Goal: Check status: Check status

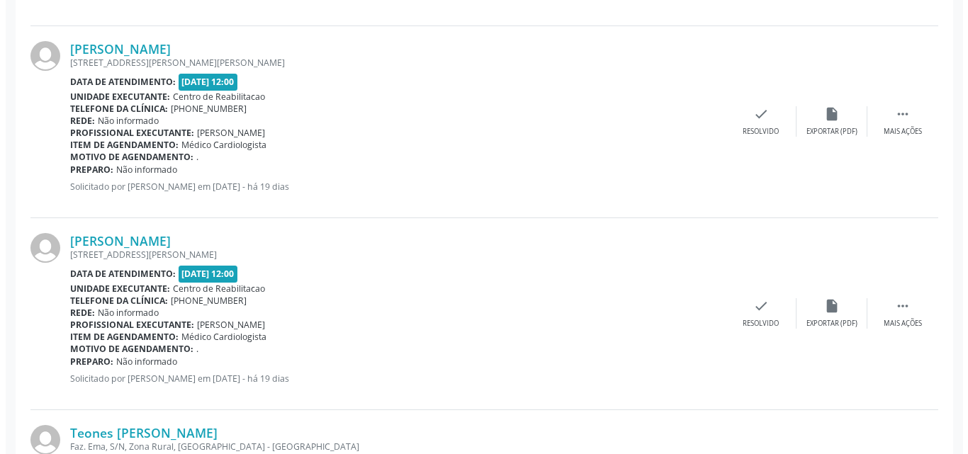
scroll to position [637, 0]
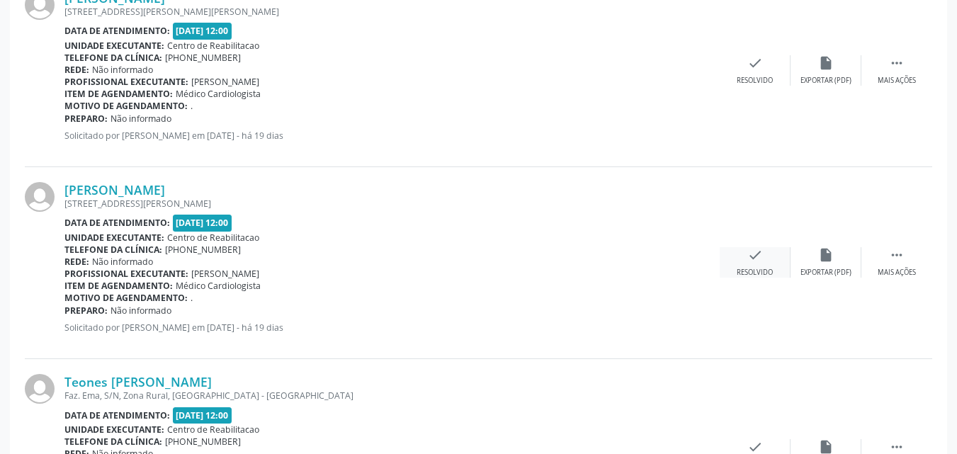
click at [754, 251] on icon "check" at bounding box center [755, 255] width 16 height 16
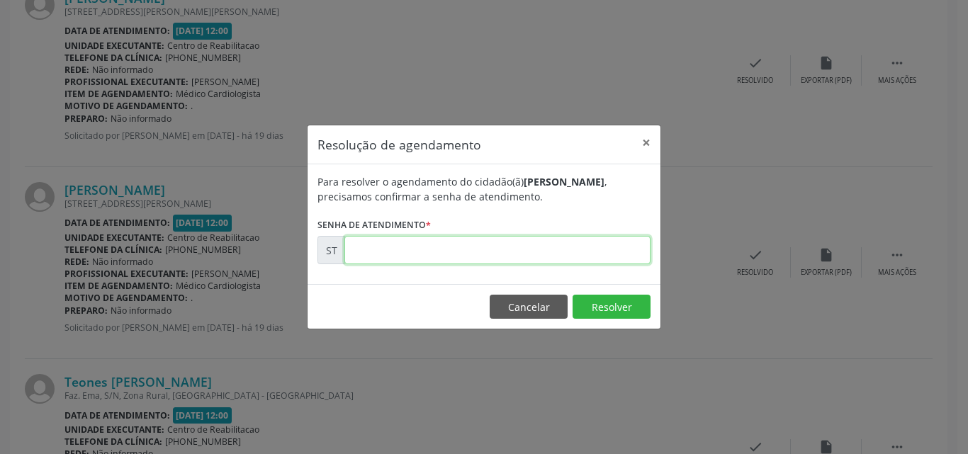
click at [386, 254] on input "text" at bounding box center [497, 250] width 306 height 28
type input "00017226"
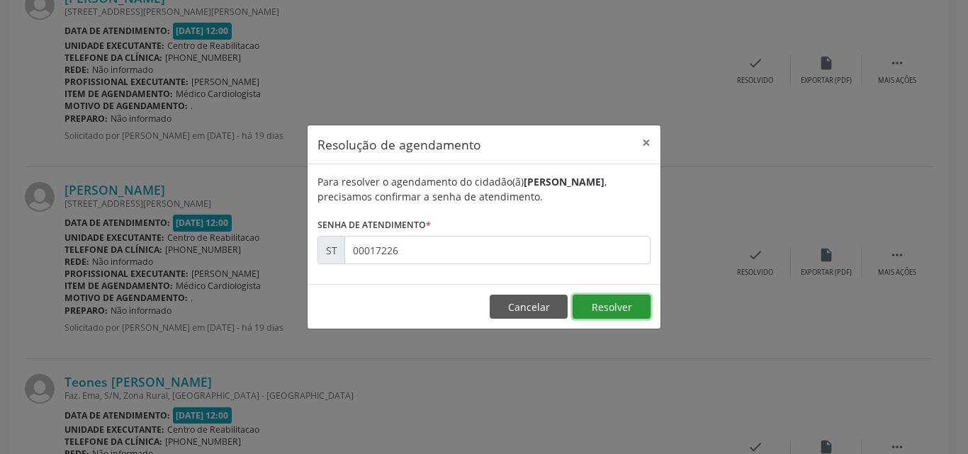
click at [595, 302] on button "Resolver" at bounding box center [611, 307] width 78 height 24
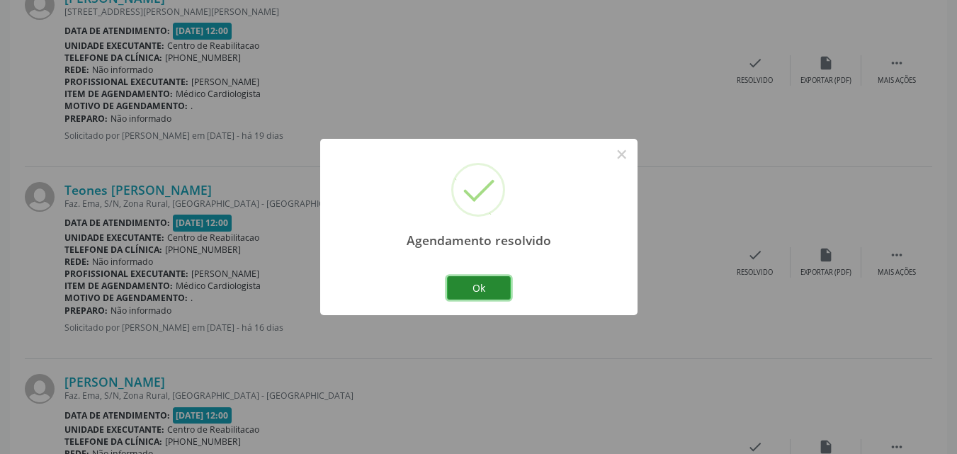
click at [495, 287] on button "Ok" at bounding box center [479, 288] width 64 height 24
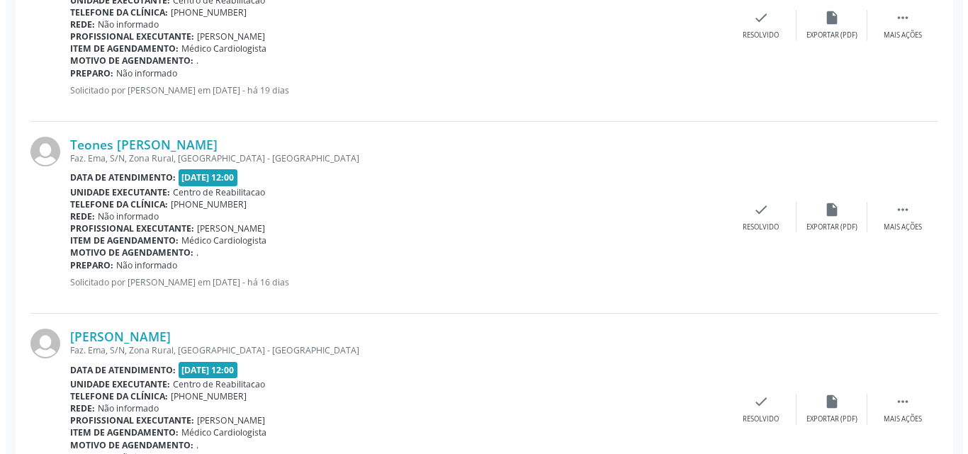
scroll to position [708, 0]
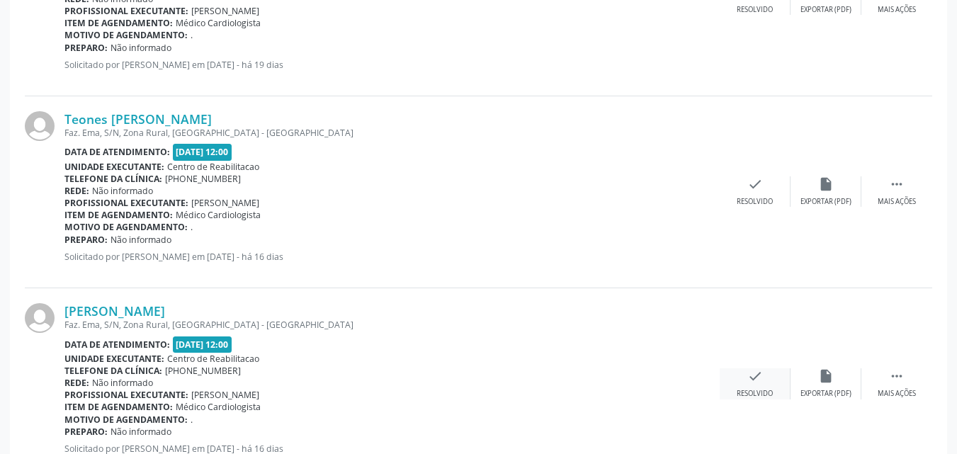
click at [751, 375] on icon "check" at bounding box center [755, 376] width 16 height 16
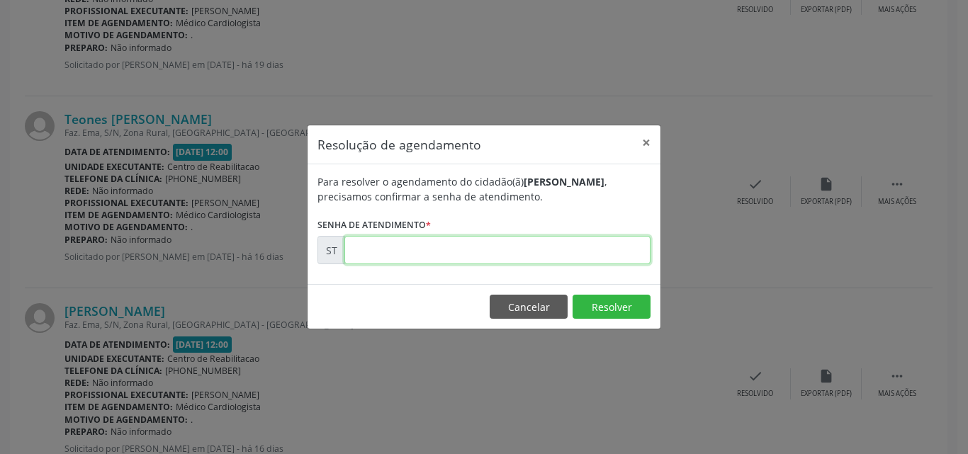
click at [372, 250] on input "text" at bounding box center [497, 250] width 306 height 28
type input "00017405"
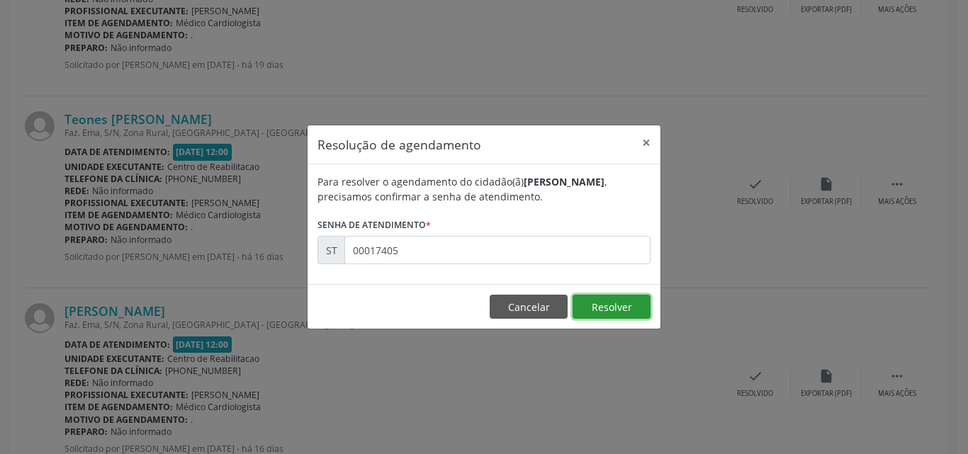
click at [606, 310] on button "Resolver" at bounding box center [611, 307] width 78 height 24
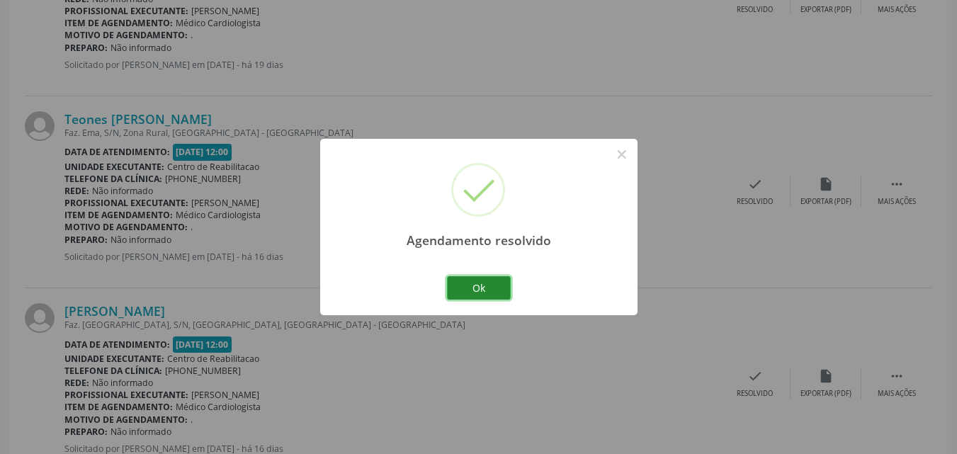
click at [494, 286] on button "Ok" at bounding box center [479, 288] width 64 height 24
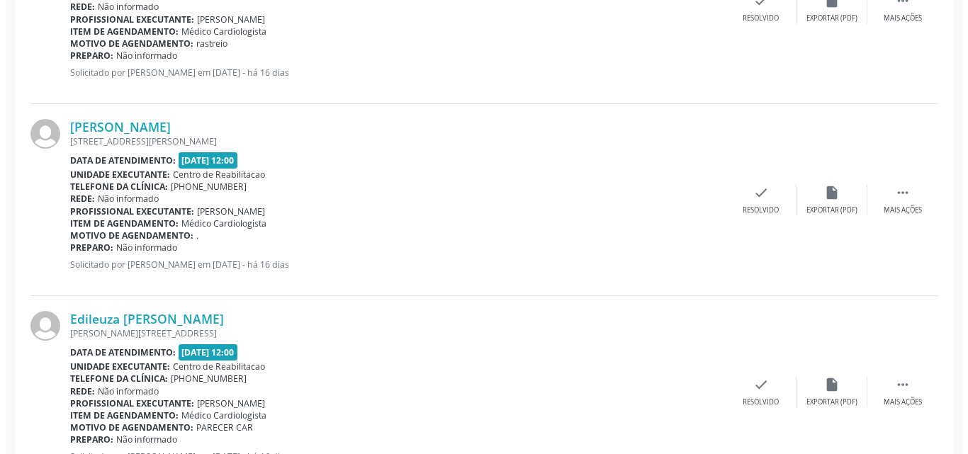
scroll to position [1700, 0]
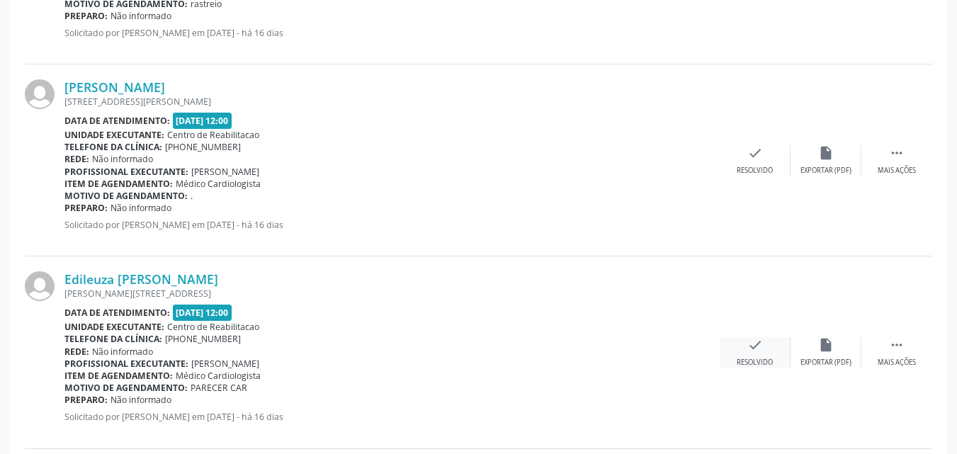
click at [754, 345] on icon "check" at bounding box center [755, 345] width 16 height 16
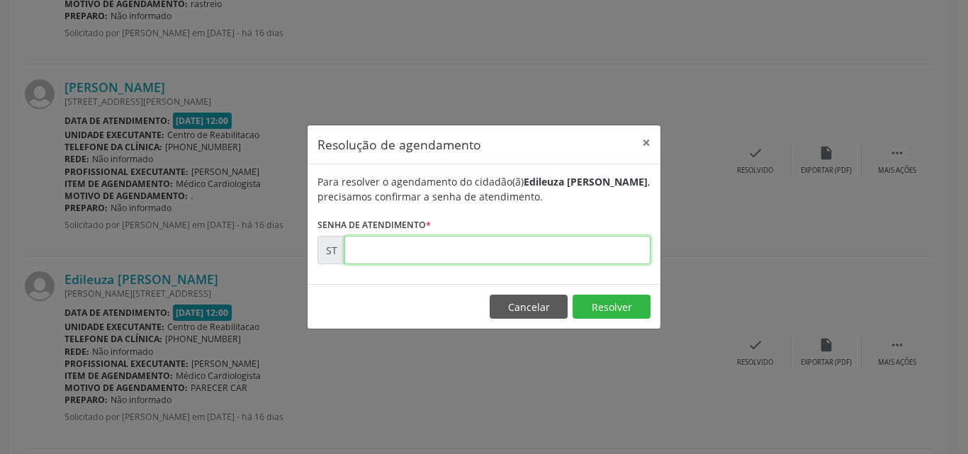
click at [385, 247] on input "text" at bounding box center [497, 250] width 306 height 28
type input "00018147"
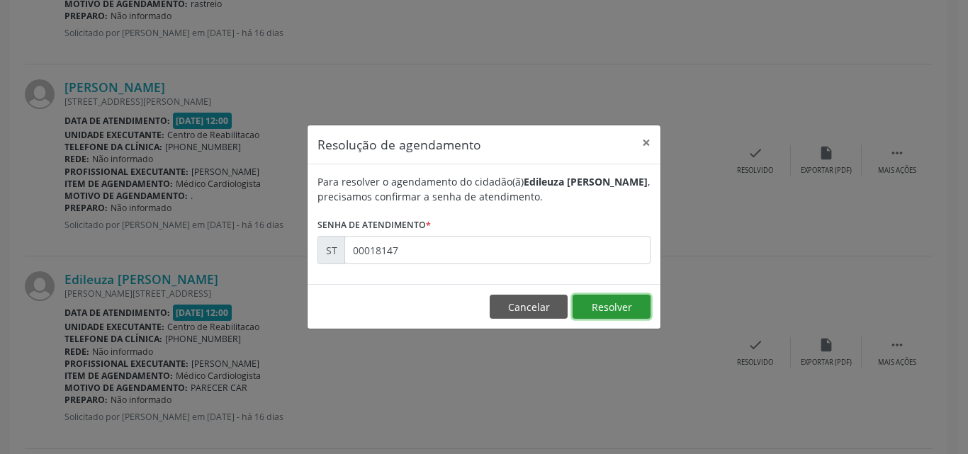
click at [623, 302] on button "Resolver" at bounding box center [611, 307] width 78 height 24
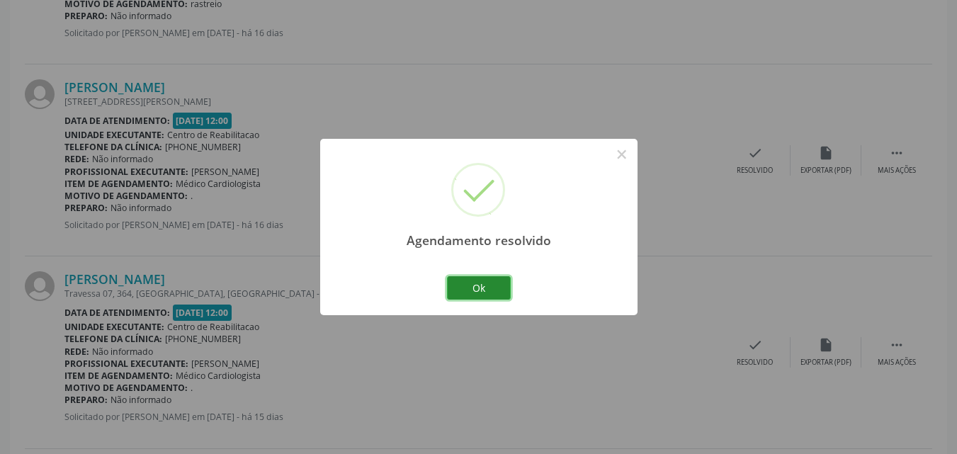
click at [499, 289] on button "Ok" at bounding box center [479, 288] width 64 height 24
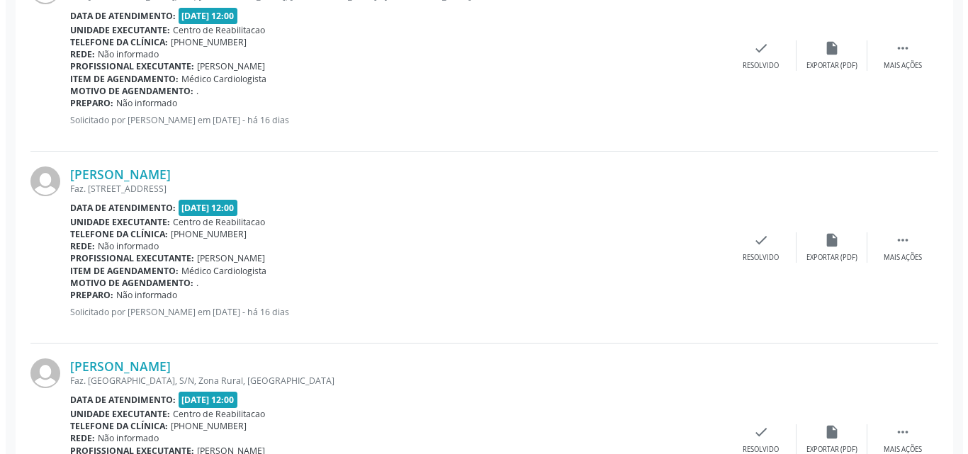
scroll to position [1204, 0]
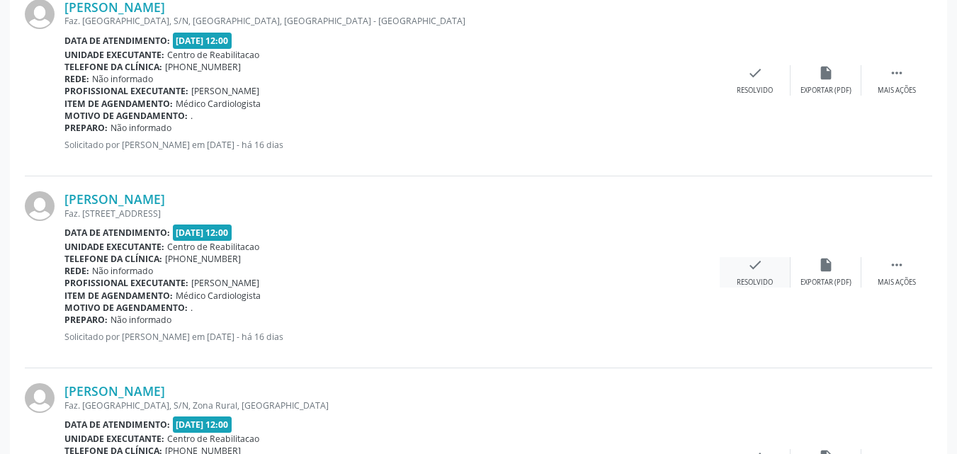
click at [758, 257] on icon "check" at bounding box center [755, 265] width 16 height 16
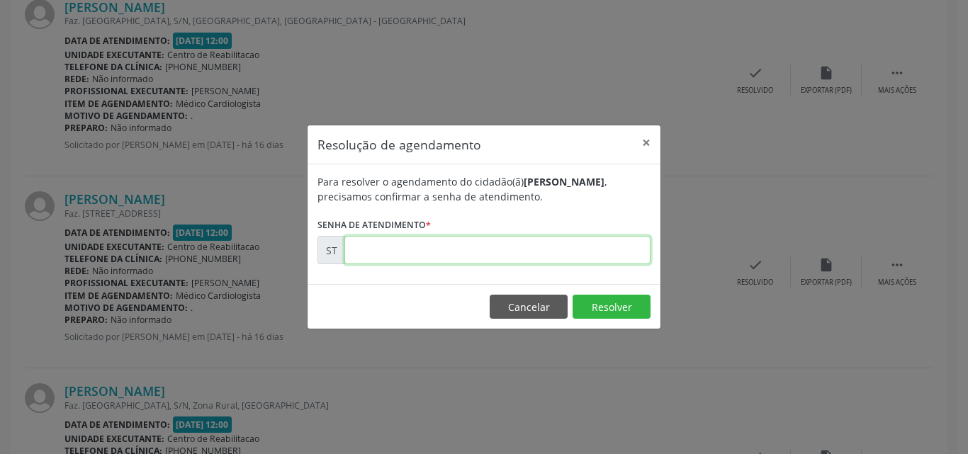
click at [363, 251] on input "text" at bounding box center [497, 250] width 306 height 28
type input "00017681"
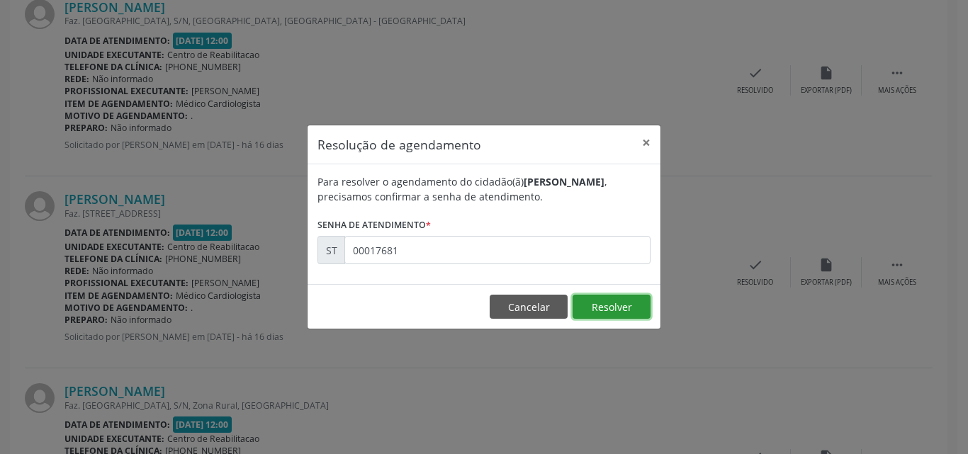
click at [594, 301] on button "Resolver" at bounding box center [611, 307] width 78 height 24
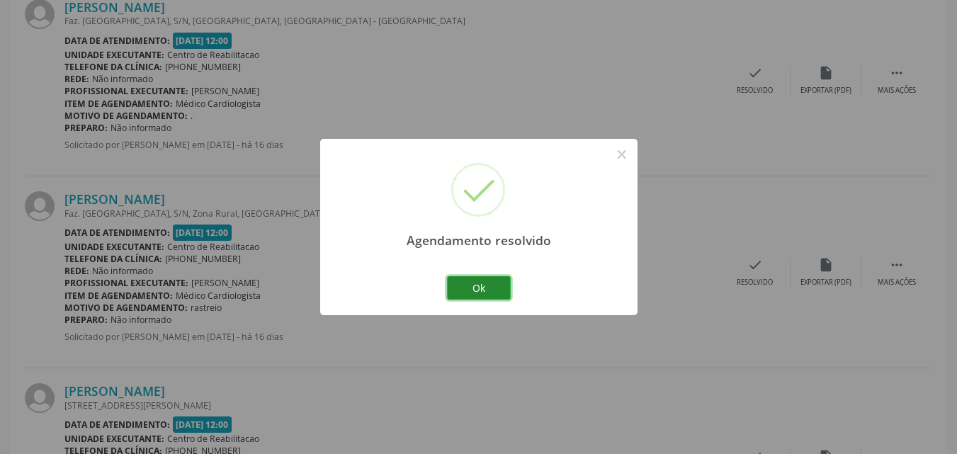
click at [489, 283] on button "Ok" at bounding box center [479, 288] width 64 height 24
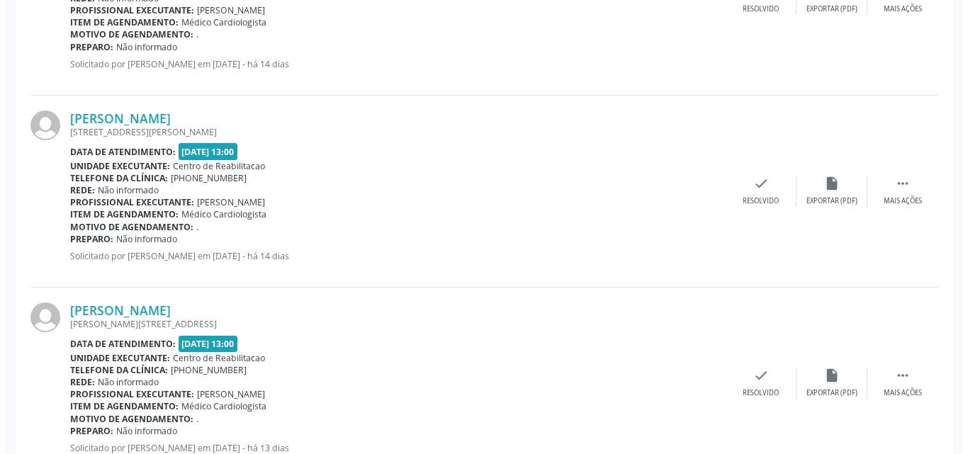
scroll to position [2833, 0]
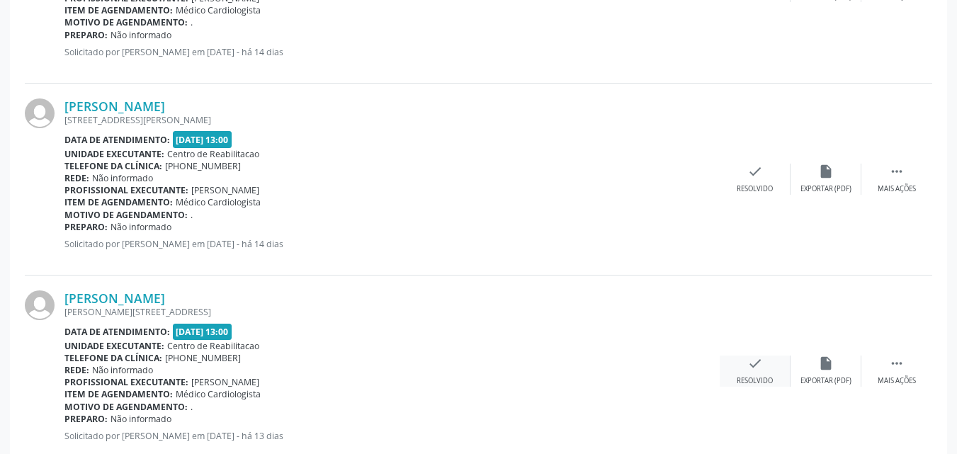
click at [753, 363] on icon "check" at bounding box center [755, 364] width 16 height 16
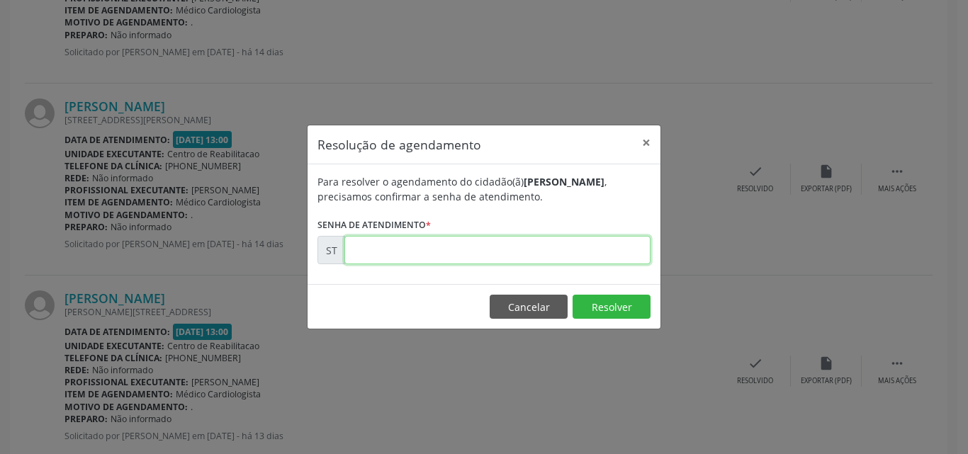
click at [377, 253] on input "text" at bounding box center [497, 250] width 306 height 28
type input "00019627"
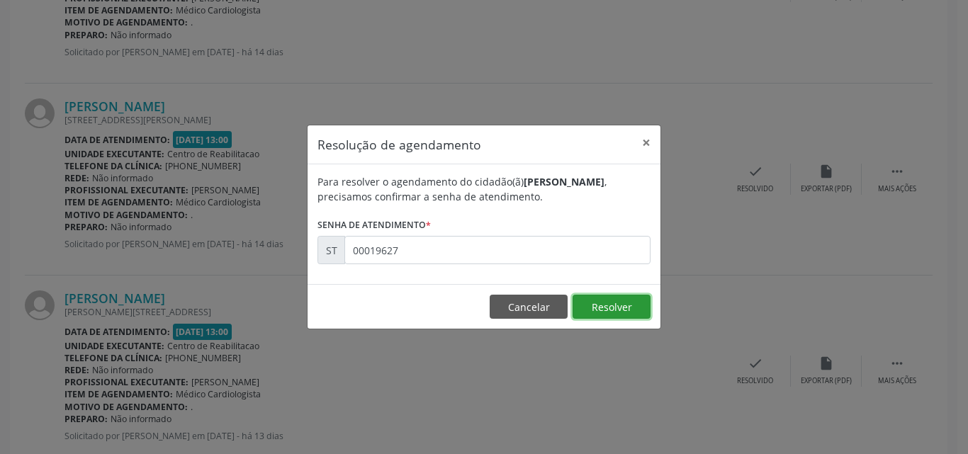
click at [609, 307] on button "Resolver" at bounding box center [611, 307] width 78 height 24
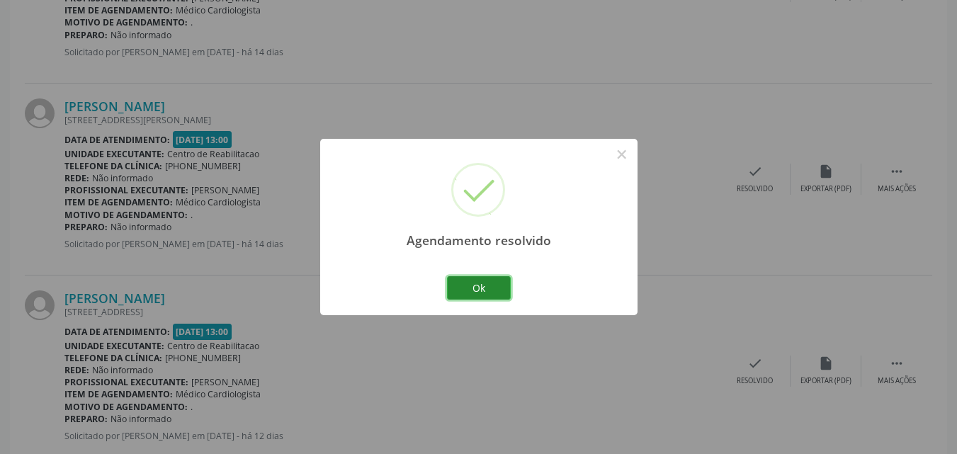
click at [480, 286] on button "Ok" at bounding box center [479, 288] width 64 height 24
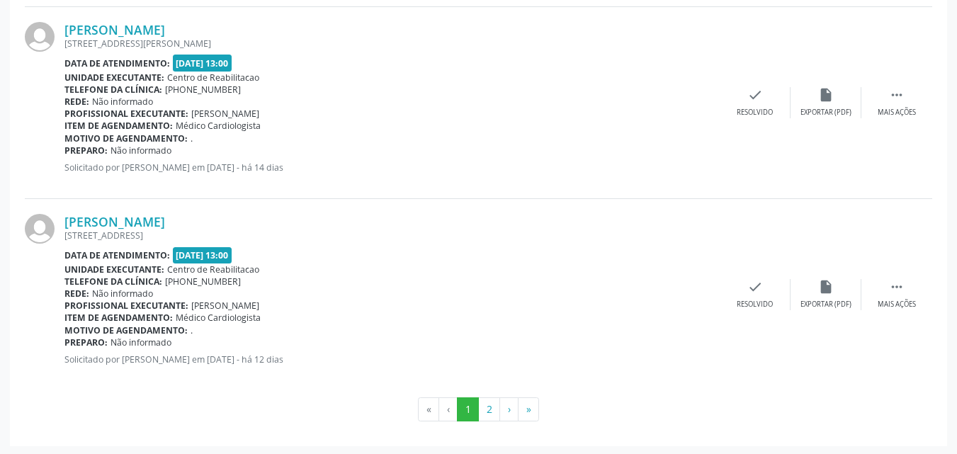
scroll to position [2912, 0]
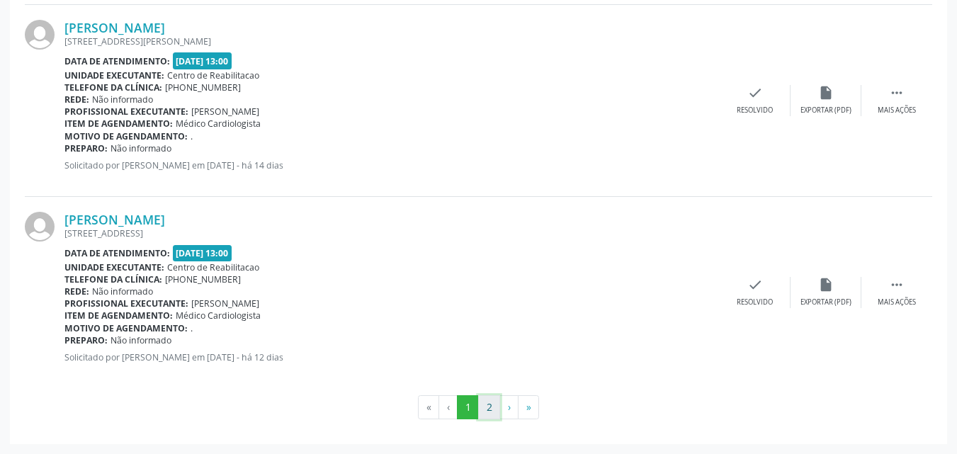
click at [484, 406] on button "2" at bounding box center [489, 407] width 22 height 24
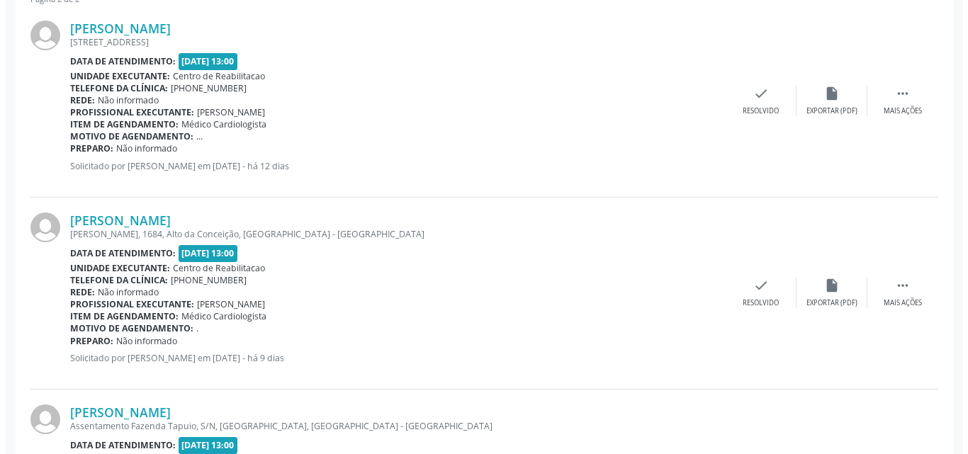
scroll to position [304, 0]
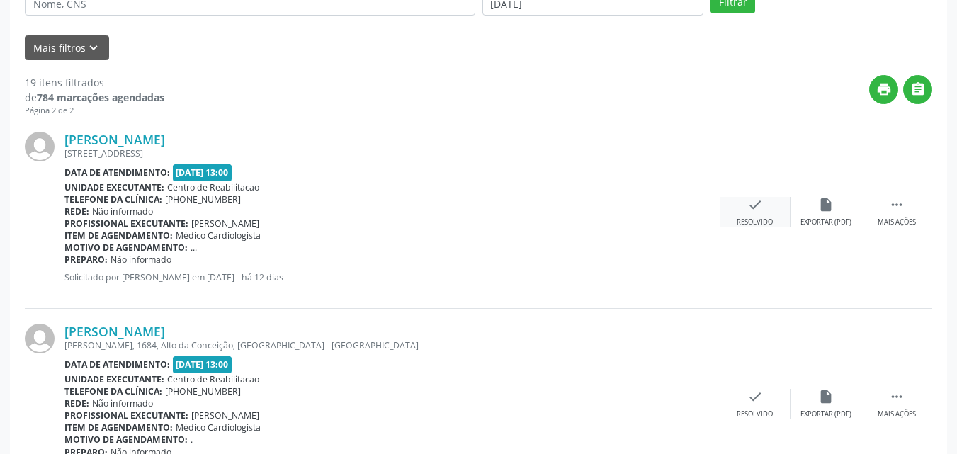
click at [752, 204] on icon "check" at bounding box center [755, 205] width 16 height 16
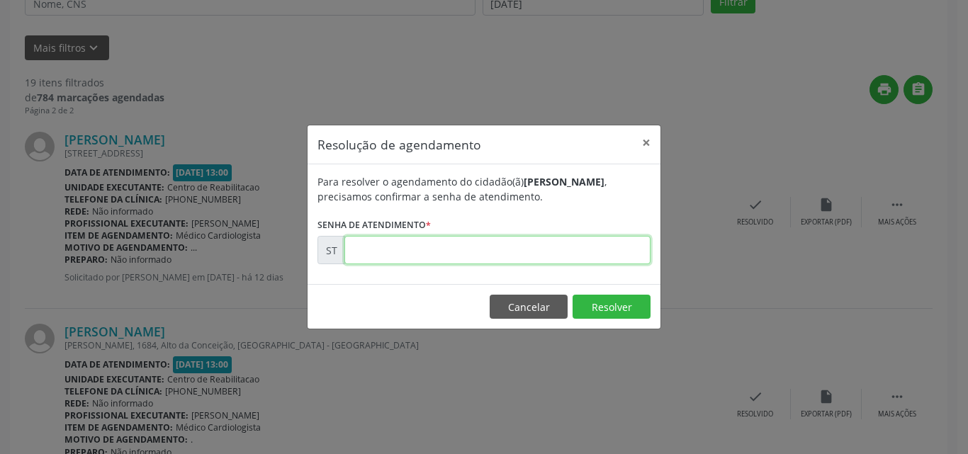
click at [388, 245] on input "text" at bounding box center [497, 250] width 306 height 28
type input "00020145"
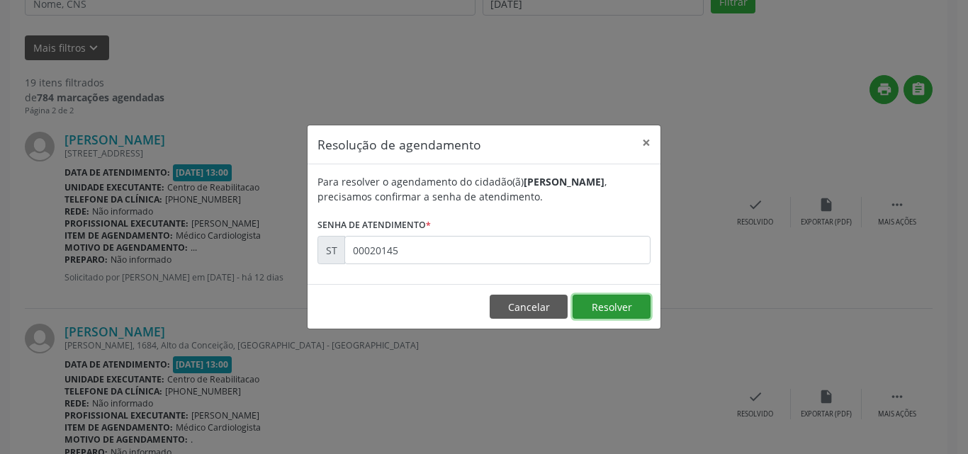
click at [609, 304] on button "Resolver" at bounding box center [611, 307] width 78 height 24
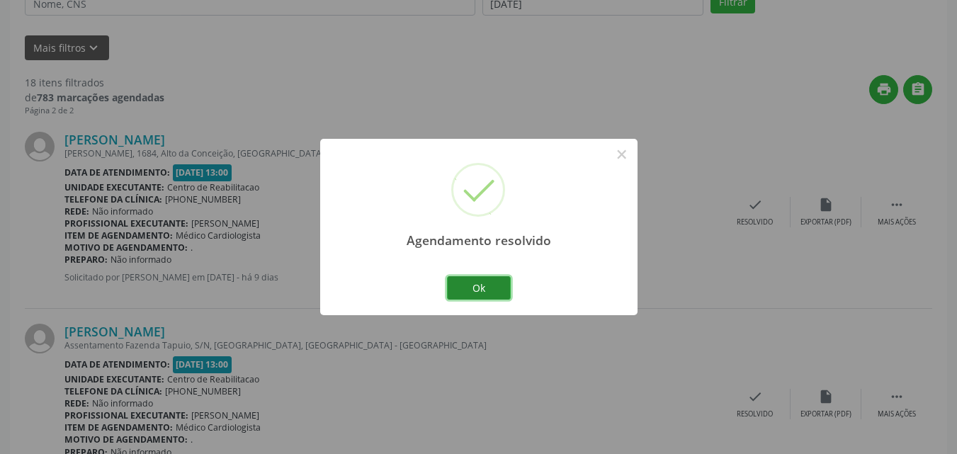
click at [484, 282] on button "Ok" at bounding box center [479, 288] width 64 height 24
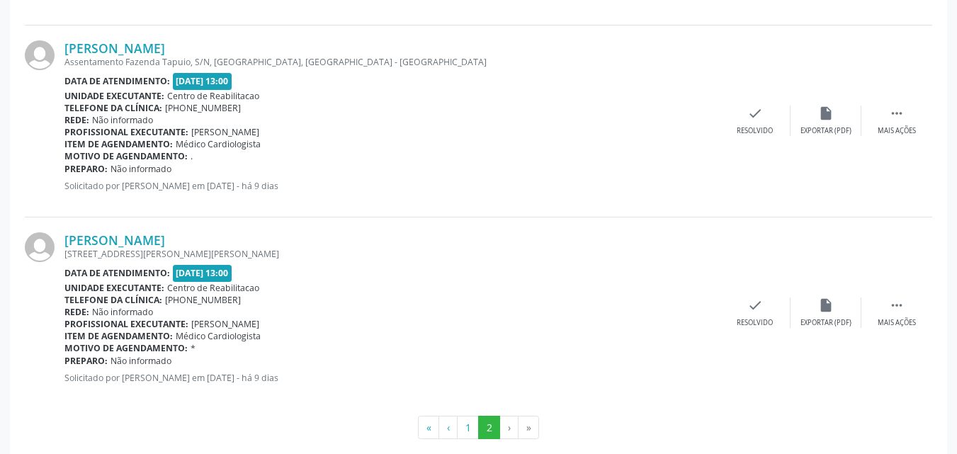
scroll to position [607, 0]
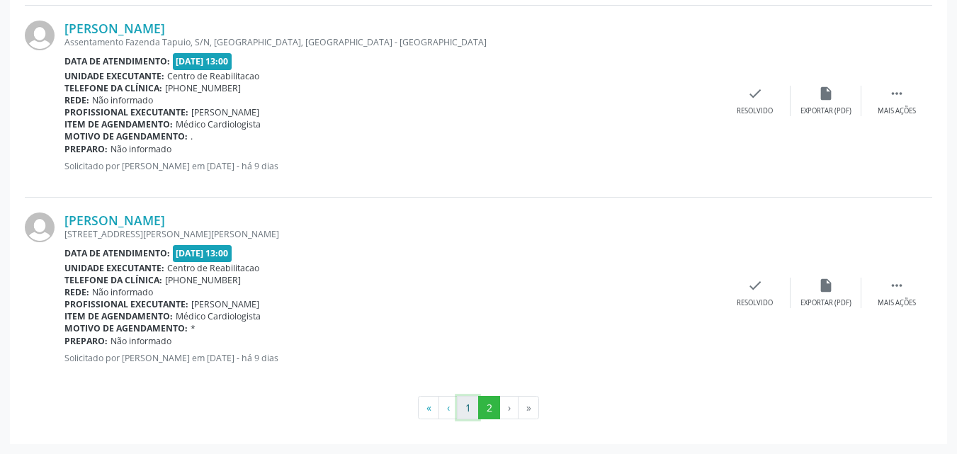
click at [470, 404] on button "1" at bounding box center [468, 408] width 22 height 24
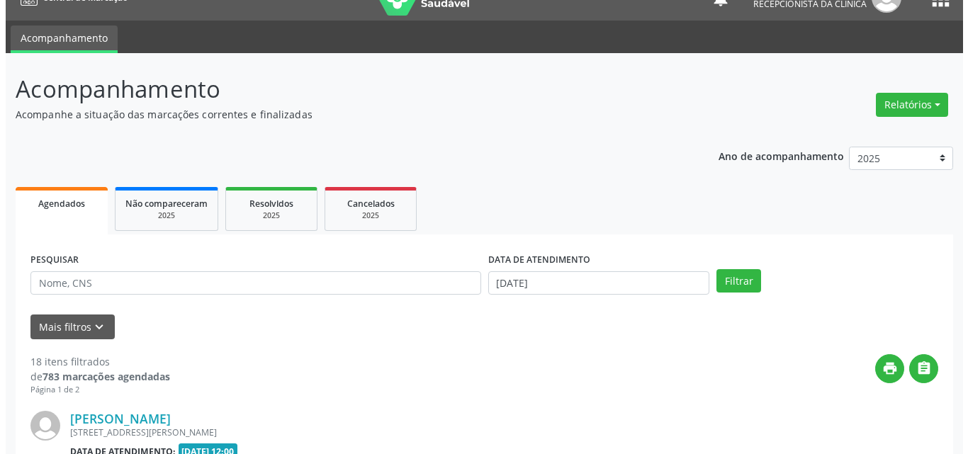
scroll to position [697, 0]
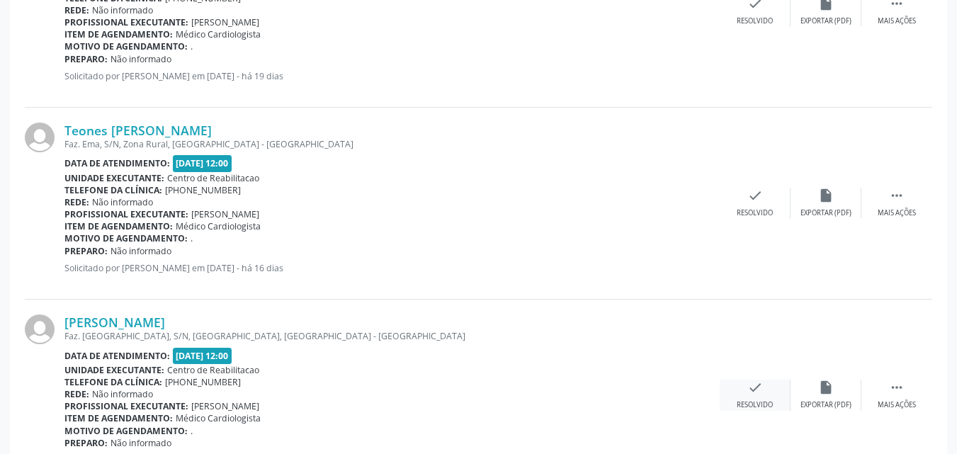
click at [756, 388] on icon "check" at bounding box center [755, 388] width 16 height 16
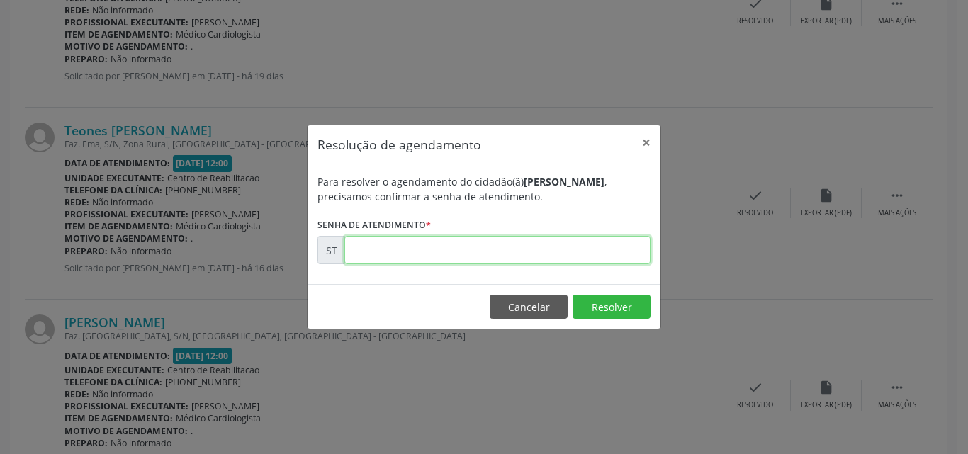
click at [365, 250] on input "text" at bounding box center [497, 250] width 306 height 28
type input "00017440"
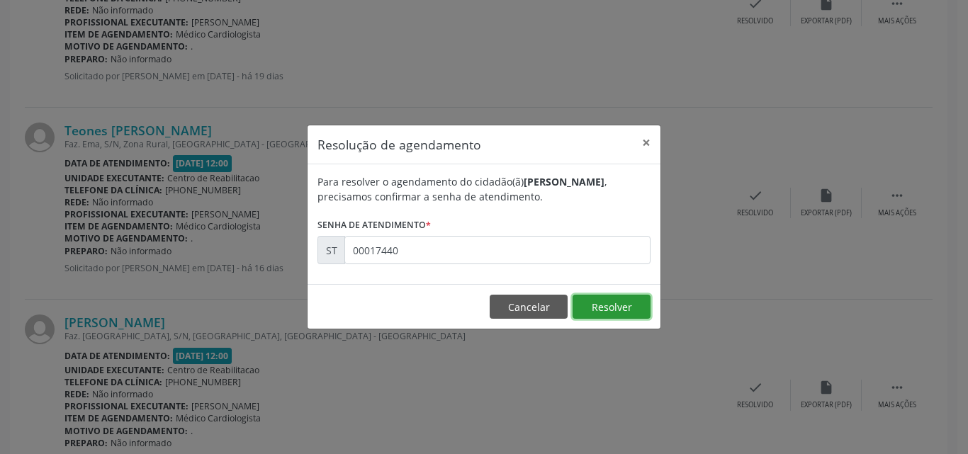
click at [589, 298] on button "Resolver" at bounding box center [611, 307] width 78 height 24
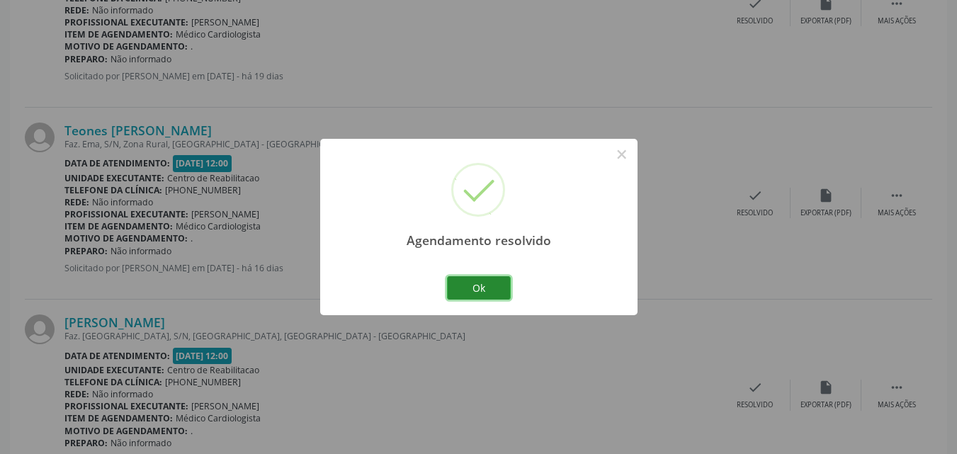
click at [498, 291] on button "Ok" at bounding box center [479, 288] width 64 height 24
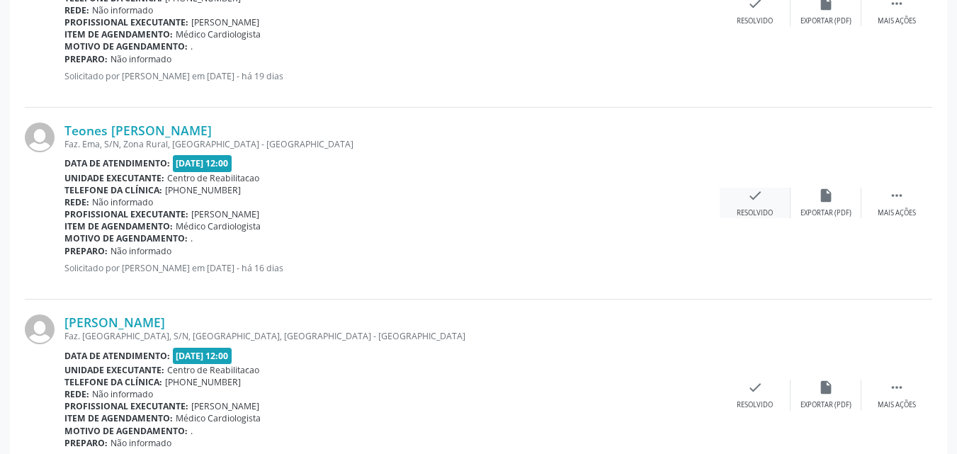
click at [756, 195] on icon "check" at bounding box center [755, 196] width 16 height 16
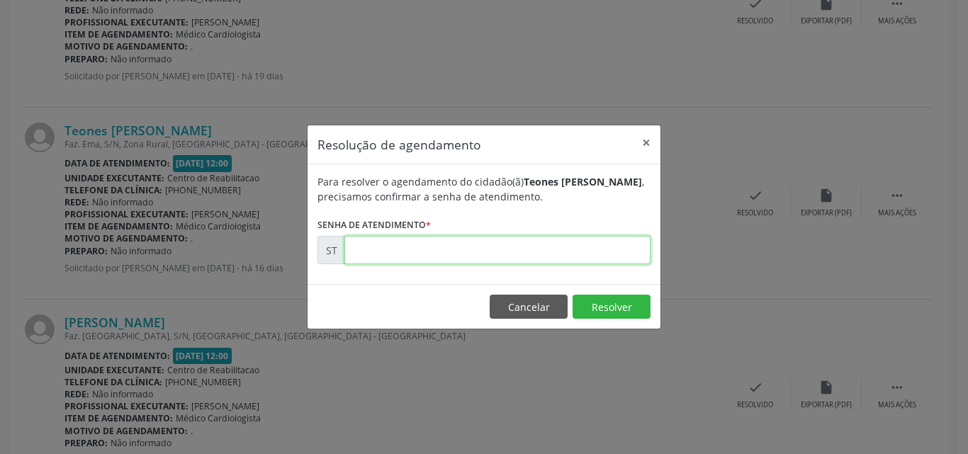
click at [390, 252] on input "text" at bounding box center [497, 250] width 306 height 28
type input "00017401"
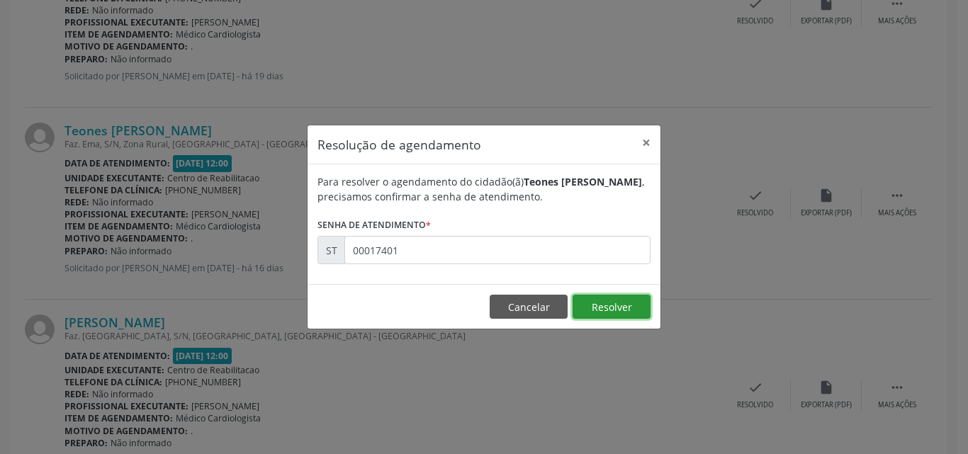
click at [587, 301] on button "Resolver" at bounding box center [611, 307] width 78 height 24
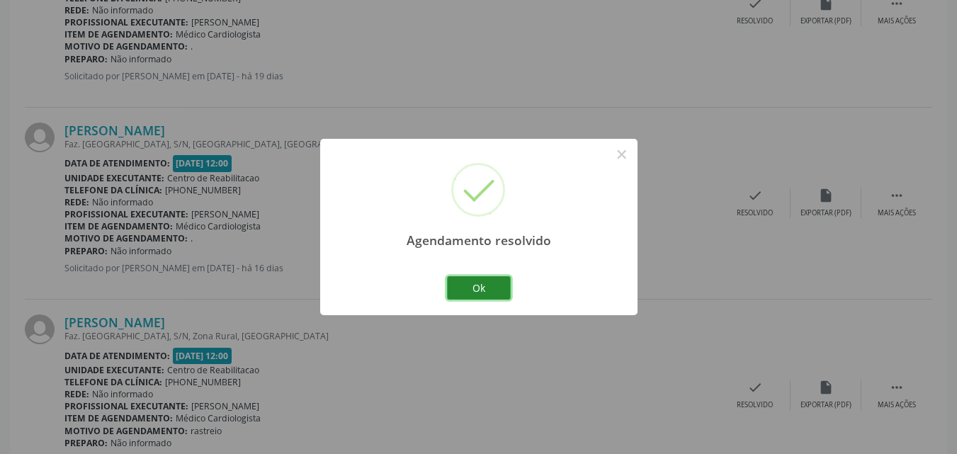
click at [492, 285] on button "Ok" at bounding box center [479, 288] width 64 height 24
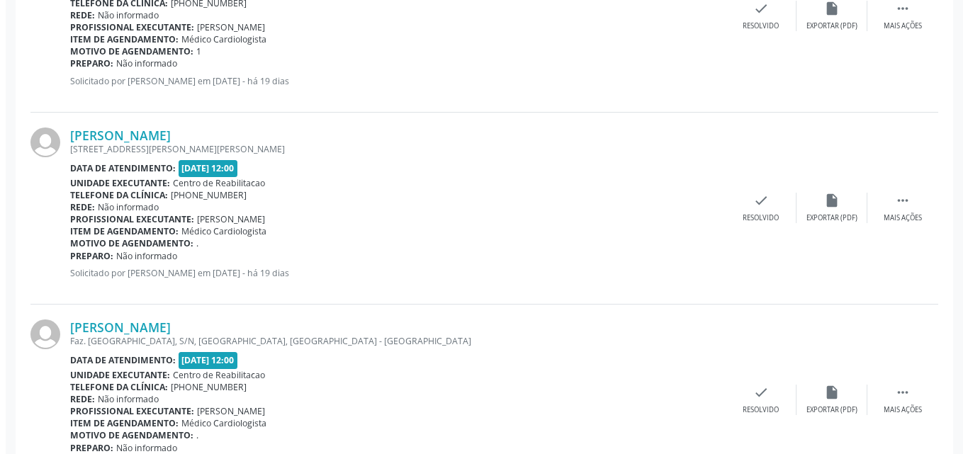
scroll to position [484, 0]
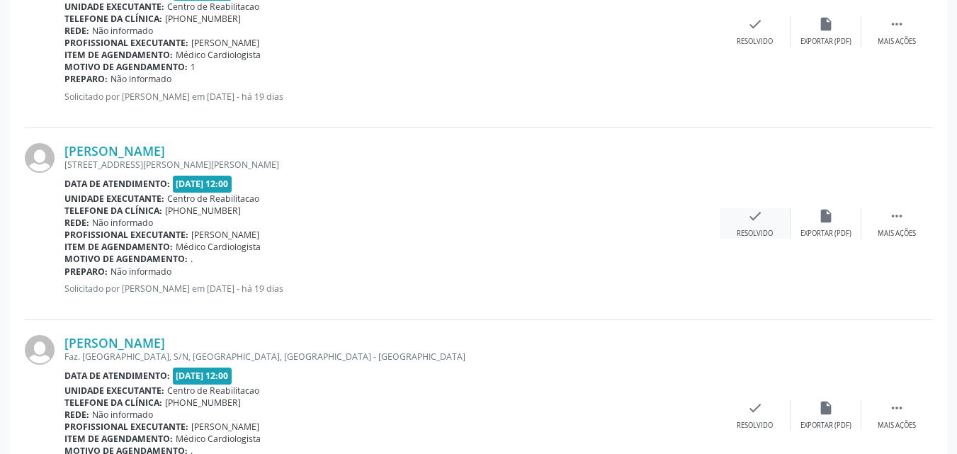
click at [760, 215] on icon "check" at bounding box center [755, 216] width 16 height 16
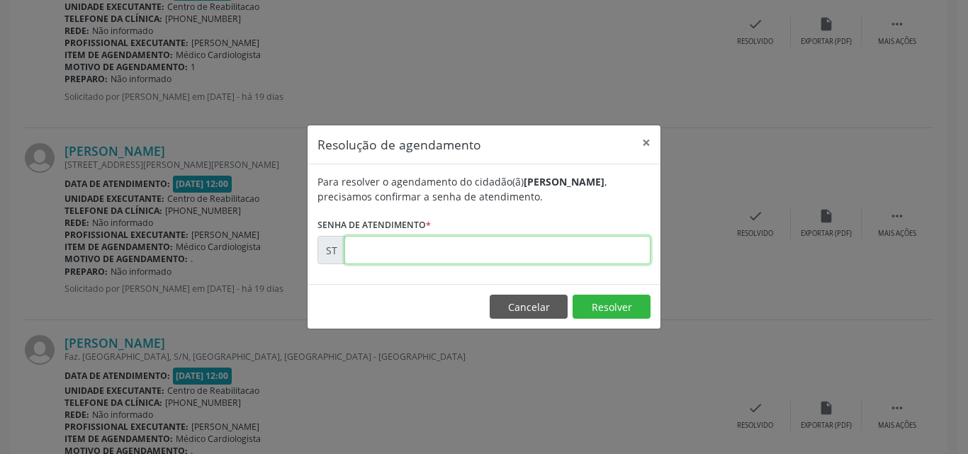
click at [360, 251] on input "text" at bounding box center [497, 250] width 306 height 28
type input "00017218"
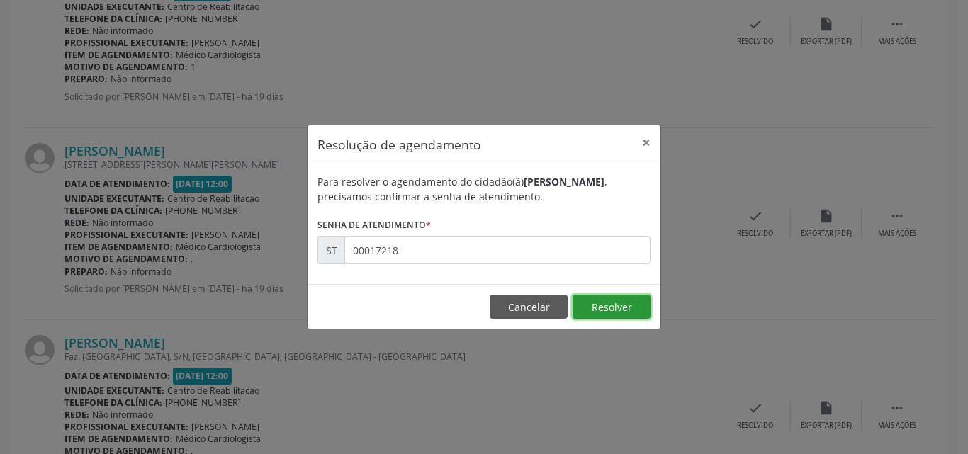
click at [613, 306] on button "Resolver" at bounding box center [611, 307] width 78 height 24
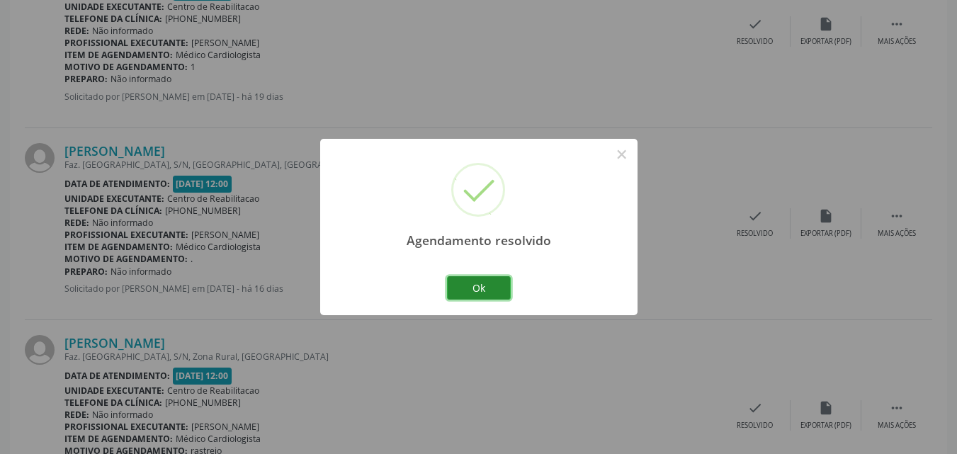
click at [496, 288] on button "Ok" at bounding box center [479, 288] width 64 height 24
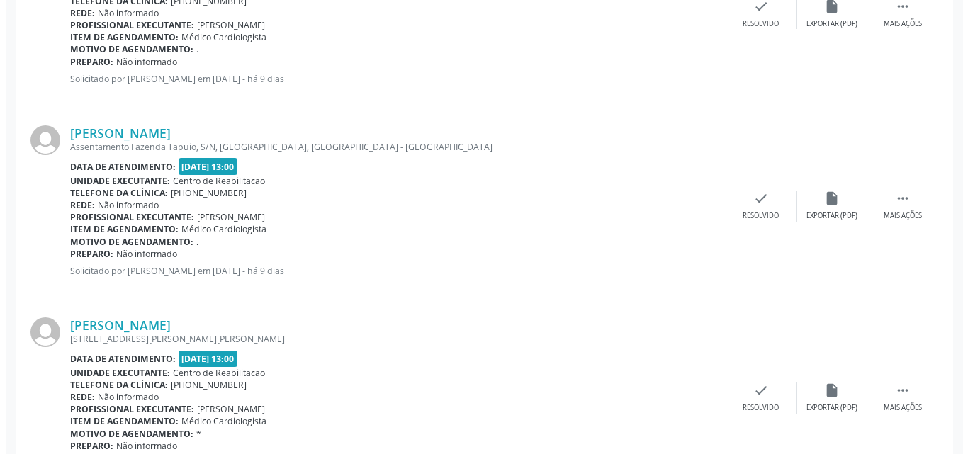
scroll to position [2871, 0]
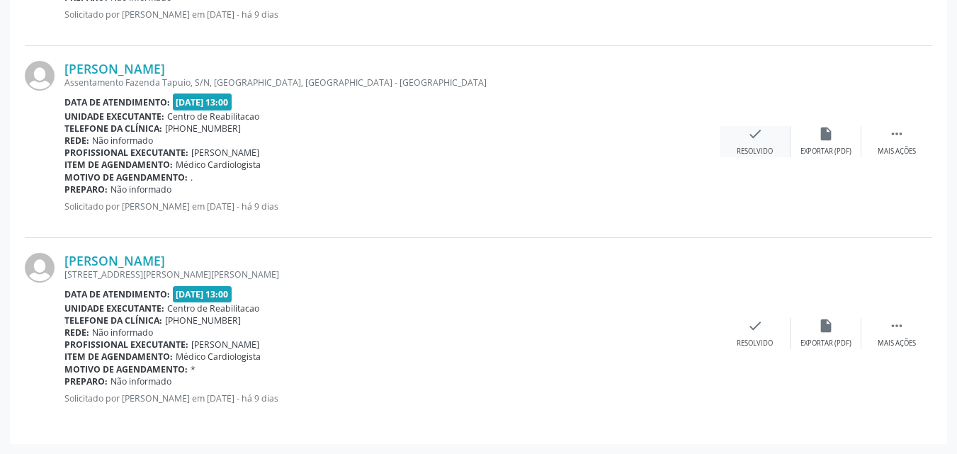
click at [754, 132] on icon "check" at bounding box center [755, 134] width 16 height 16
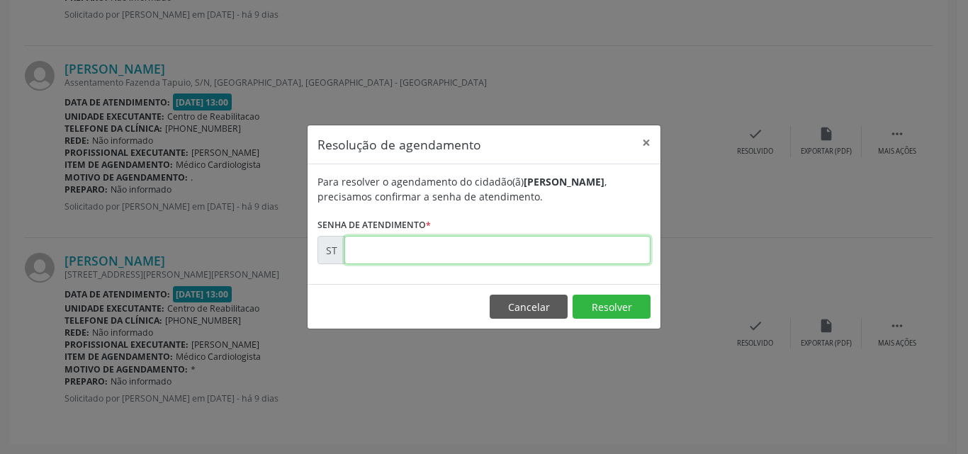
click at [365, 250] on input "text" at bounding box center [497, 250] width 306 height 28
type input "00020351"
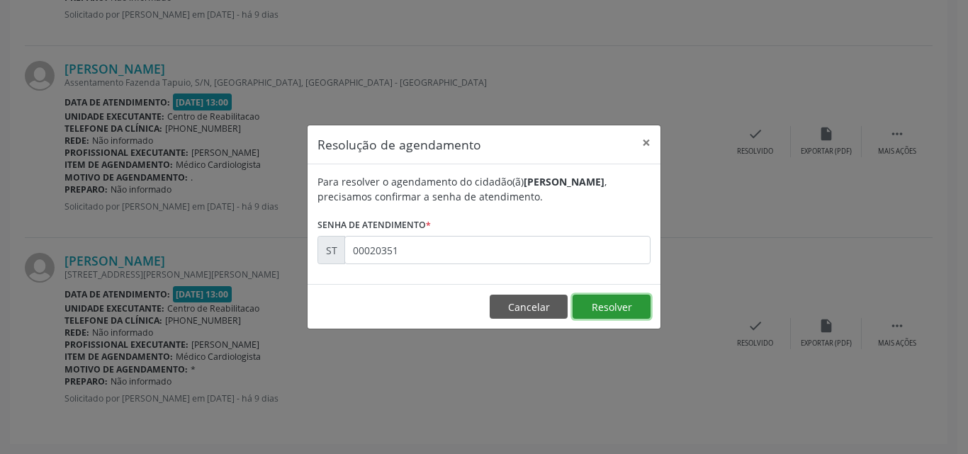
click at [591, 301] on button "Resolver" at bounding box center [611, 307] width 78 height 24
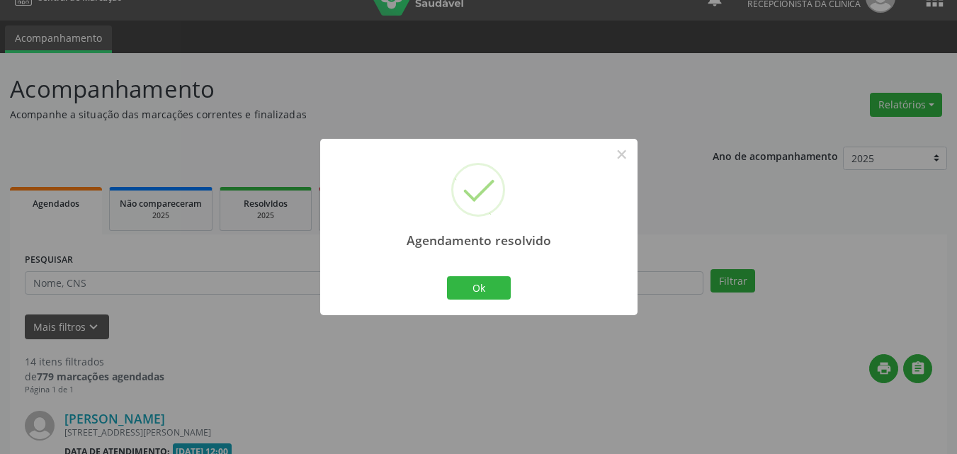
scroll to position [2679, 0]
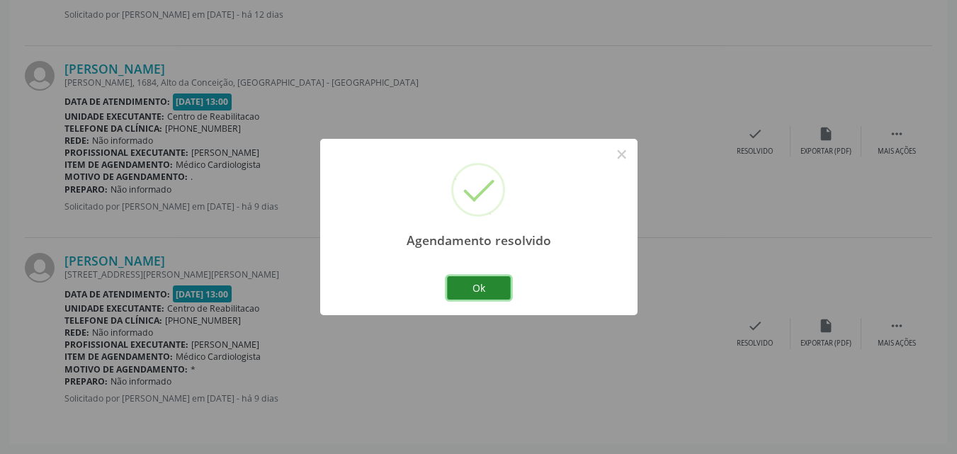
click at [497, 289] on button "Ok" at bounding box center [479, 288] width 64 height 24
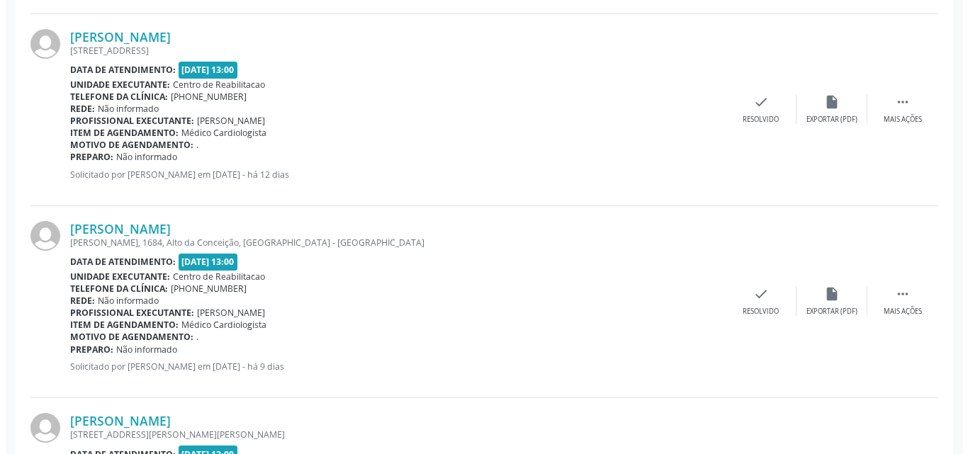
scroll to position [2608, 0]
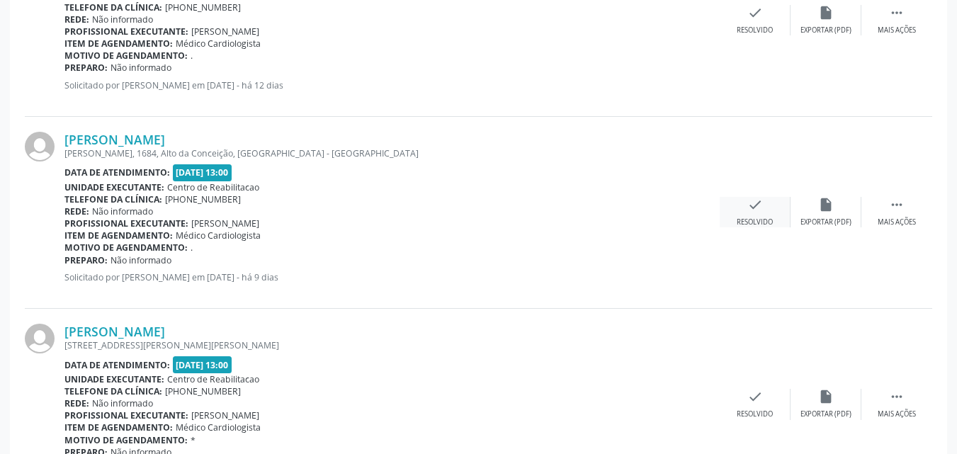
click at [753, 203] on icon "check" at bounding box center [755, 205] width 16 height 16
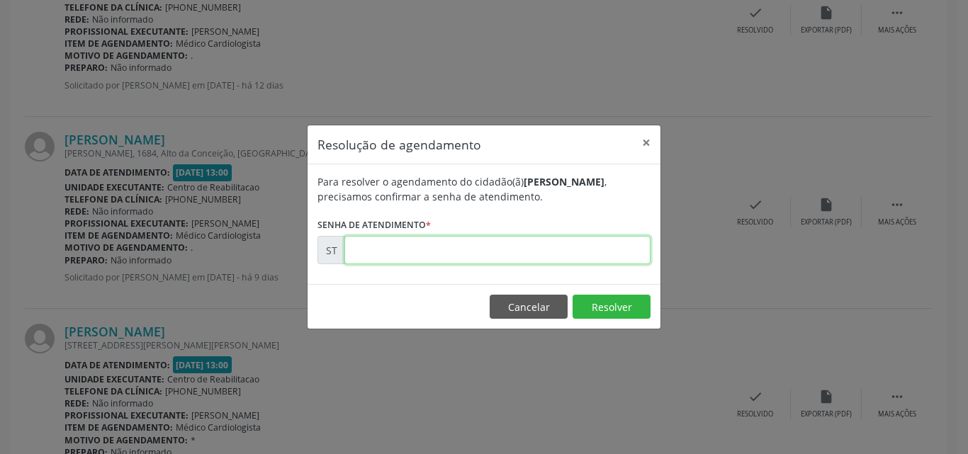
click at [385, 256] on input "text" at bounding box center [497, 250] width 306 height 28
type input "00020350"
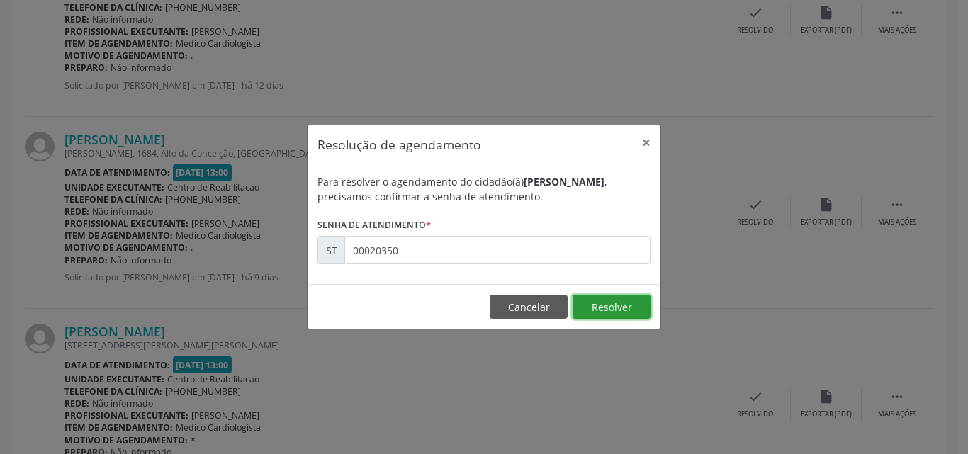
click at [589, 305] on button "Resolver" at bounding box center [611, 307] width 78 height 24
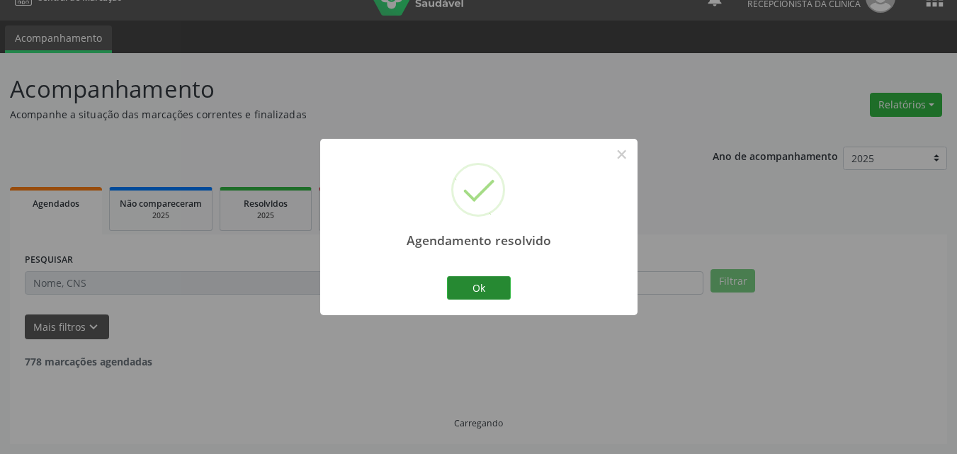
scroll to position [2487, 0]
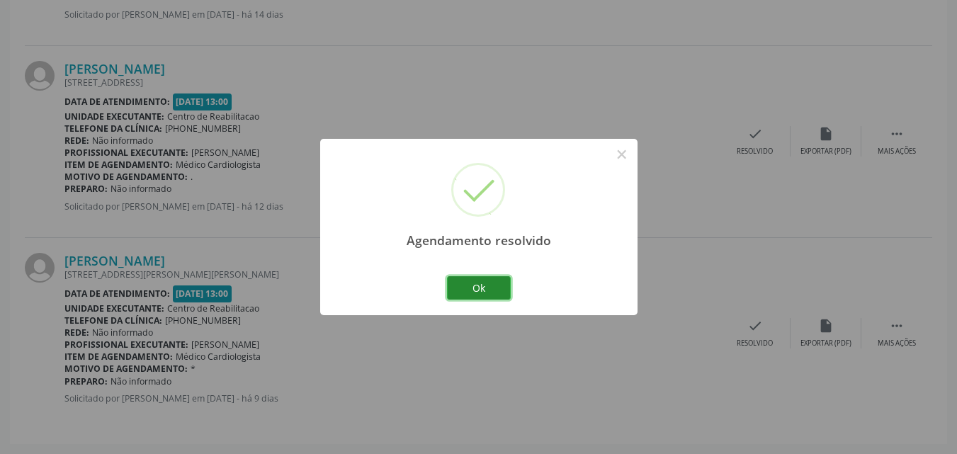
click at [471, 288] on button "Ok" at bounding box center [479, 288] width 64 height 24
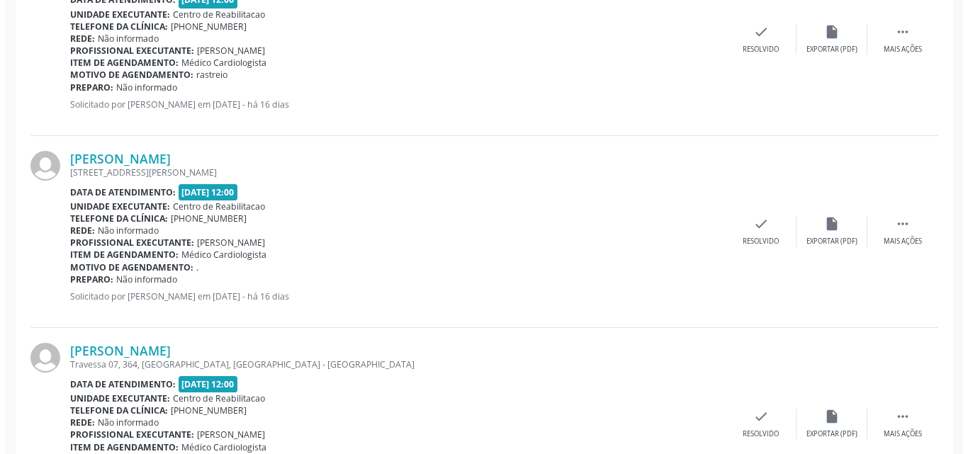
scroll to position [858, 0]
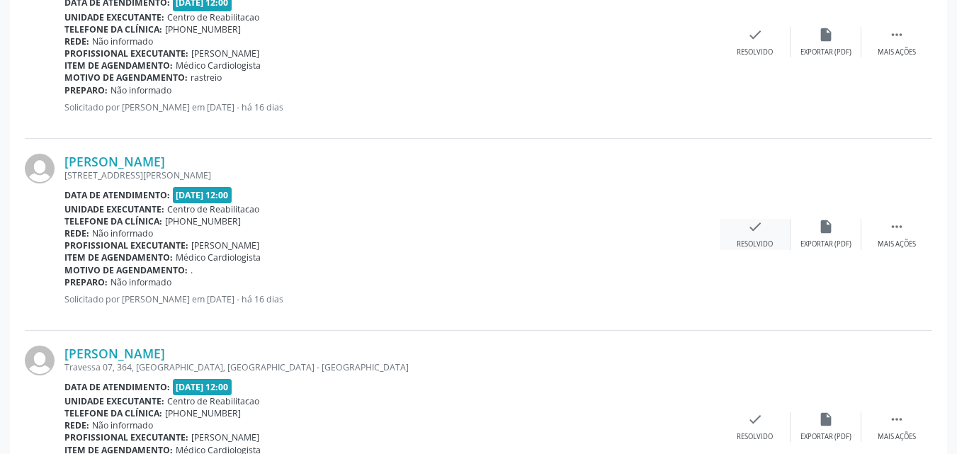
click at [758, 224] on icon "check" at bounding box center [755, 227] width 16 height 16
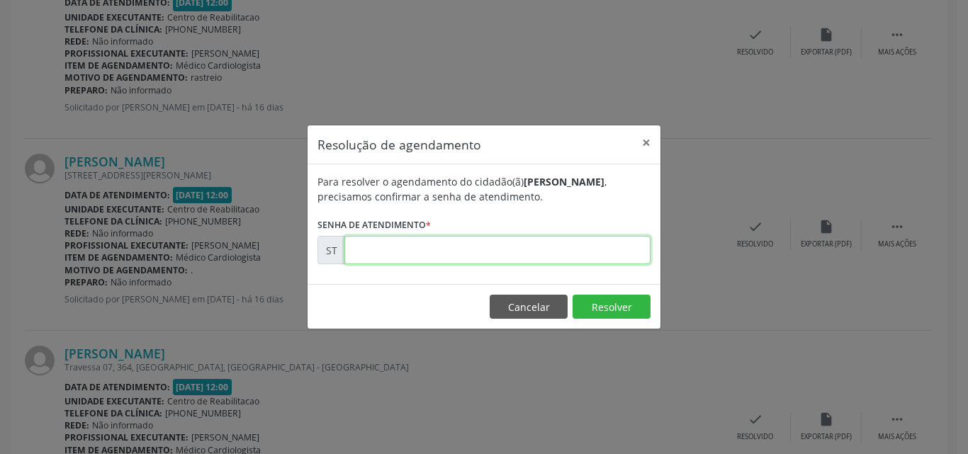
click at [372, 248] on input "text" at bounding box center [497, 250] width 306 height 28
type input "00018003"
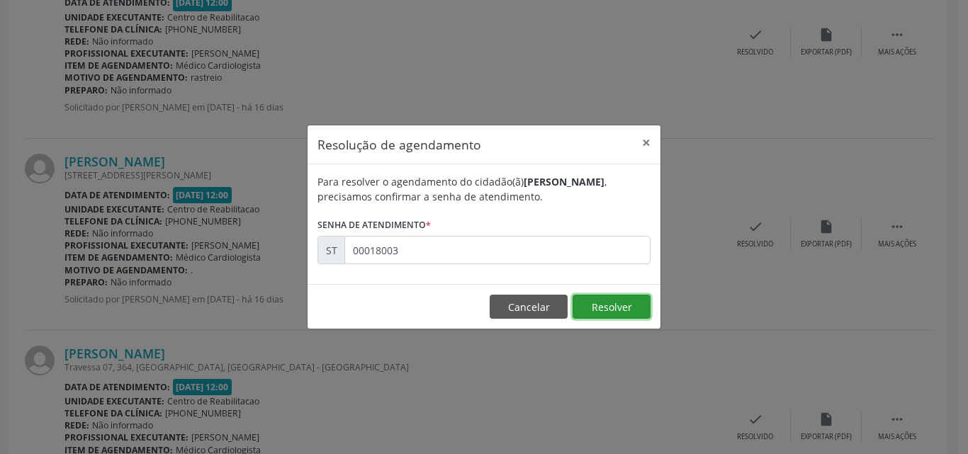
click at [599, 306] on button "Resolver" at bounding box center [611, 307] width 78 height 24
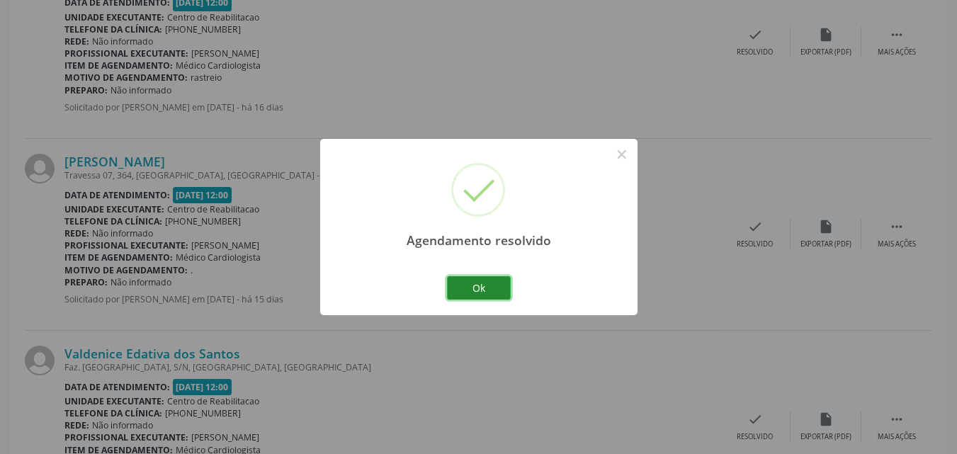
click at [504, 295] on button "Ok" at bounding box center [479, 288] width 64 height 24
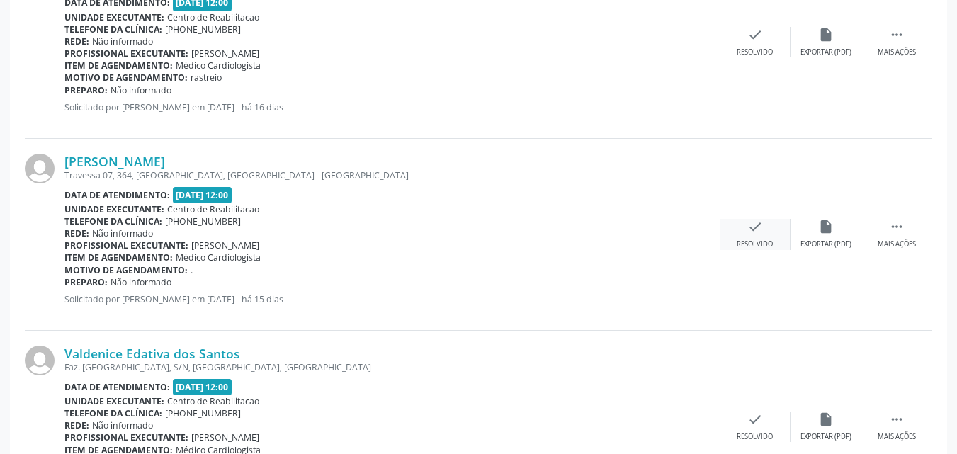
click at [749, 226] on icon "check" at bounding box center [755, 227] width 16 height 16
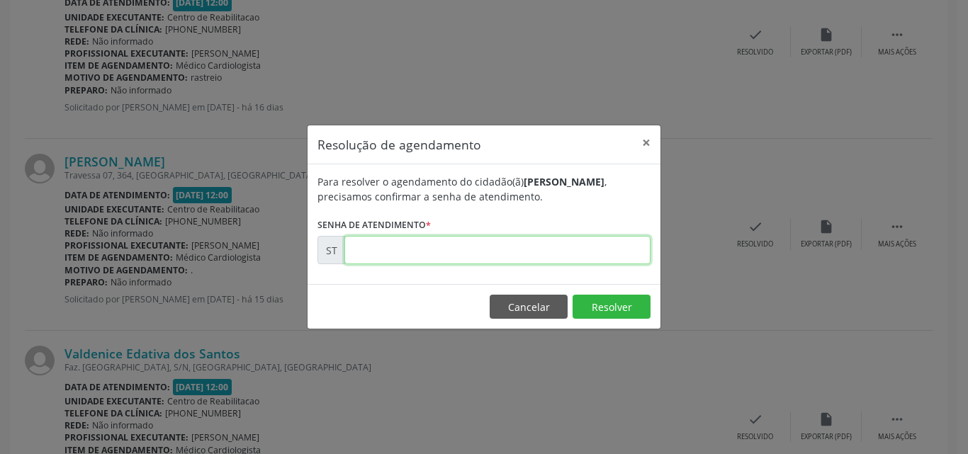
click at [368, 250] on input "text" at bounding box center [497, 250] width 306 height 28
type input "00018385"
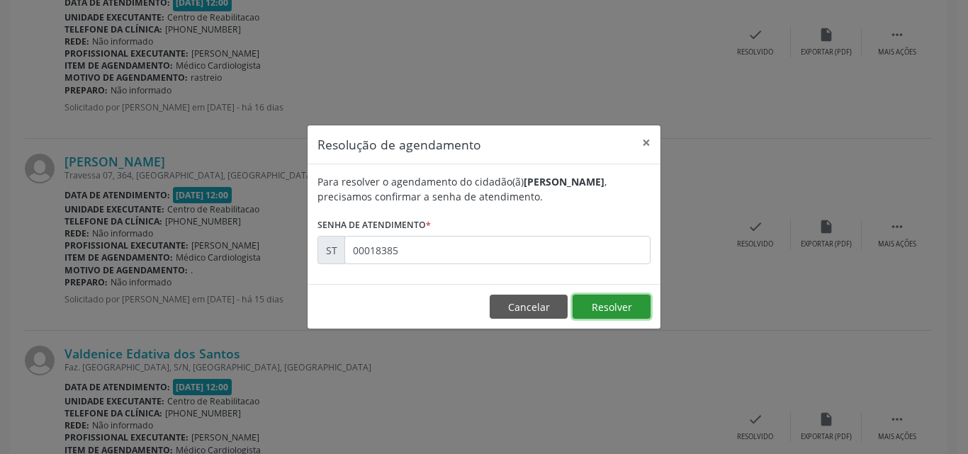
click at [599, 303] on button "Resolver" at bounding box center [611, 307] width 78 height 24
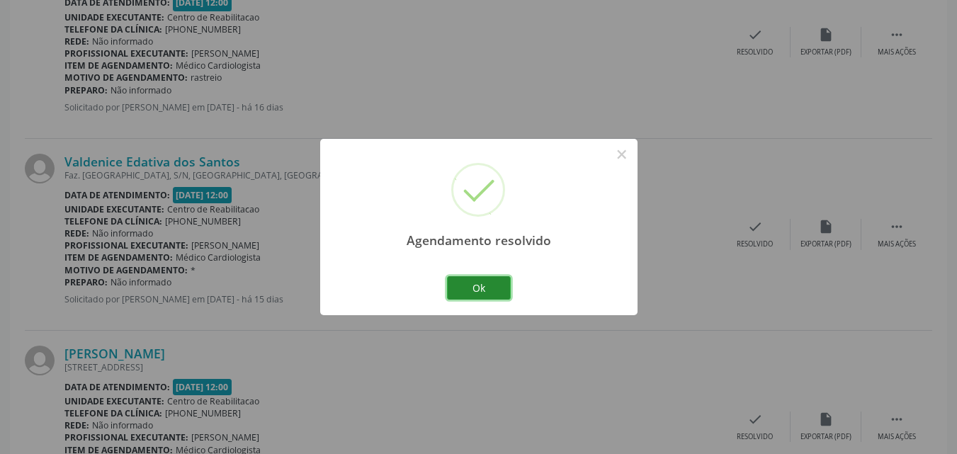
click at [482, 285] on button "Ok" at bounding box center [479, 288] width 64 height 24
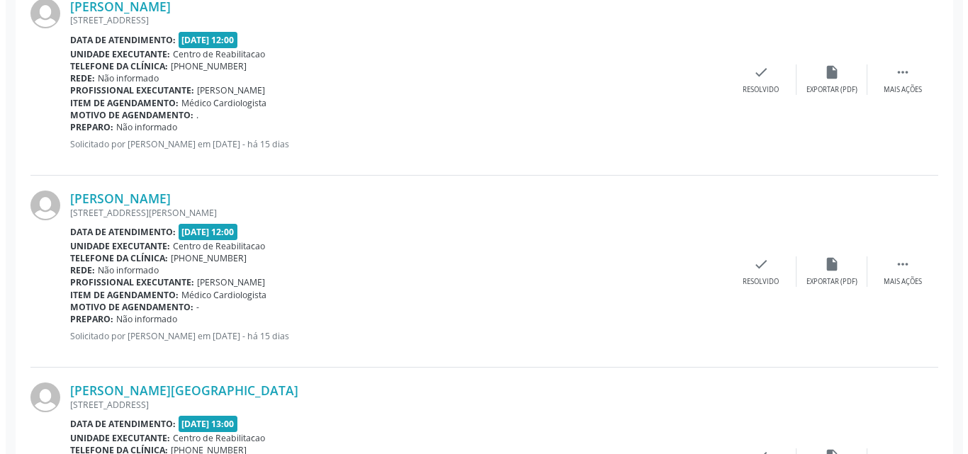
scroll to position [1212, 0]
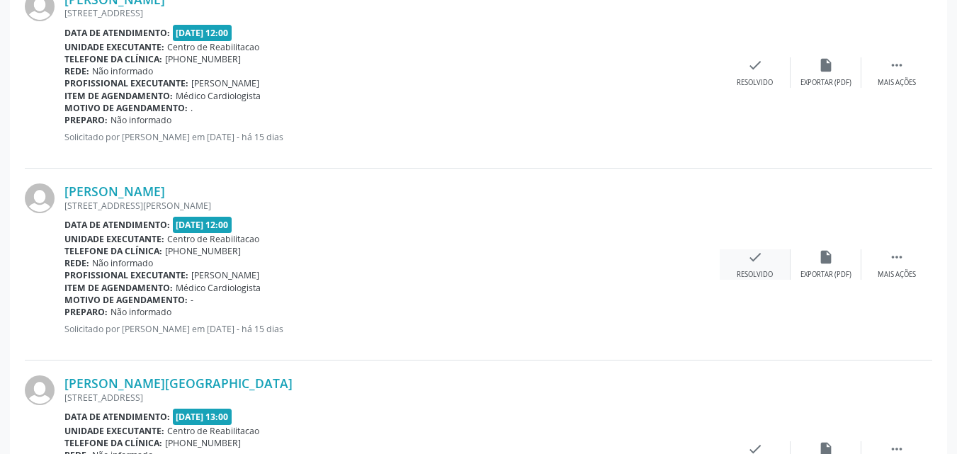
click at [755, 257] on icon "check" at bounding box center [755, 257] width 16 height 16
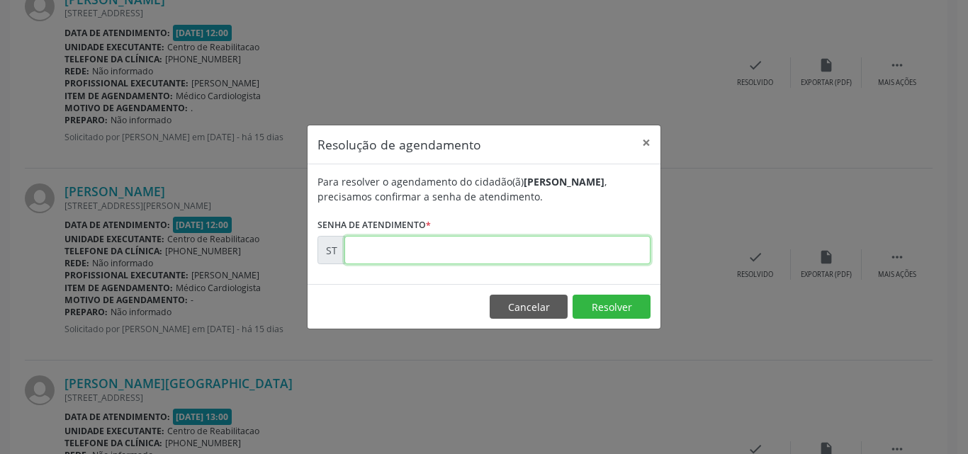
click at [356, 250] on input "text" at bounding box center [497, 250] width 306 height 28
type input "00018762"
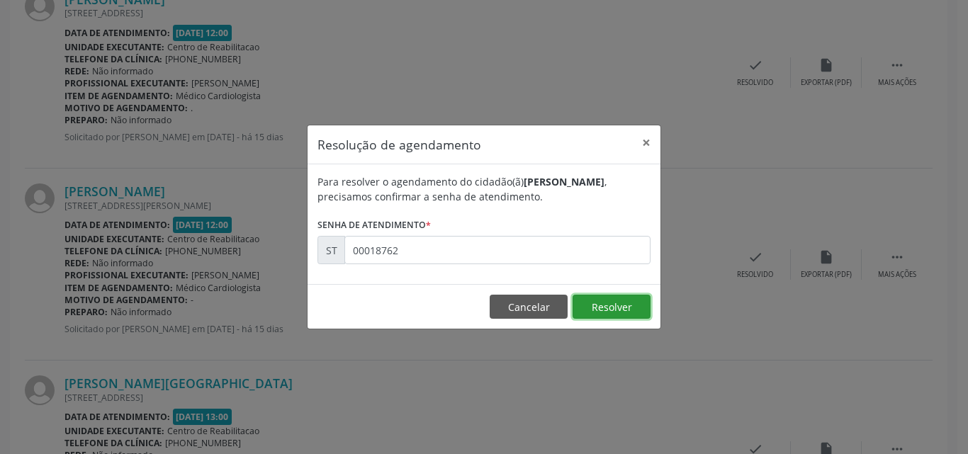
click at [608, 307] on button "Resolver" at bounding box center [611, 307] width 78 height 24
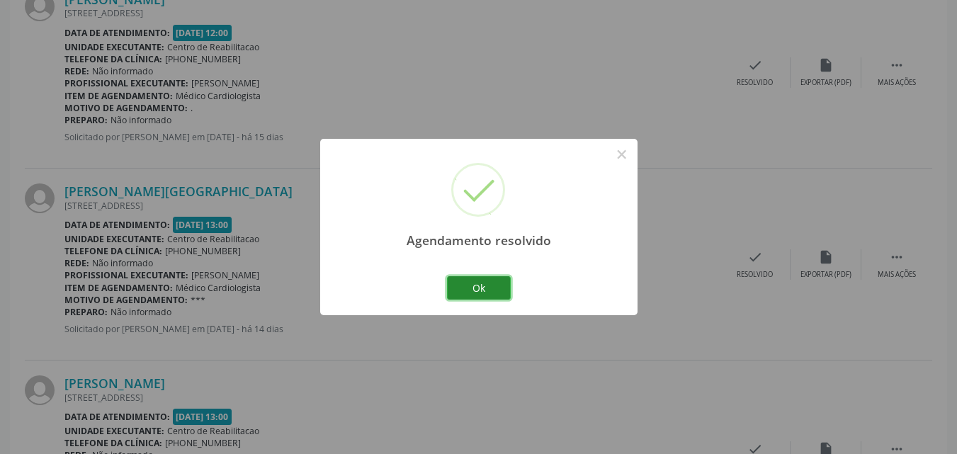
click at [491, 283] on button "Ok" at bounding box center [479, 288] width 64 height 24
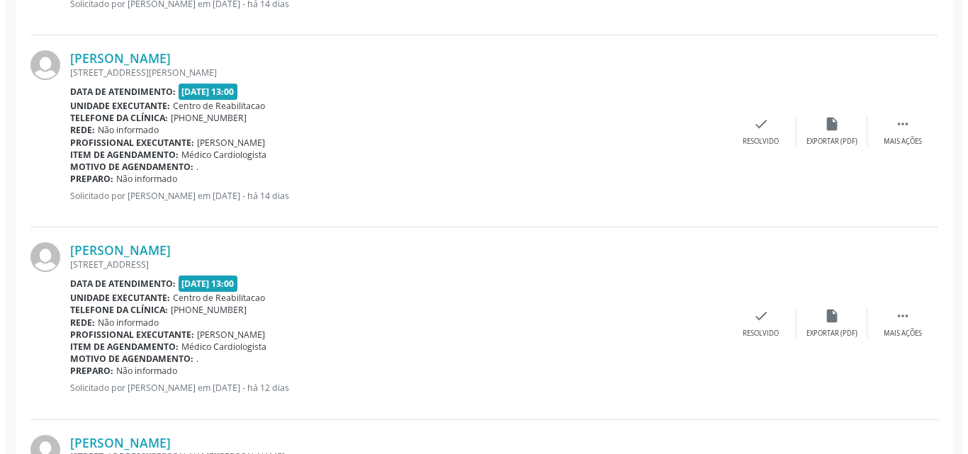
scroll to position [1628, 0]
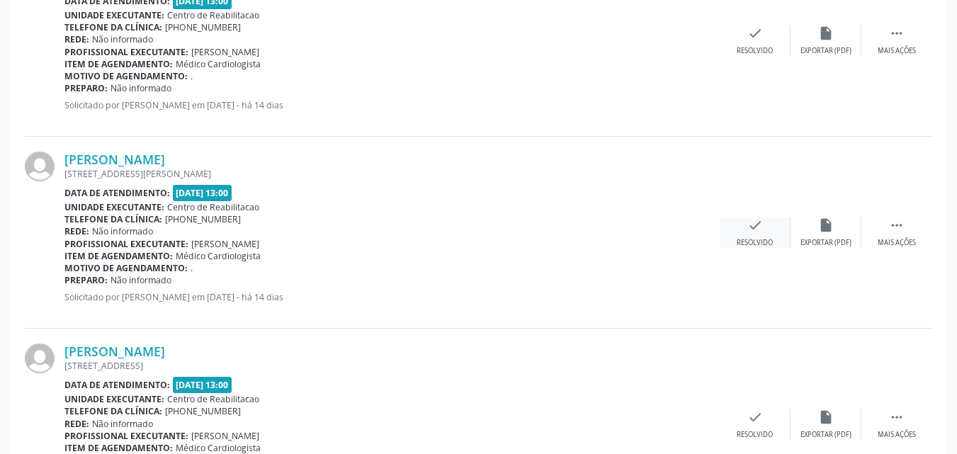
click at [754, 218] on icon "check" at bounding box center [755, 225] width 16 height 16
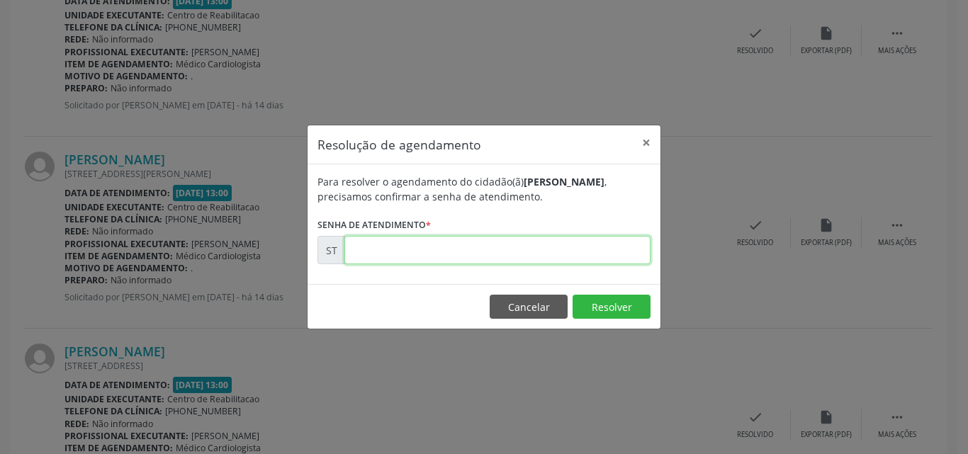
click at [391, 252] on input "text" at bounding box center [497, 250] width 306 height 28
type input "00019333"
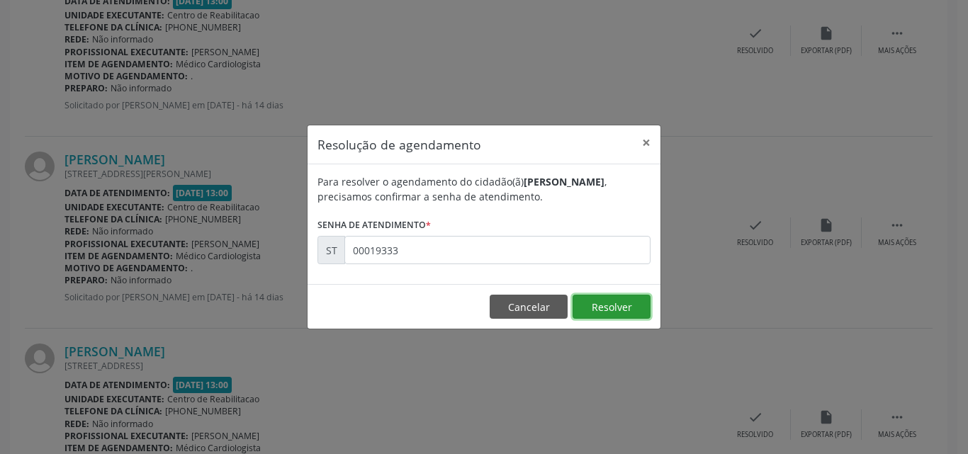
click at [603, 307] on button "Resolver" at bounding box center [611, 307] width 78 height 24
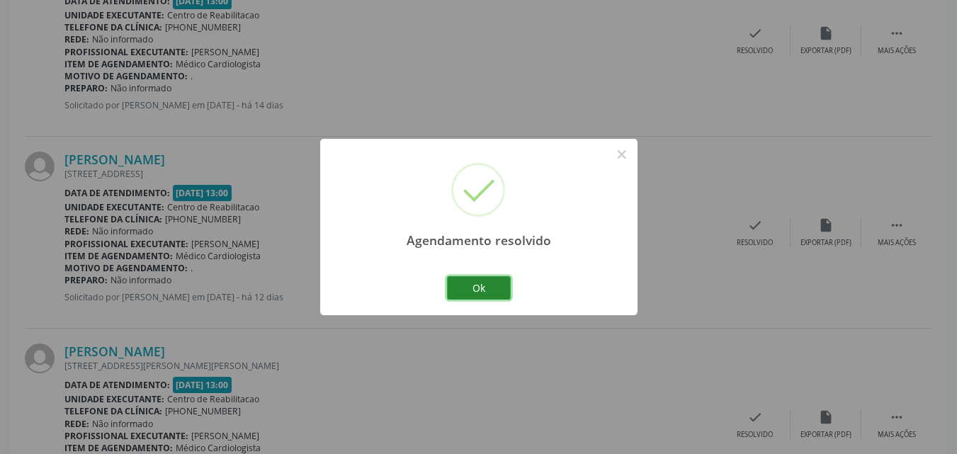
click at [484, 281] on button "Ok" at bounding box center [479, 288] width 64 height 24
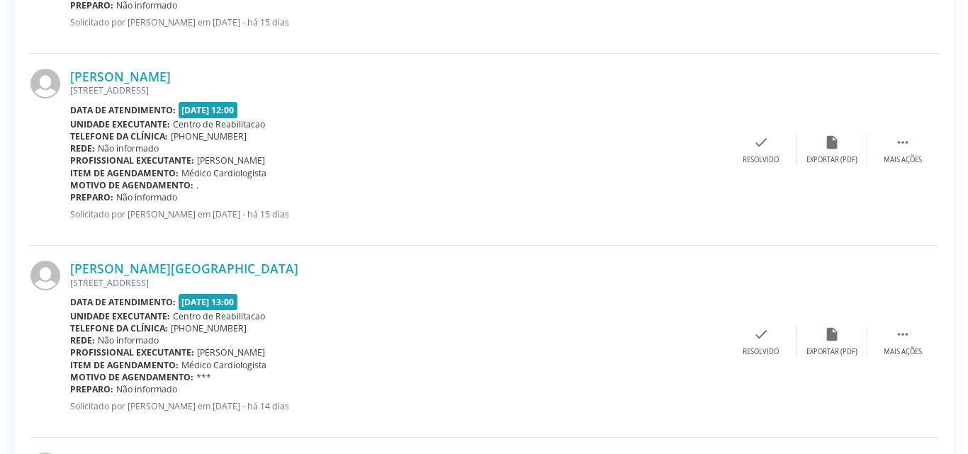
scroll to position [1132, 0]
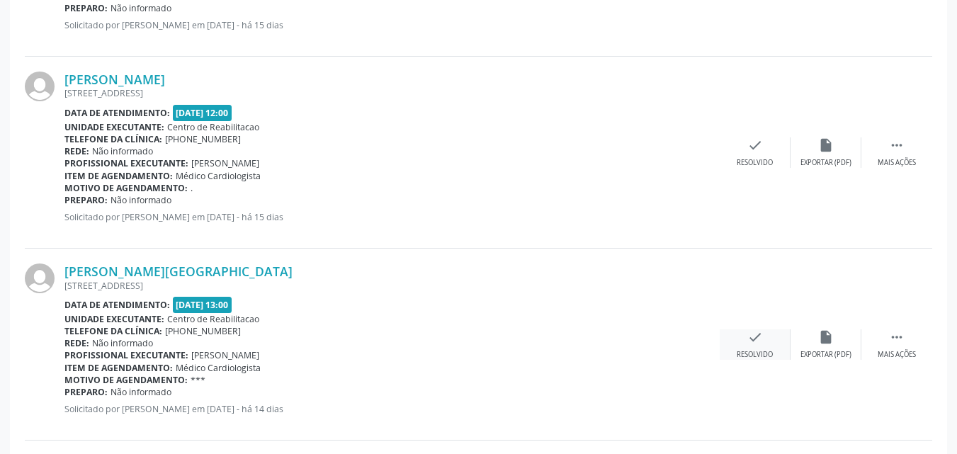
click at [756, 340] on icon "check" at bounding box center [755, 337] width 16 height 16
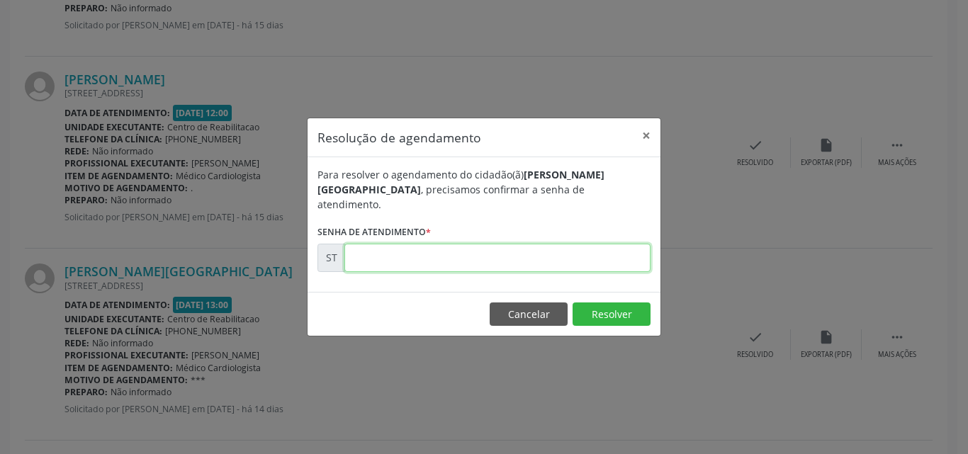
click at [373, 252] on input "text" at bounding box center [497, 258] width 306 height 28
type input "00019158"
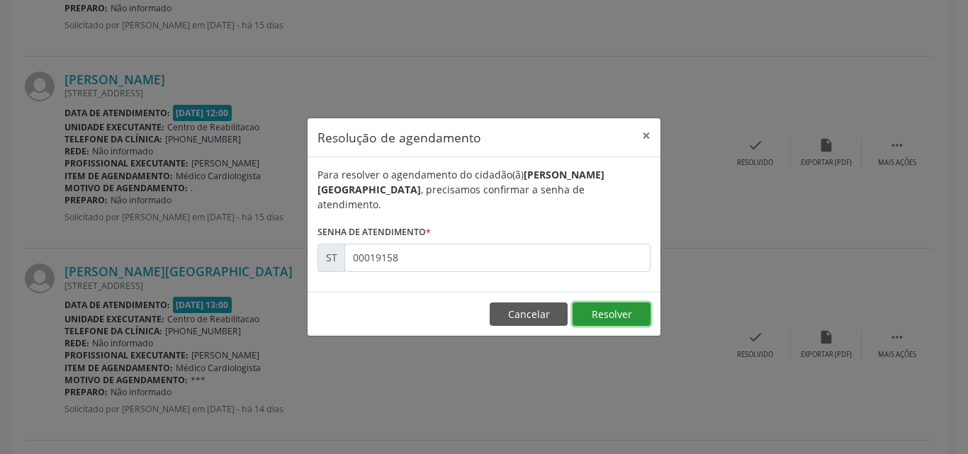
click at [626, 305] on button "Resolver" at bounding box center [611, 314] width 78 height 24
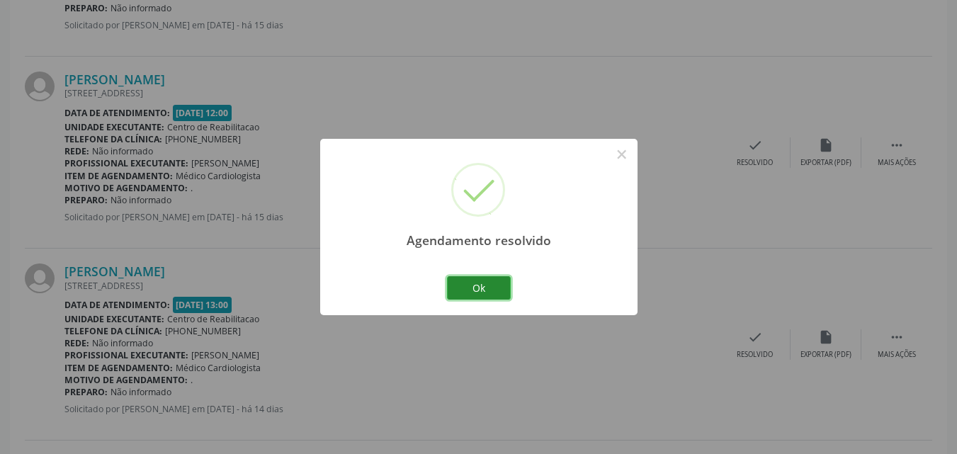
click at [499, 289] on button "Ok" at bounding box center [479, 288] width 64 height 24
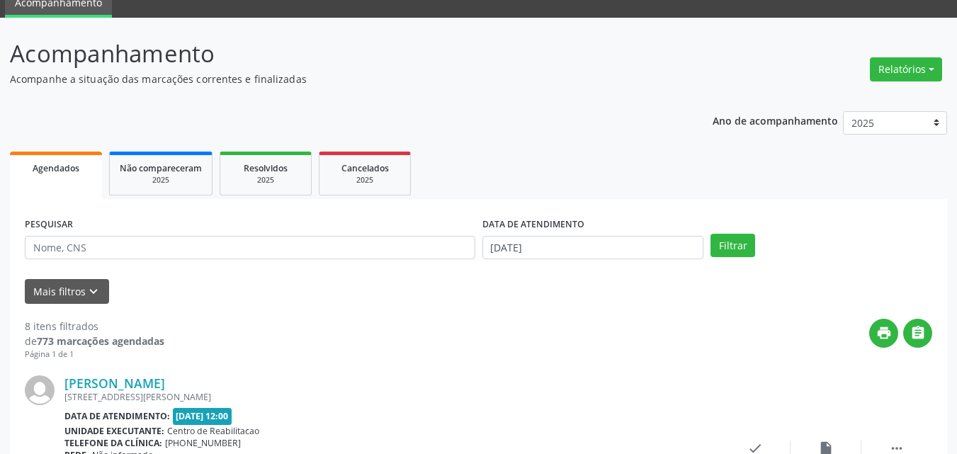
scroll to position [0, 0]
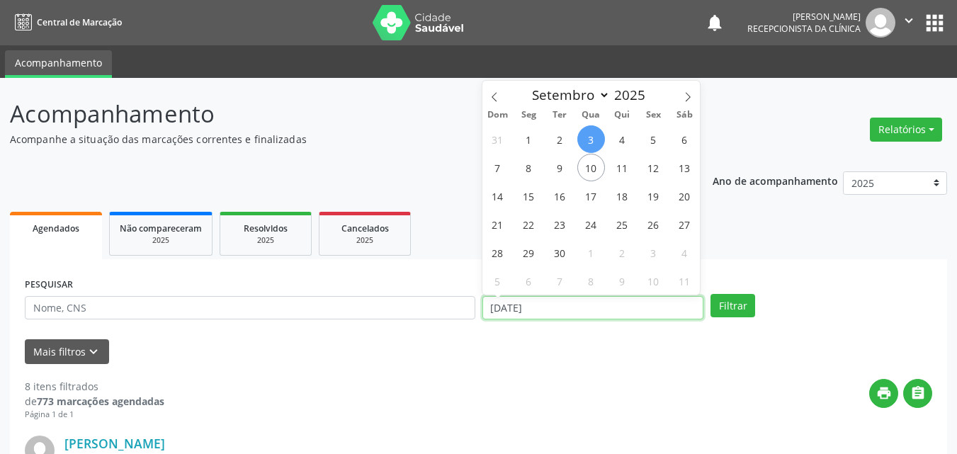
click at [526, 305] on input "[DATE]" at bounding box center [593, 308] width 222 height 24
click at [555, 165] on span "9" at bounding box center [560, 168] width 28 height 28
type input "09/09/2025"
click at [555, 165] on span "9" at bounding box center [560, 168] width 28 height 28
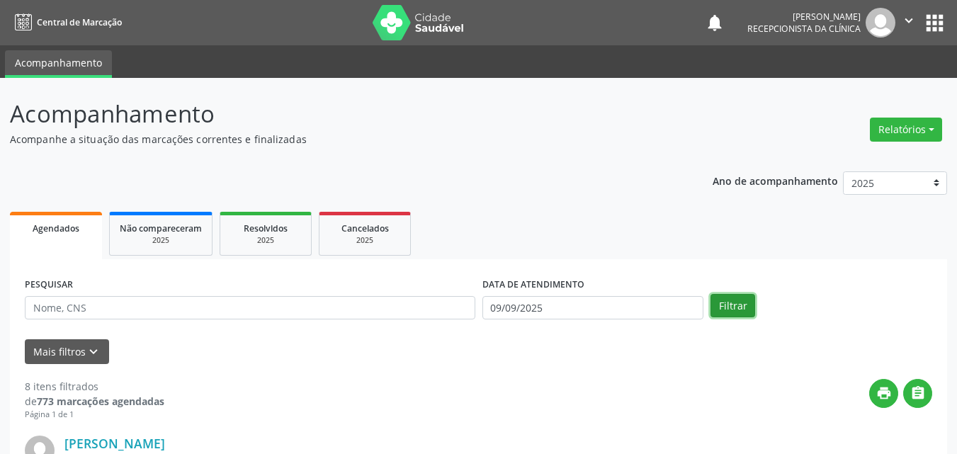
click at [726, 303] on button "Filtrar" at bounding box center [732, 306] width 45 height 24
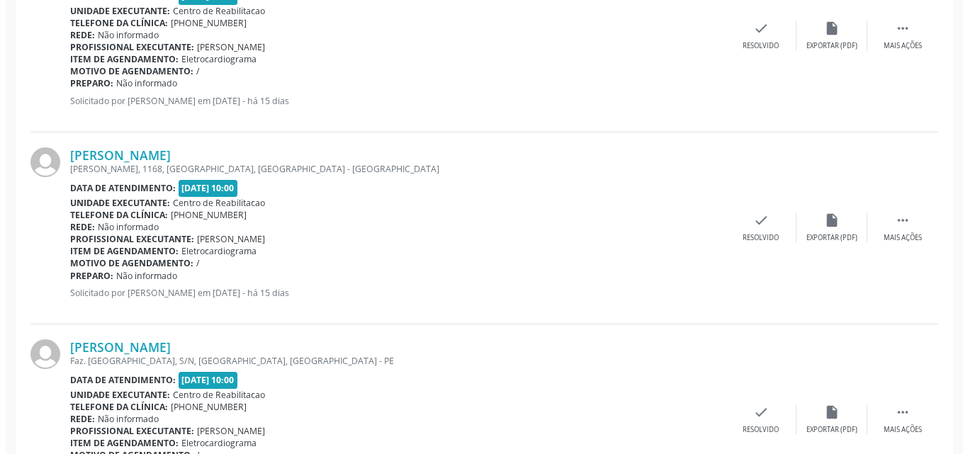
scroll to position [496, 0]
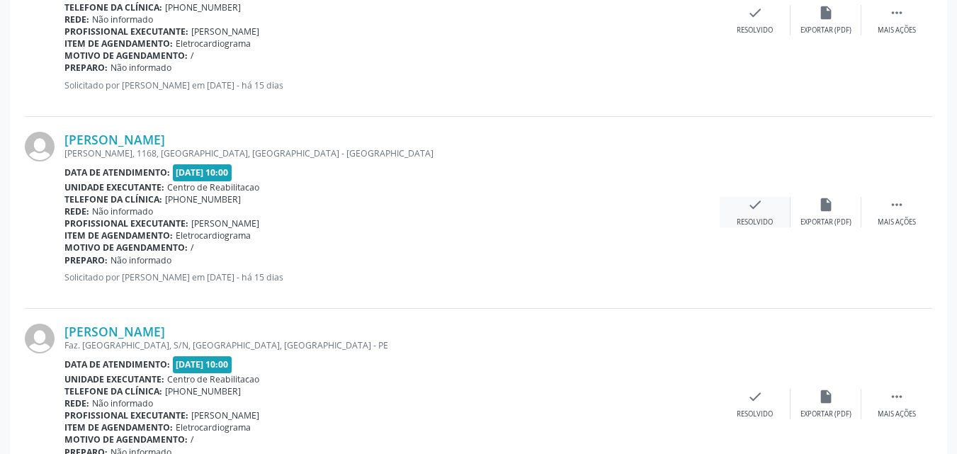
click at [751, 203] on icon "check" at bounding box center [755, 205] width 16 height 16
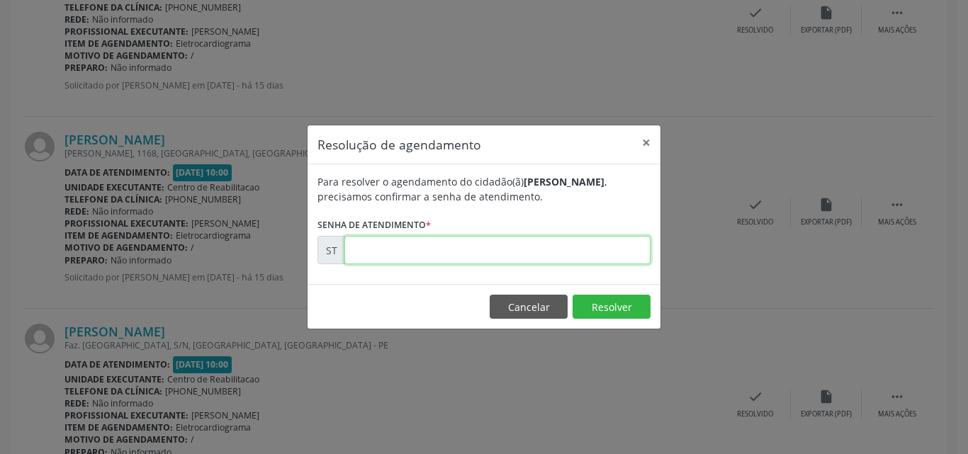
click at [387, 249] on input "text" at bounding box center [497, 250] width 306 height 28
type input "00018496"
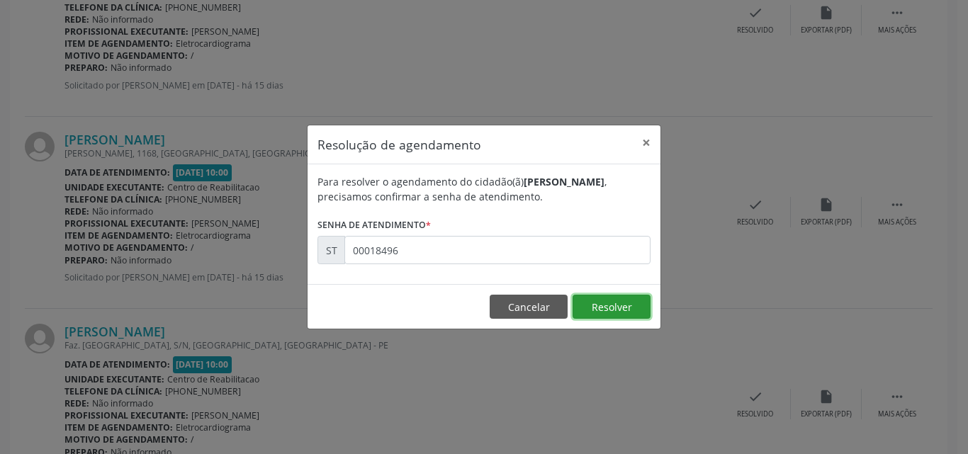
click at [598, 299] on button "Resolver" at bounding box center [611, 307] width 78 height 24
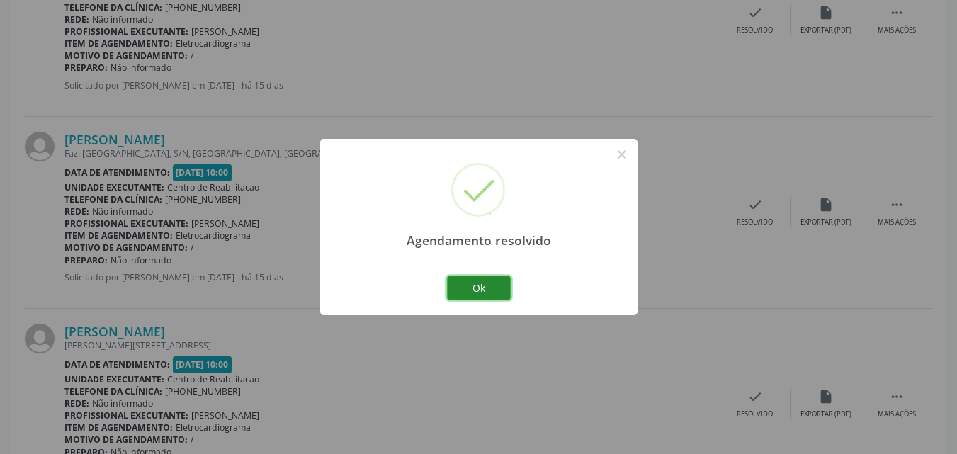
click at [501, 289] on button "Ok" at bounding box center [479, 288] width 64 height 24
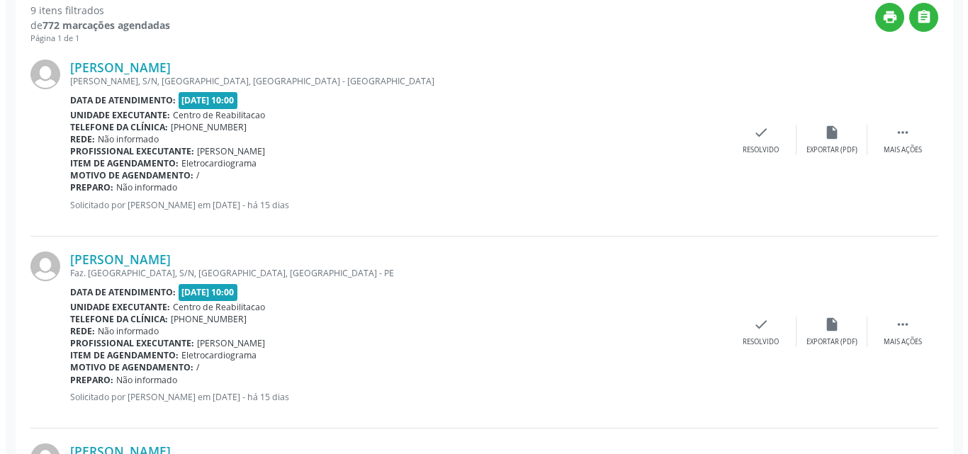
scroll to position [302, 0]
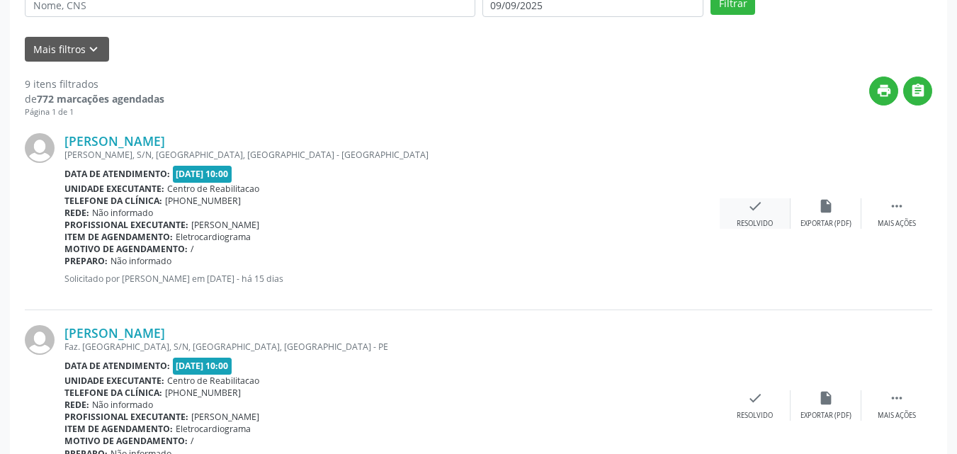
click at [753, 202] on icon "check" at bounding box center [755, 206] width 16 height 16
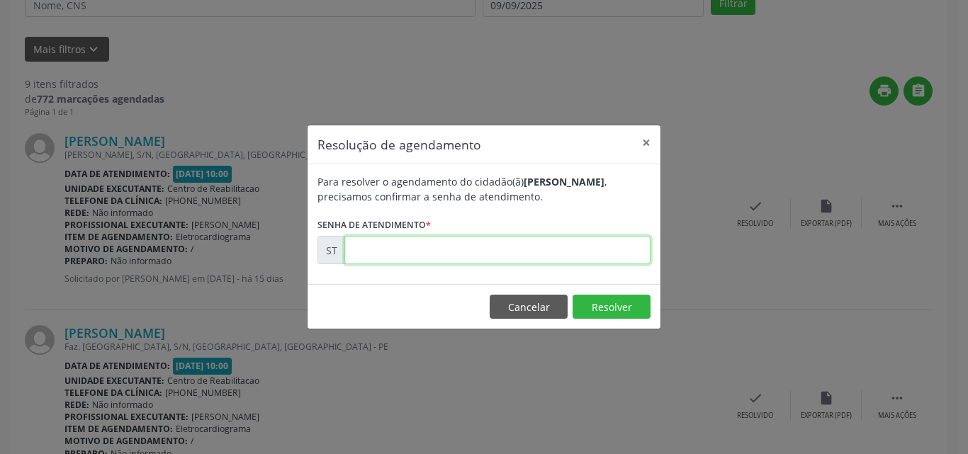
click at [382, 243] on input "text" at bounding box center [497, 250] width 306 height 28
type input "00018495"
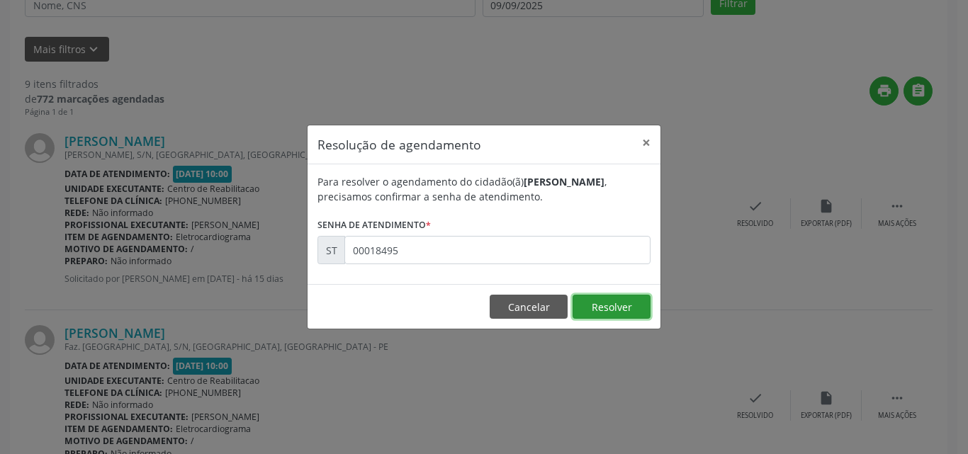
click at [611, 302] on button "Resolver" at bounding box center [611, 307] width 78 height 24
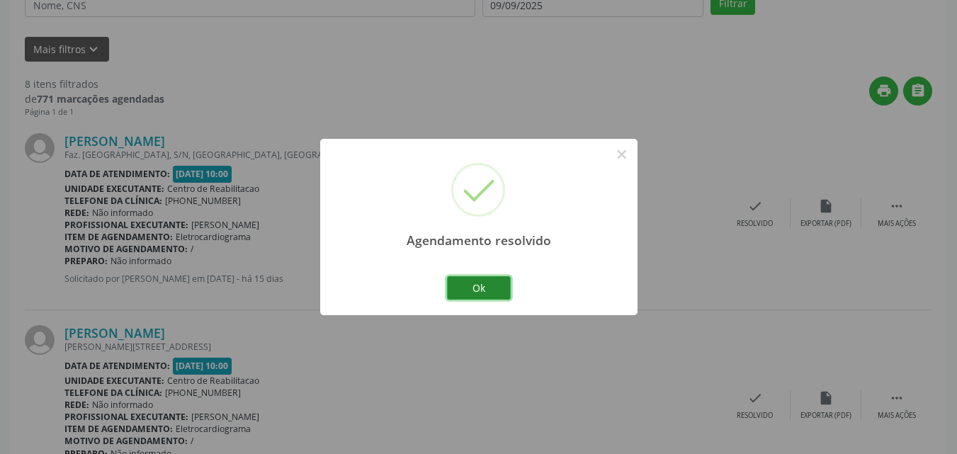
click at [494, 287] on button "Ok" at bounding box center [479, 288] width 64 height 24
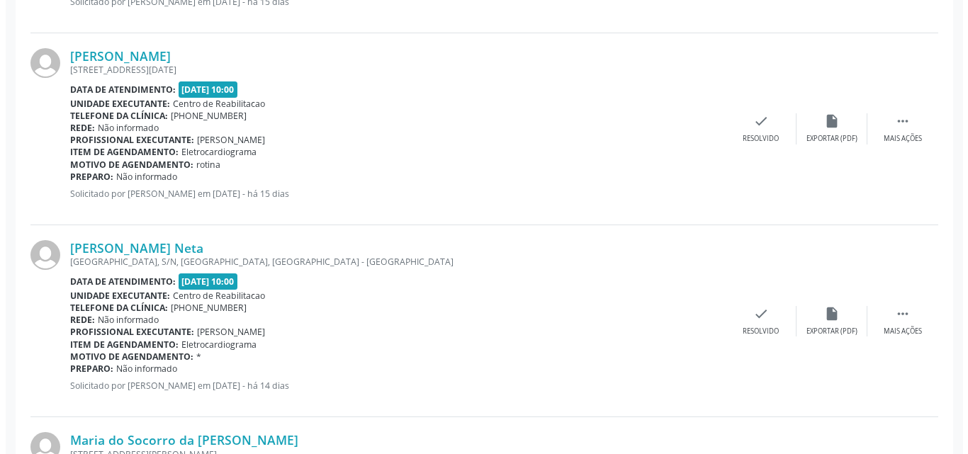
scroll to position [1152, 0]
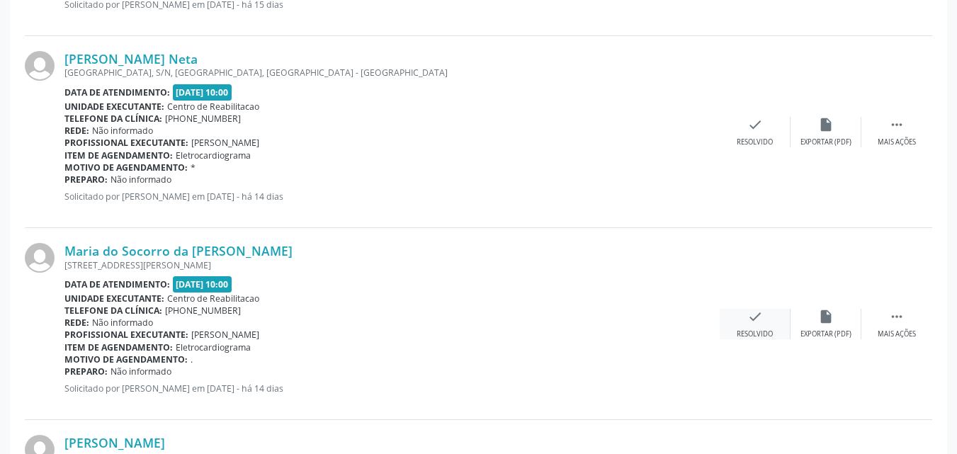
click at [752, 312] on icon "check" at bounding box center [755, 317] width 16 height 16
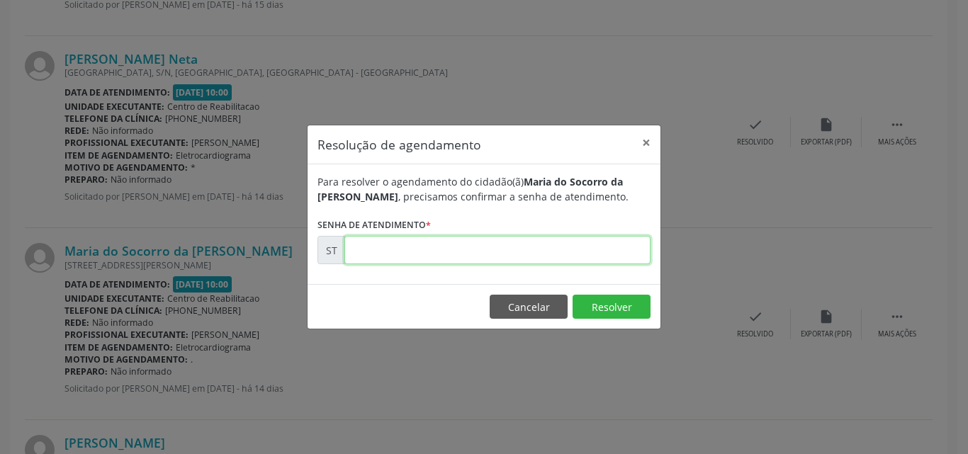
click at [402, 246] on input "text" at bounding box center [497, 250] width 306 height 28
type input "00019280"
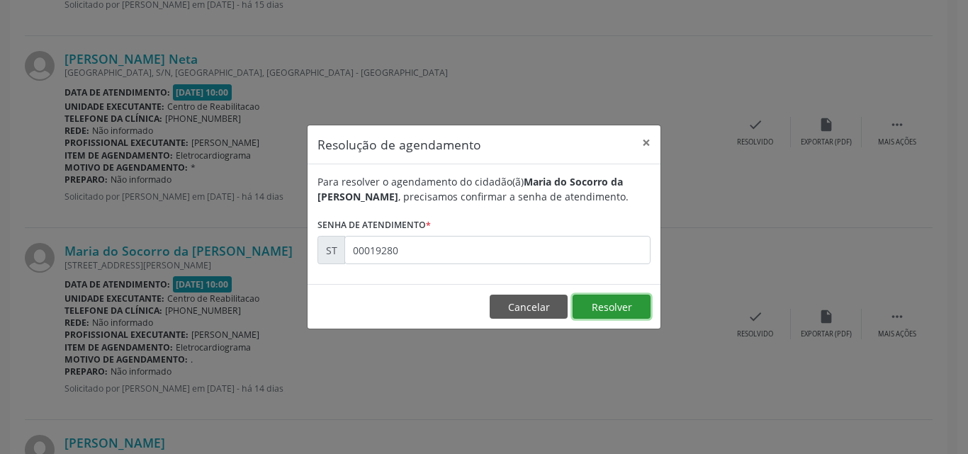
click at [601, 302] on button "Resolver" at bounding box center [611, 307] width 78 height 24
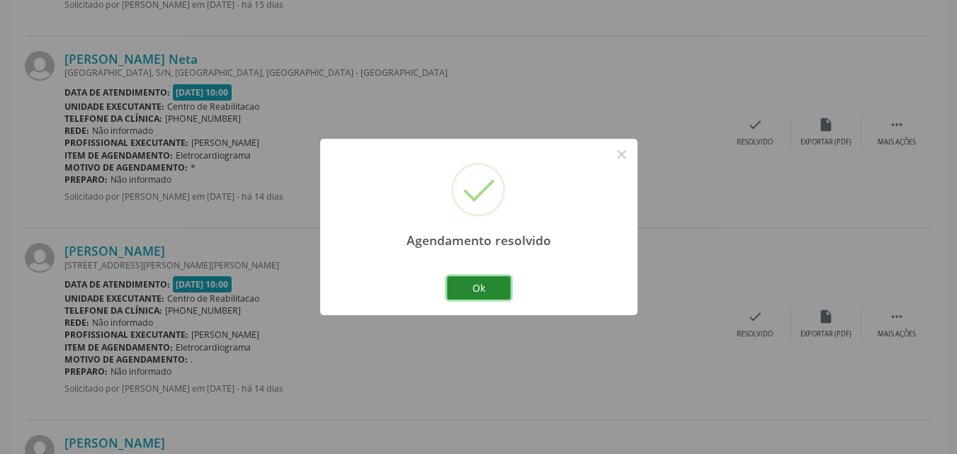
click at [497, 290] on button "Ok" at bounding box center [479, 288] width 64 height 24
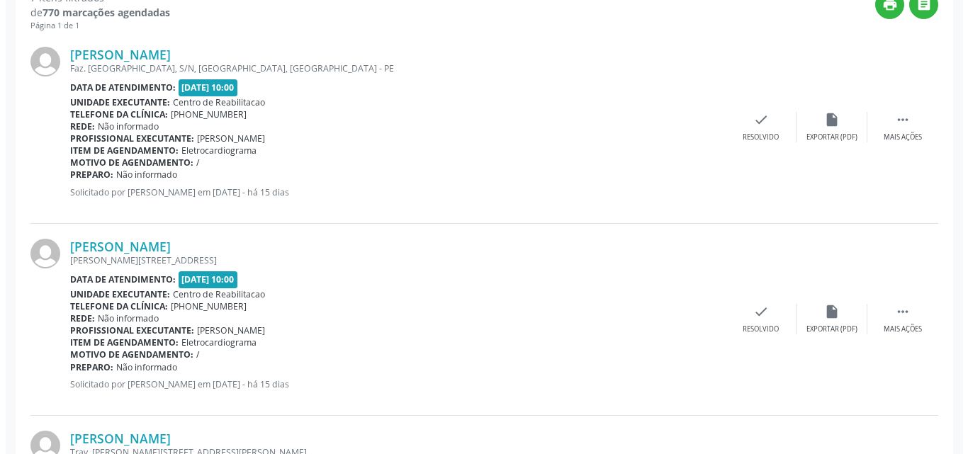
scroll to position [414, 0]
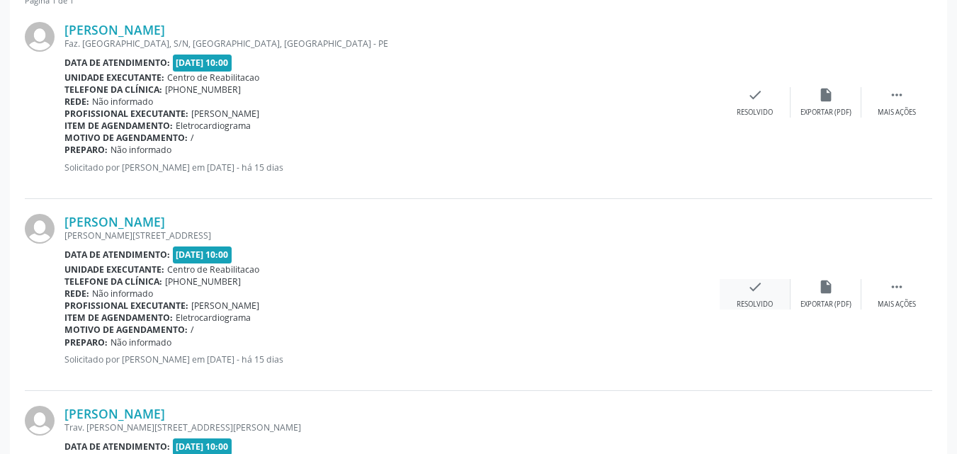
click at [749, 286] on icon "check" at bounding box center [755, 287] width 16 height 16
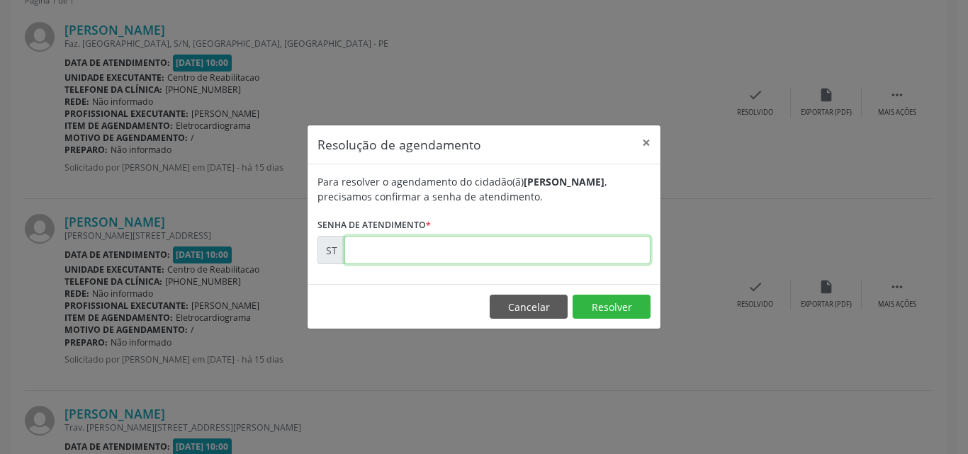
click at [387, 251] on input "text" at bounding box center [497, 250] width 306 height 28
type input "00018503"
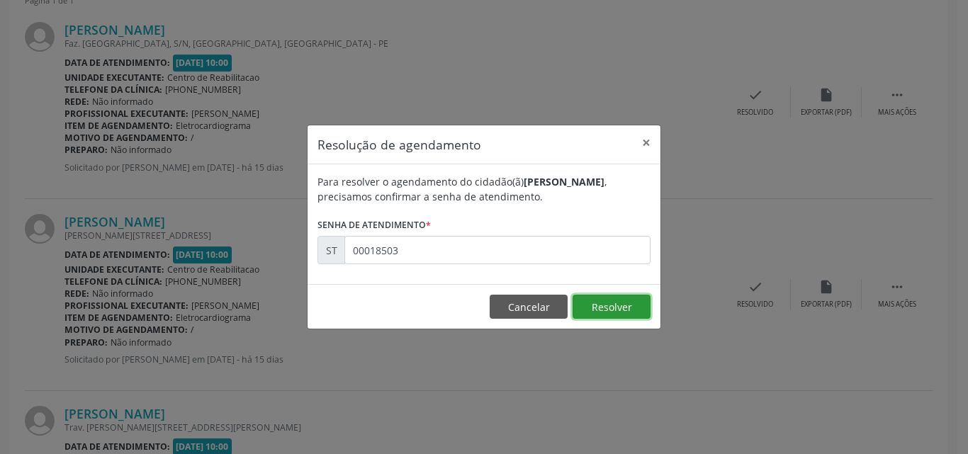
click at [612, 310] on button "Resolver" at bounding box center [611, 307] width 78 height 24
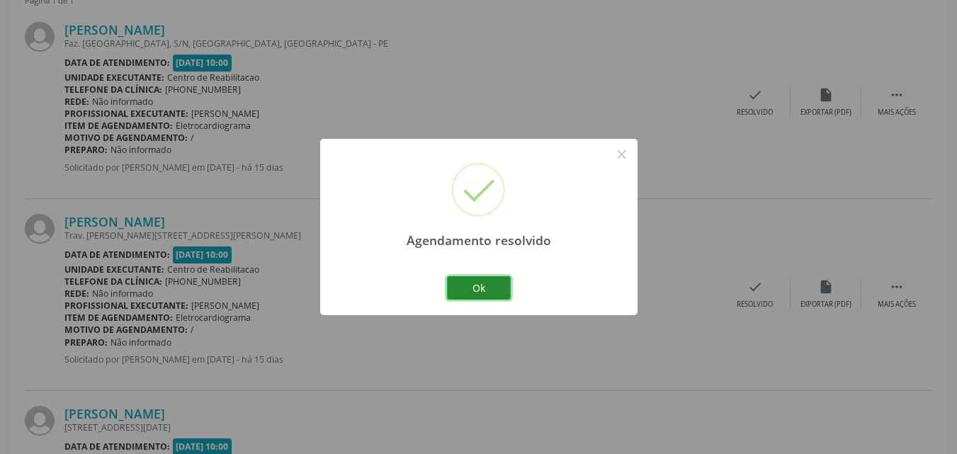
click at [488, 287] on button "Ok" at bounding box center [479, 288] width 64 height 24
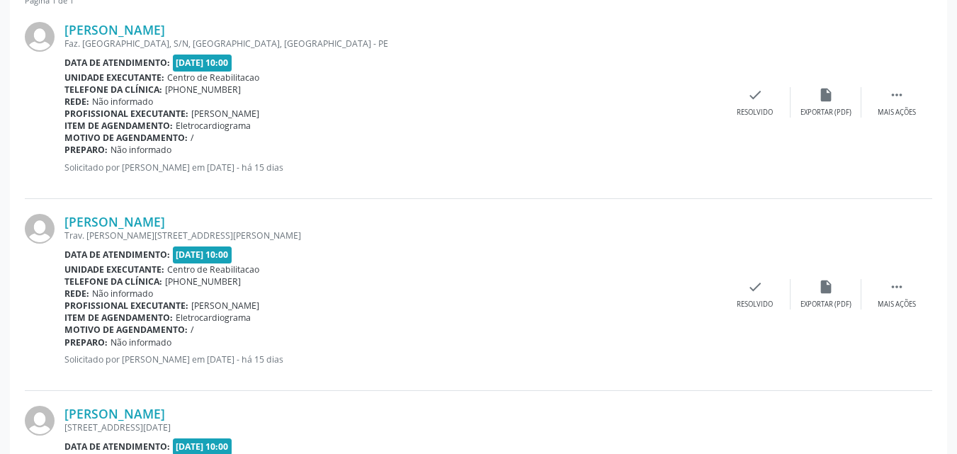
scroll to position [0, 0]
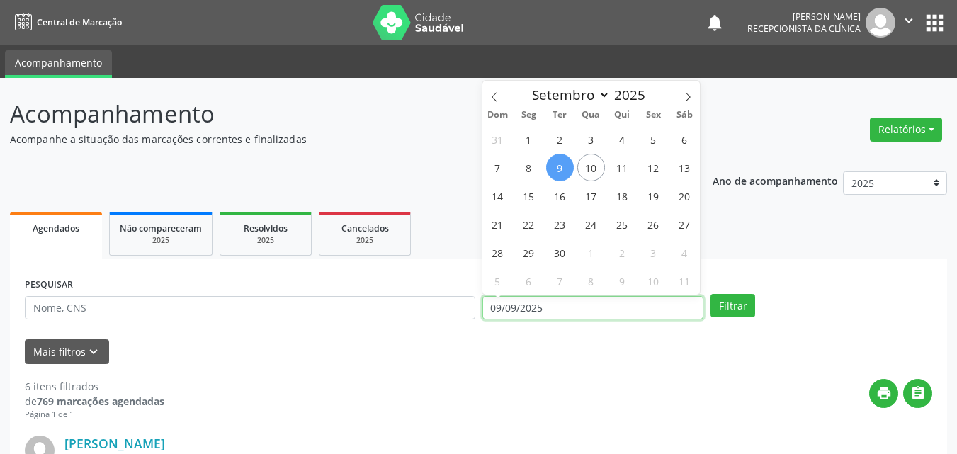
click at [550, 300] on input "09/09/2025" at bounding box center [593, 308] width 222 height 24
click at [625, 138] on span "4" at bounding box center [622, 139] width 28 height 28
type input "04/09/2025"
click at [625, 138] on span "4" at bounding box center [622, 139] width 28 height 28
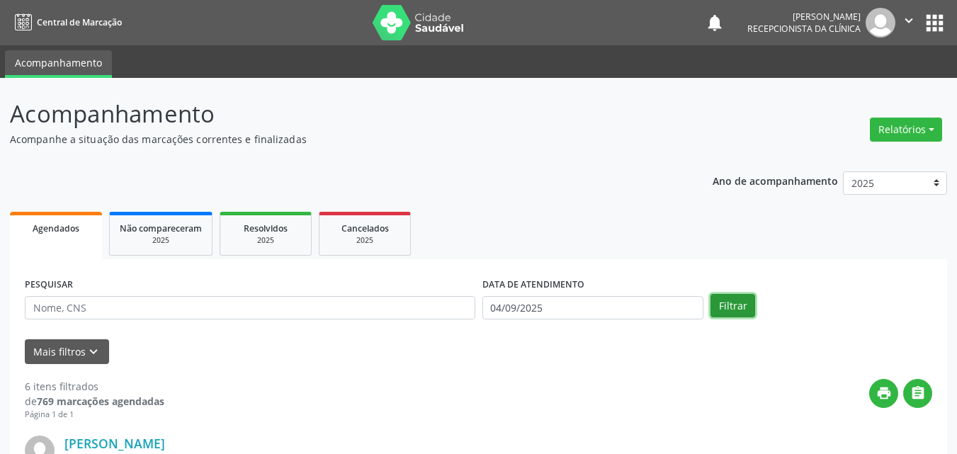
click at [730, 302] on button "Filtrar" at bounding box center [732, 306] width 45 height 24
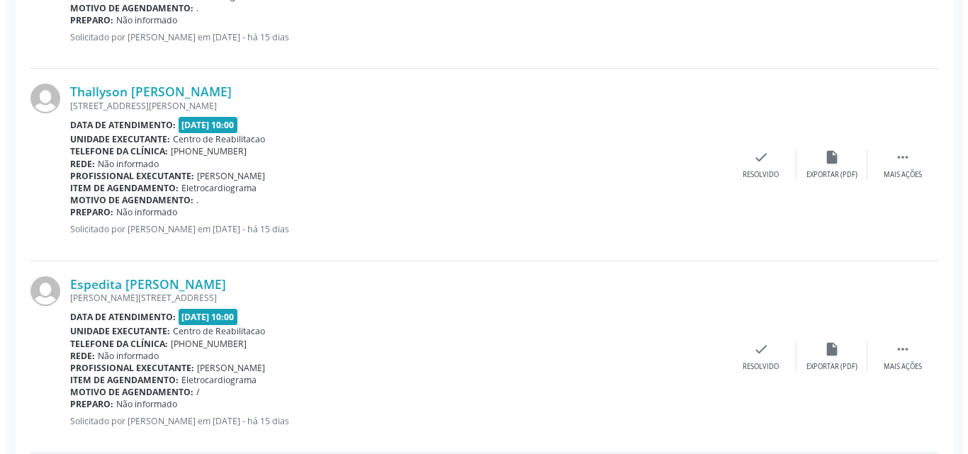
scroll to position [1912, 0]
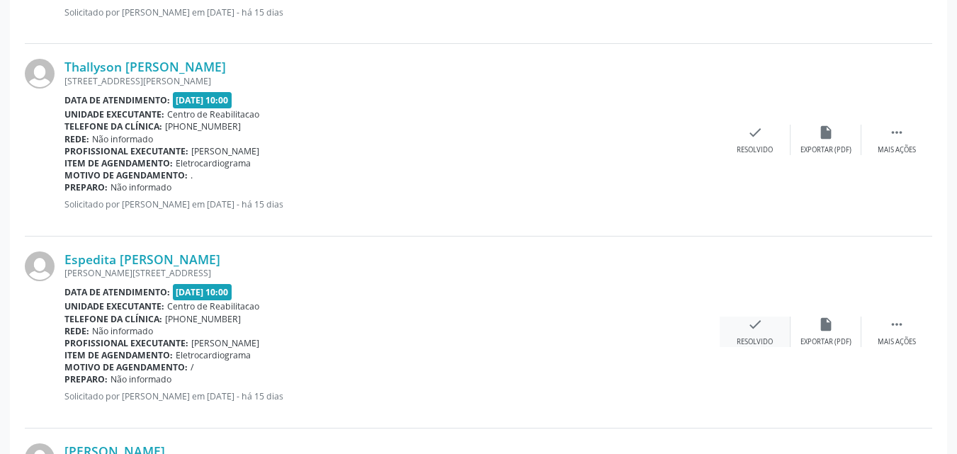
click at [753, 321] on icon "check" at bounding box center [755, 325] width 16 height 16
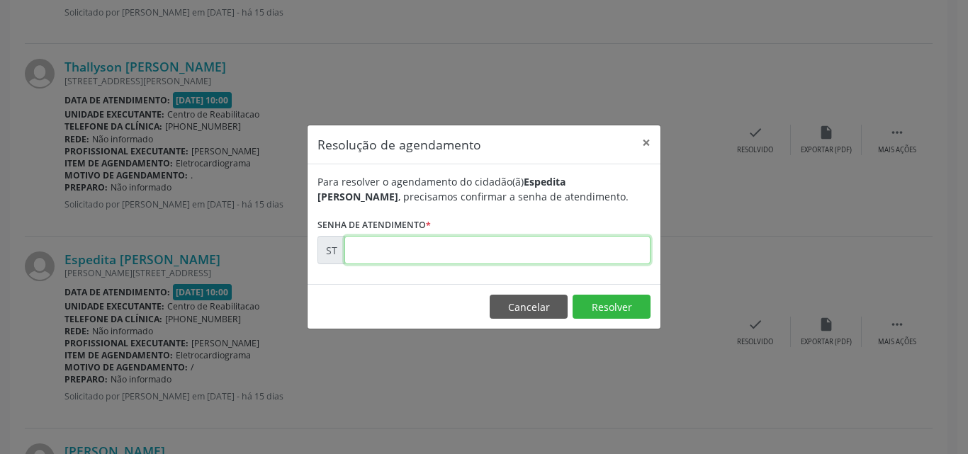
click at [390, 251] on input "text" at bounding box center [497, 250] width 306 height 28
click at [379, 253] on input "00001490" at bounding box center [497, 250] width 306 height 28
type input "00018490"
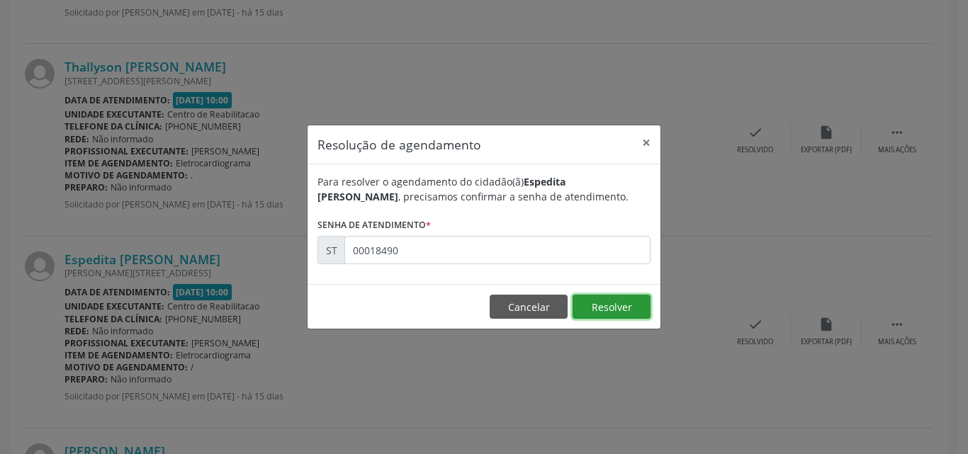
click at [611, 300] on button "Resolver" at bounding box center [611, 307] width 78 height 24
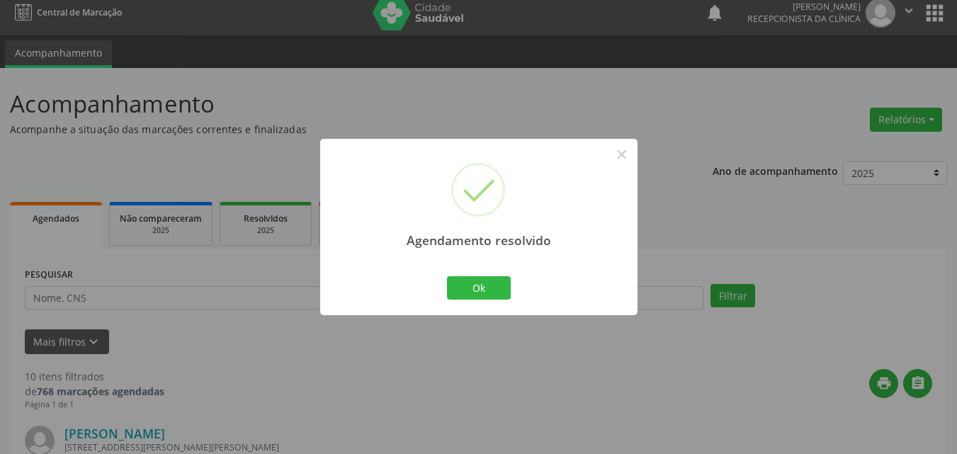
scroll to position [1911, 0]
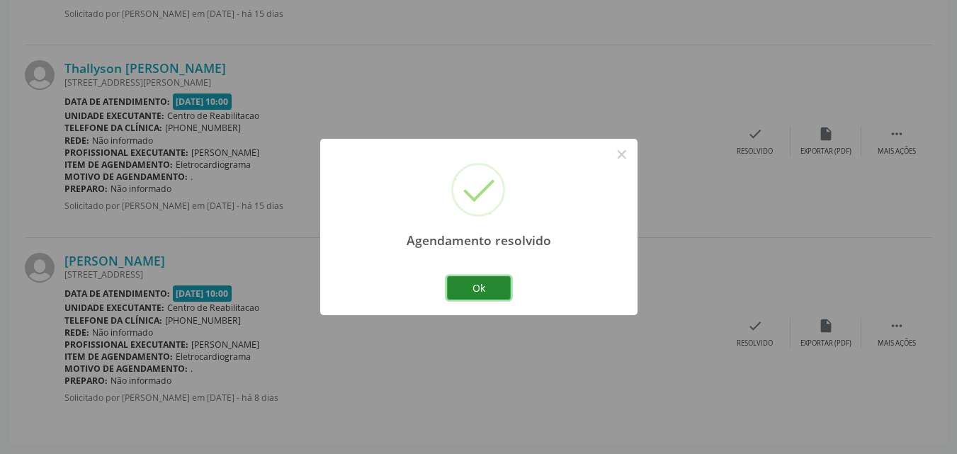
click at [498, 289] on button "Ok" at bounding box center [479, 288] width 64 height 24
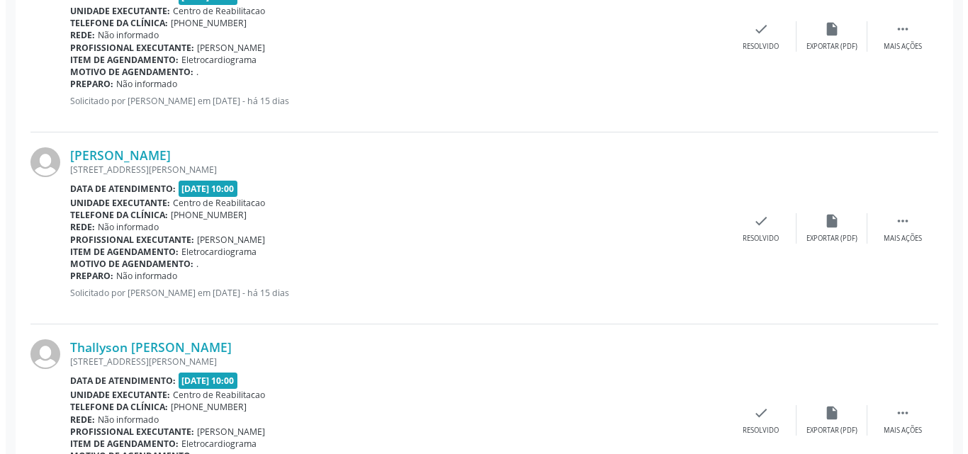
scroll to position [1628, 0]
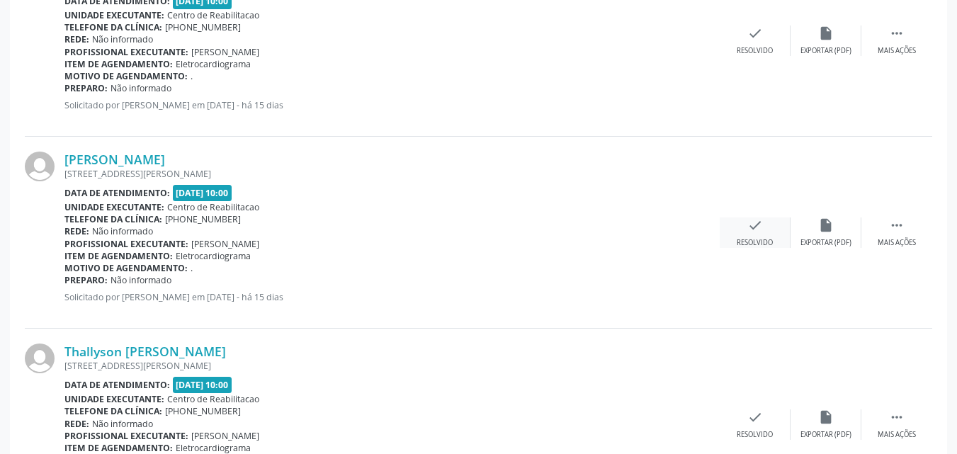
click at [747, 225] on icon "check" at bounding box center [755, 225] width 16 height 16
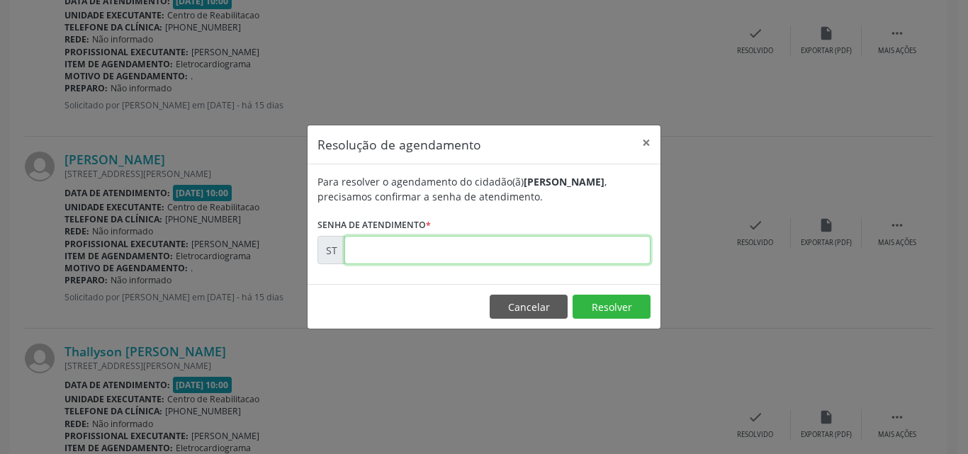
click at [392, 251] on input "text" at bounding box center [497, 250] width 306 height 28
type input "00018441"
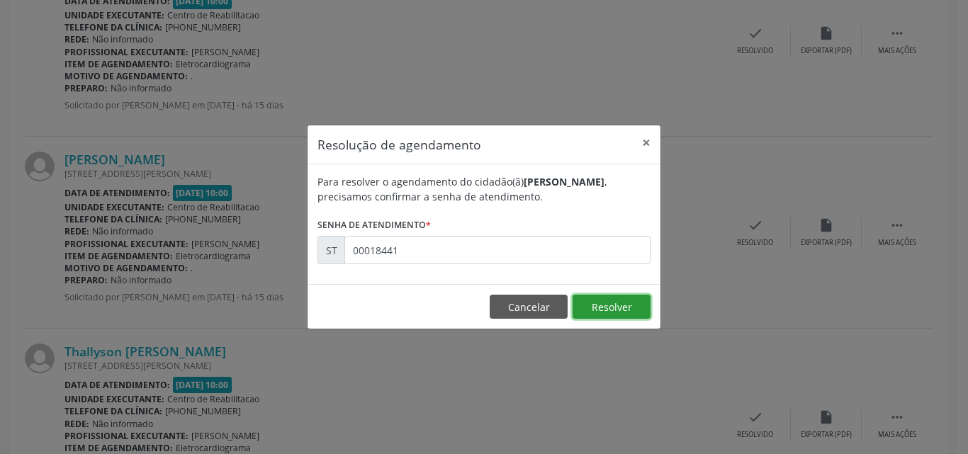
click at [621, 307] on button "Resolver" at bounding box center [611, 307] width 78 height 24
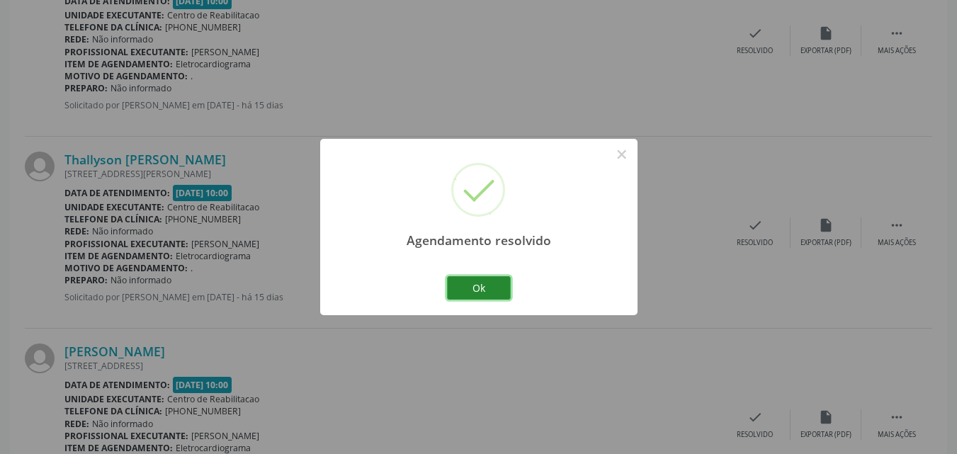
click at [483, 290] on button "Ok" at bounding box center [479, 288] width 64 height 24
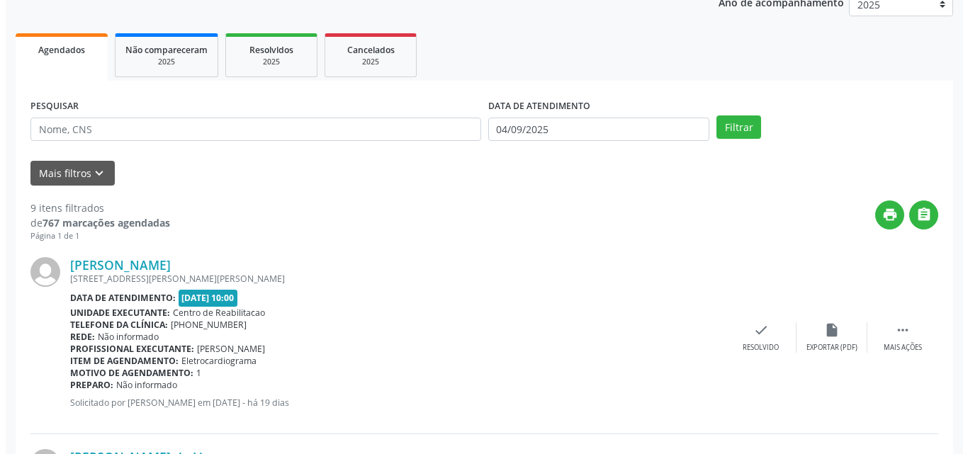
scroll to position [140, 0]
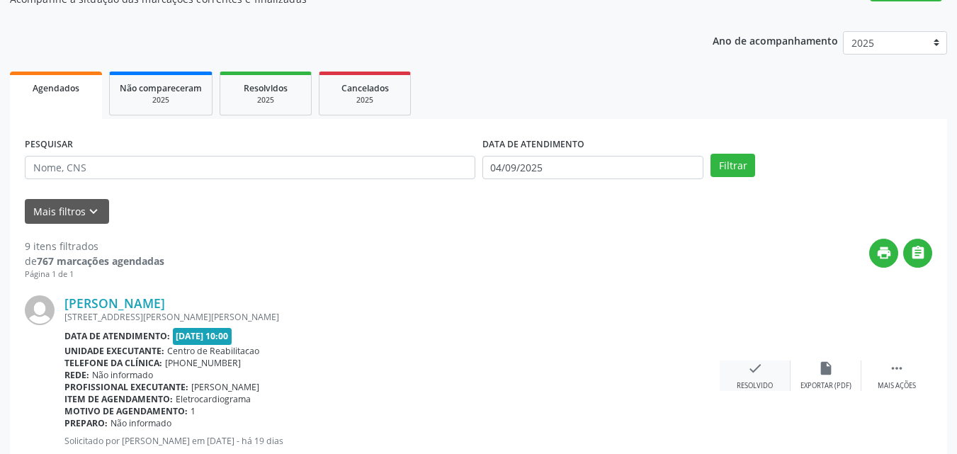
click at [749, 363] on icon "check" at bounding box center [755, 369] width 16 height 16
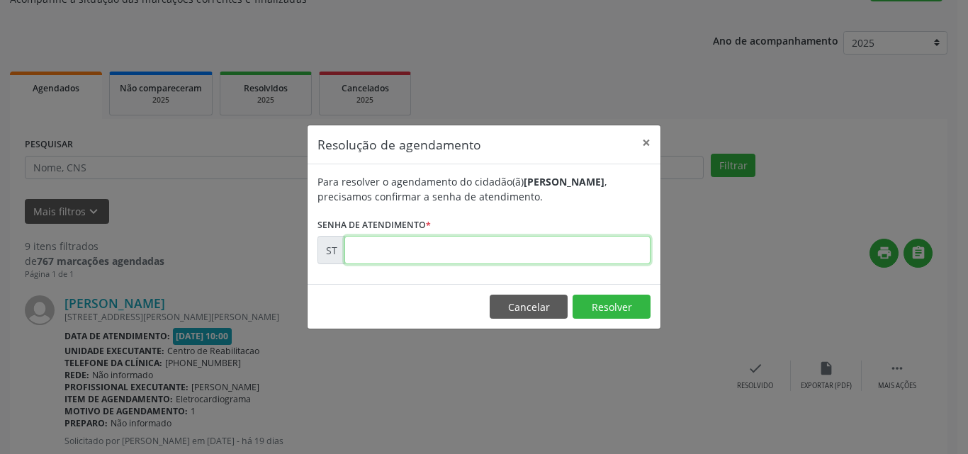
click at [348, 248] on input "text" at bounding box center [497, 250] width 306 height 28
type input "00017227"
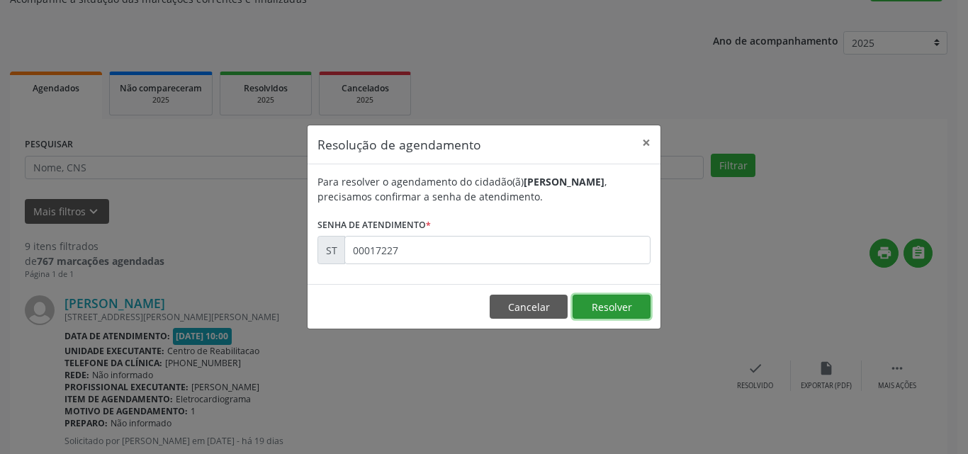
click at [595, 305] on button "Resolver" at bounding box center [611, 307] width 78 height 24
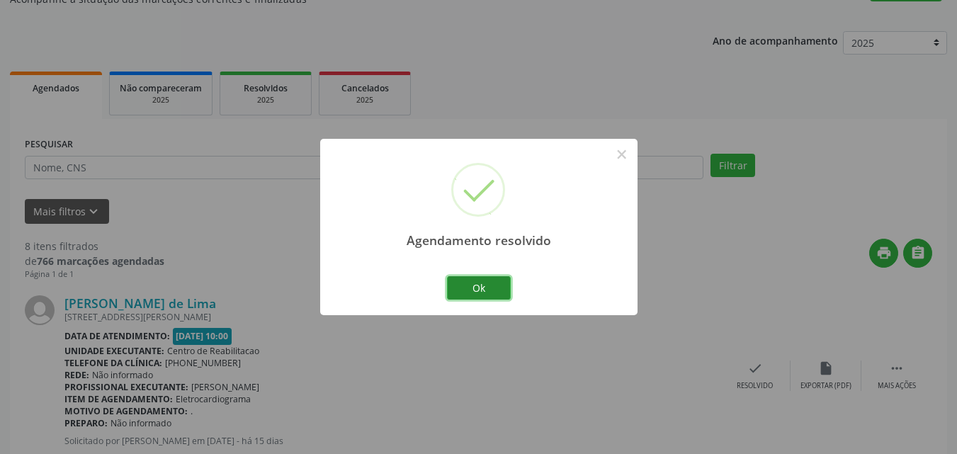
click at [483, 287] on button "Ok" at bounding box center [479, 288] width 64 height 24
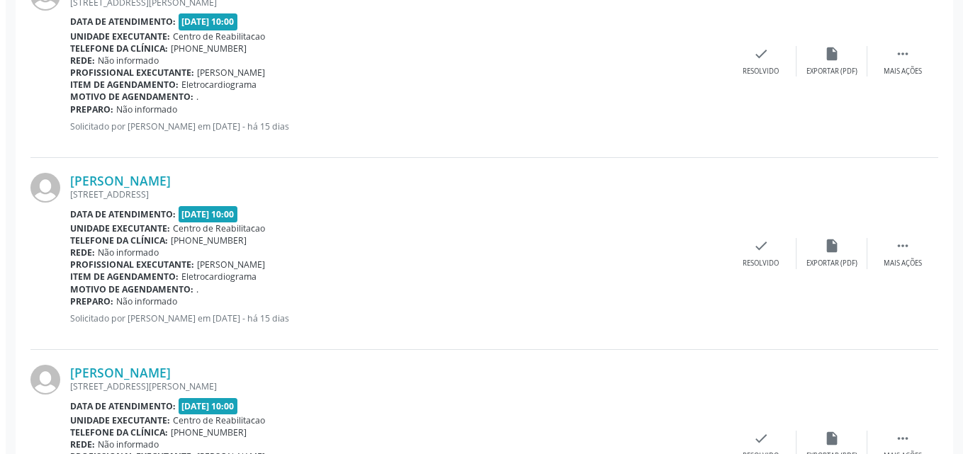
scroll to position [849, 0]
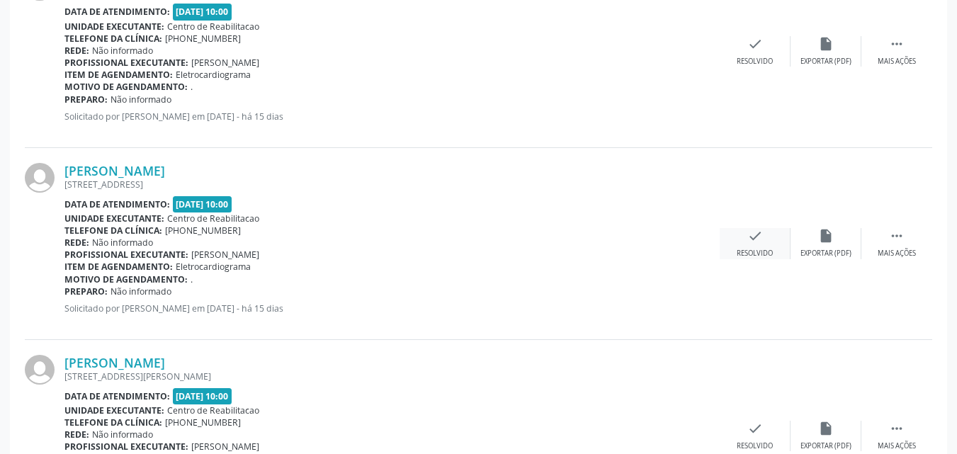
click at [756, 237] on icon "check" at bounding box center [755, 236] width 16 height 16
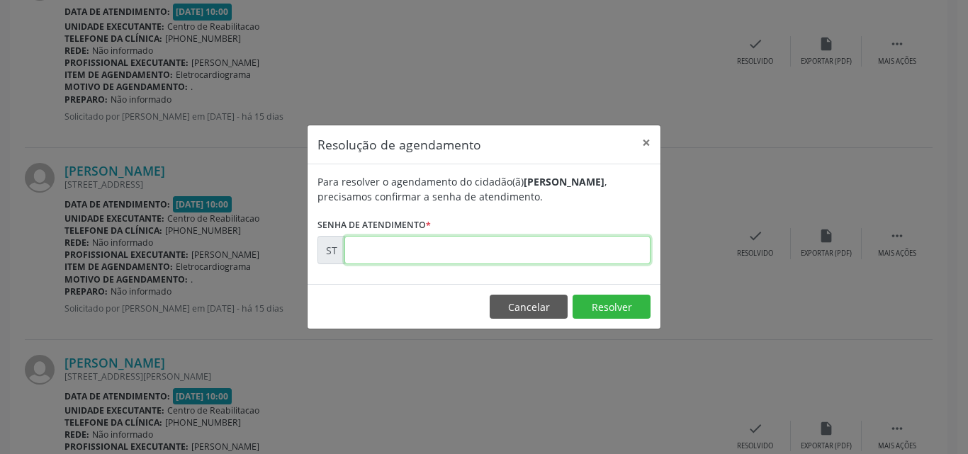
click at [389, 255] on input "text" at bounding box center [497, 250] width 306 height 28
type input "00018433"
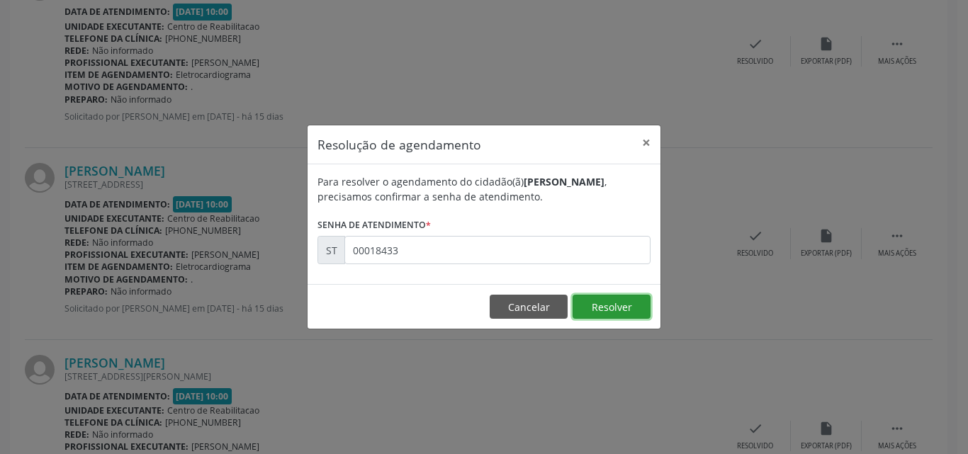
click at [616, 305] on button "Resolver" at bounding box center [611, 307] width 78 height 24
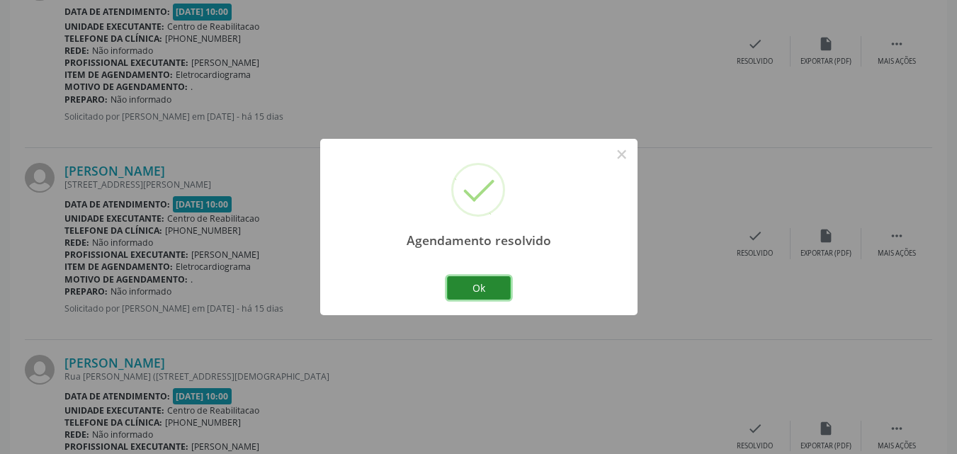
click at [500, 289] on button "Ok" at bounding box center [479, 288] width 64 height 24
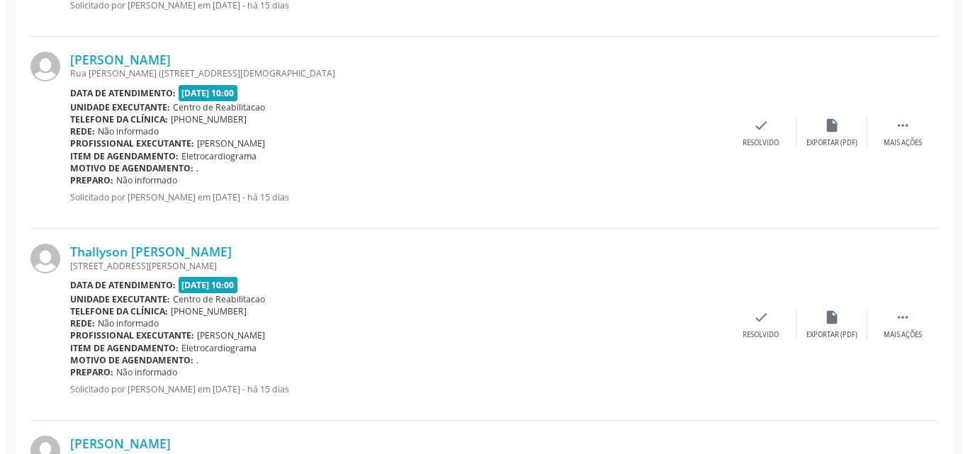
scroll to position [1334, 0]
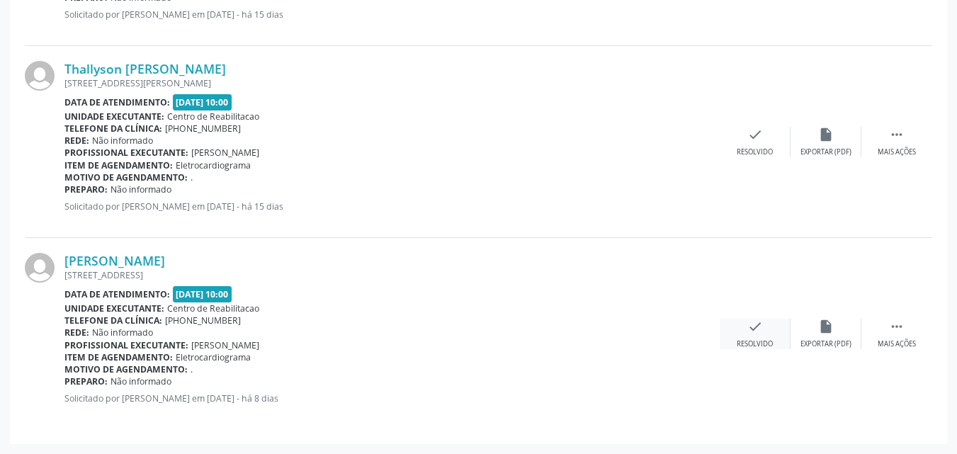
click at [754, 323] on icon "check" at bounding box center [755, 327] width 16 height 16
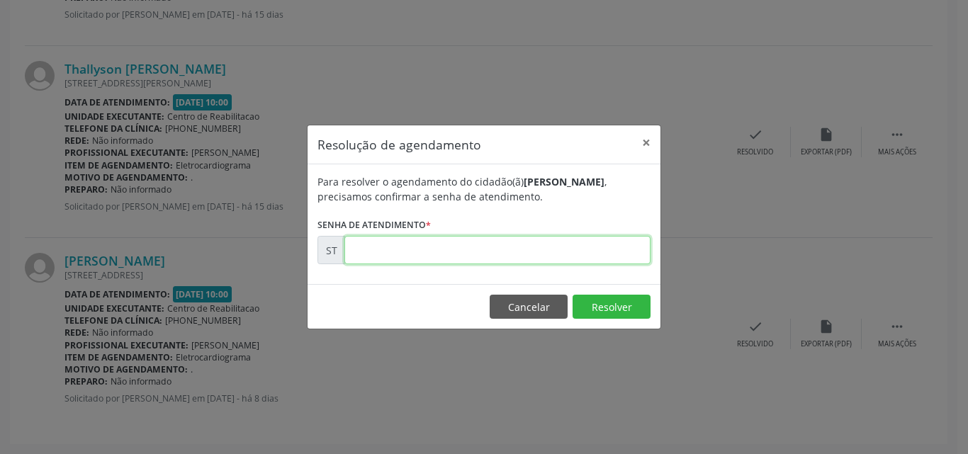
click at [389, 249] on input "text" at bounding box center [497, 250] width 306 height 28
type input "00020711"
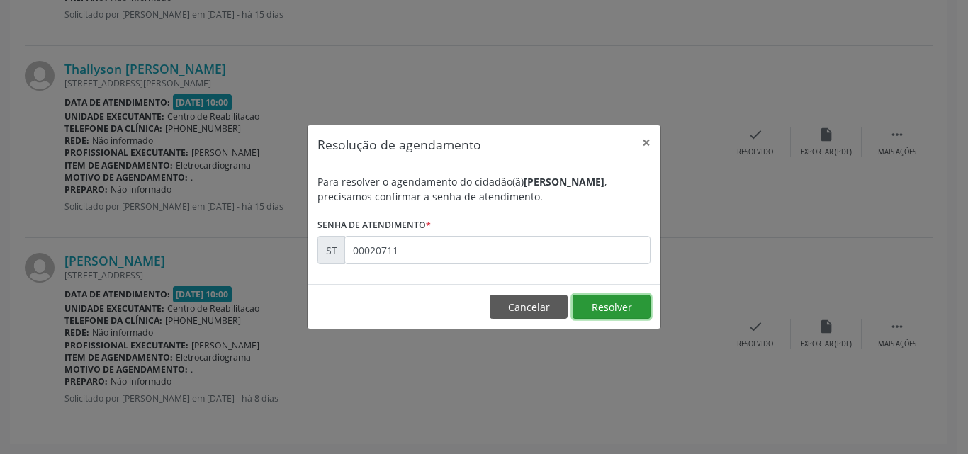
click at [612, 305] on button "Resolver" at bounding box center [611, 307] width 78 height 24
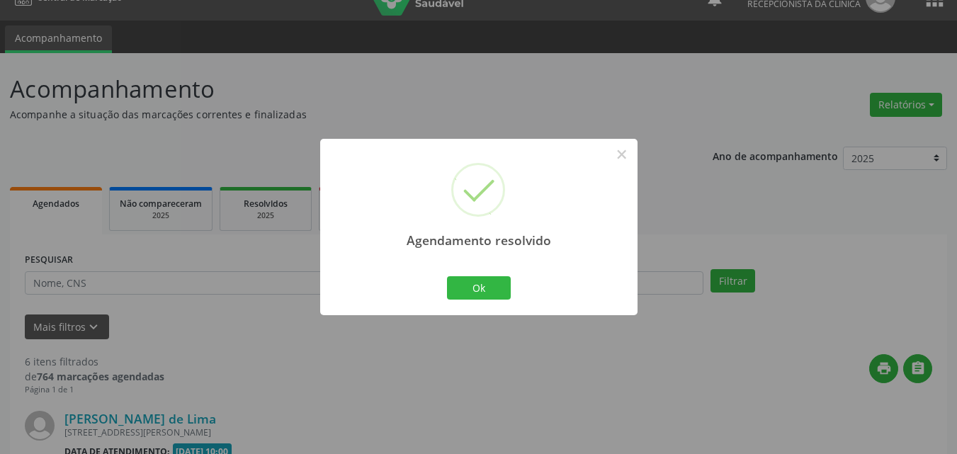
scroll to position [1142, 0]
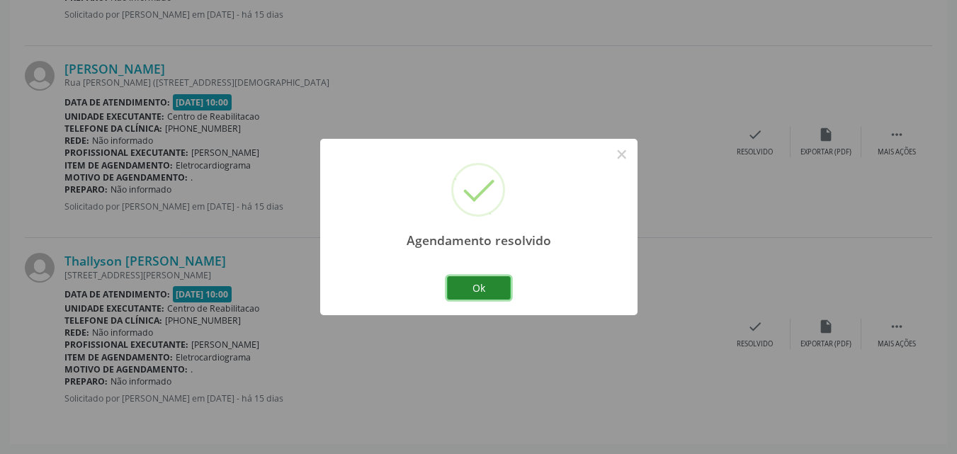
click at [494, 285] on button "Ok" at bounding box center [479, 288] width 64 height 24
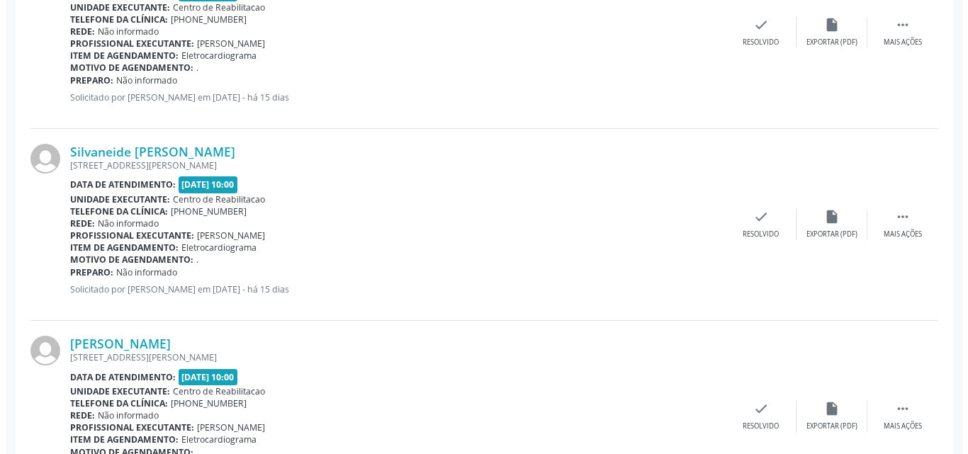
scroll to position [576, 0]
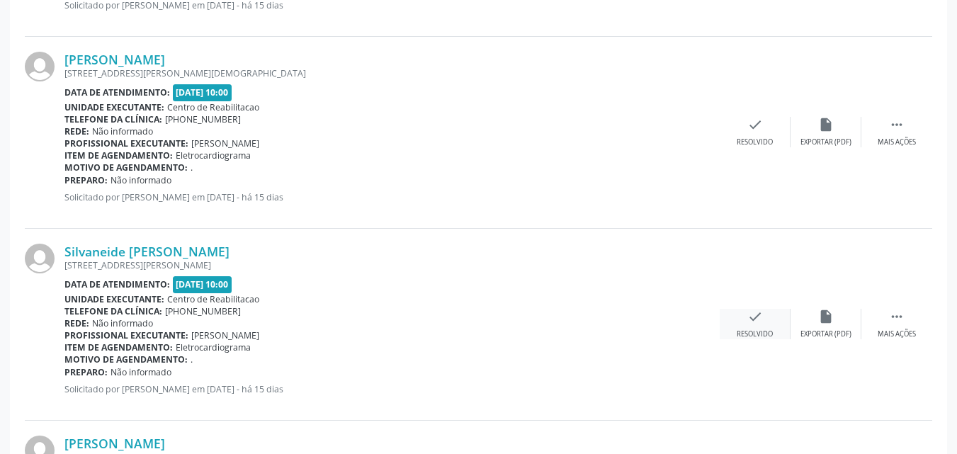
click at [757, 317] on icon "check" at bounding box center [755, 317] width 16 height 16
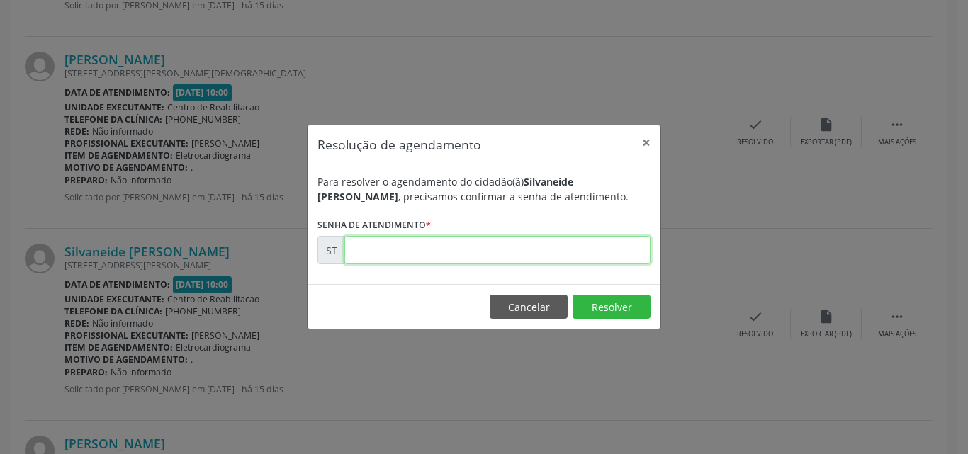
click at [385, 256] on input "text" at bounding box center [497, 250] width 306 height 28
type input "00018429"
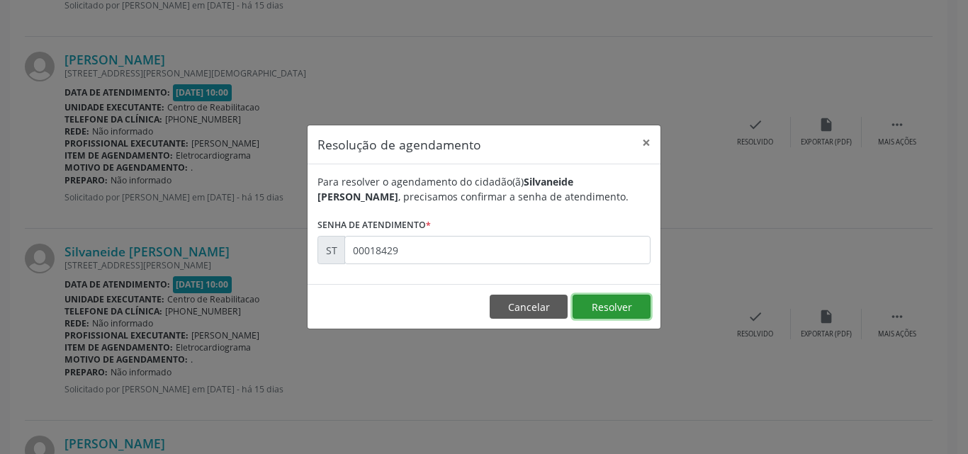
click at [606, 302] on button "Resolver" at bounding box center [611, 307] width 78 height 24
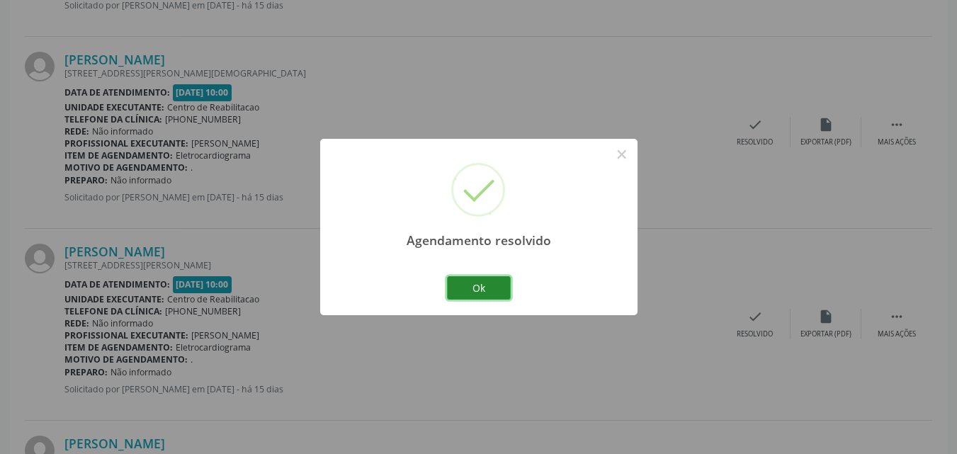
click at [492, 286] on button "Ok" at bounding box center [479, 288] width 64 height 24
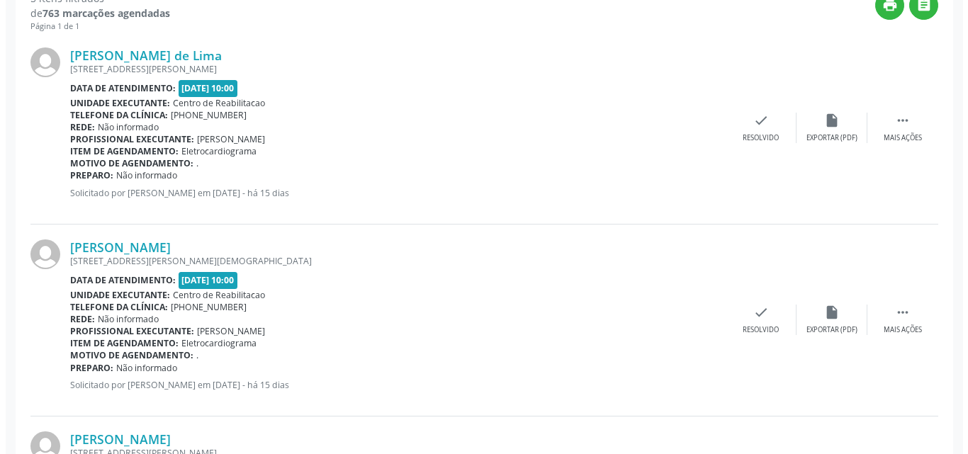
scroll to position [293, 0]
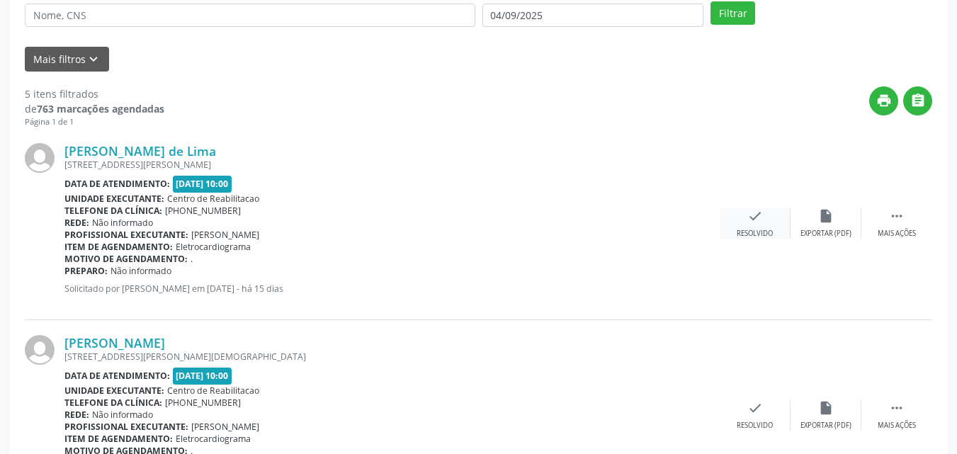
click at [753, 215] on icon "check" at bounding box center [755, 216] width 16 height 16
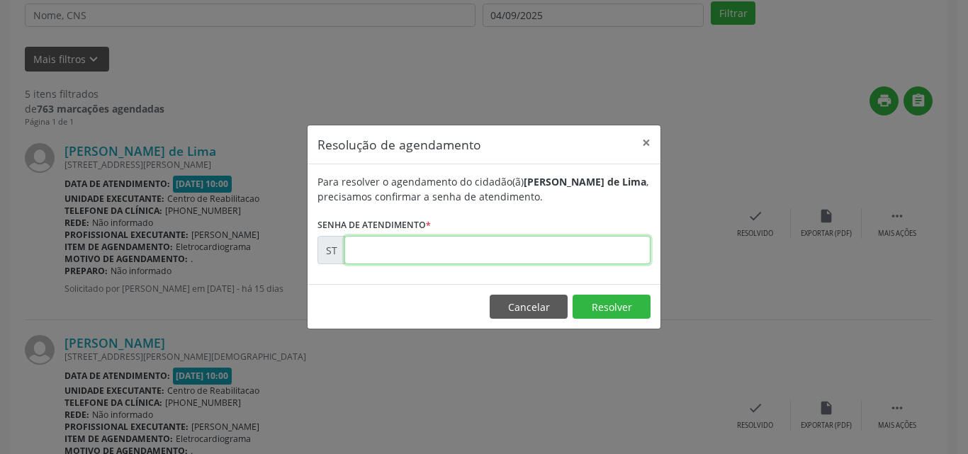
click at [379, 249] on input "text" at bounding box center [497, 250] width 306 height 28
type input "00018386"
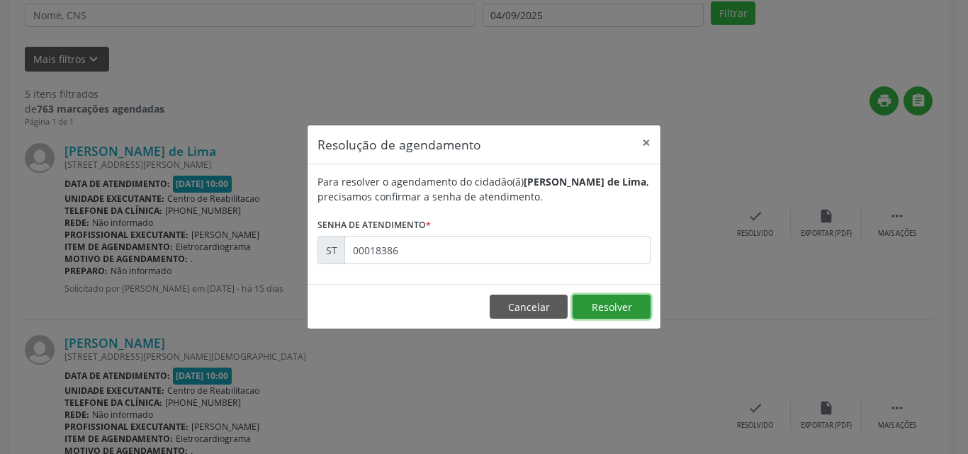
click at [600, 305] on button "Resolver" at bounding box center [611, 307] width 78 height 24
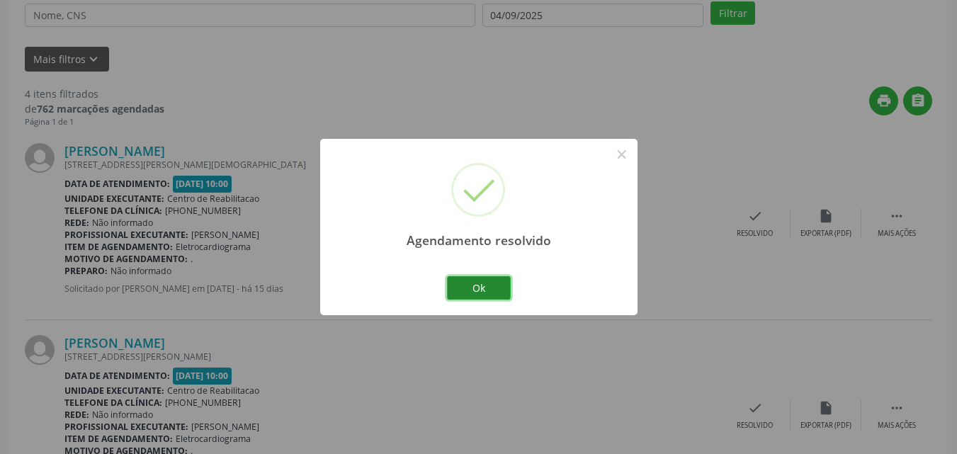
click at [470, 288] on button "Ok" at bounding box center [479, 288] width 64 height 24
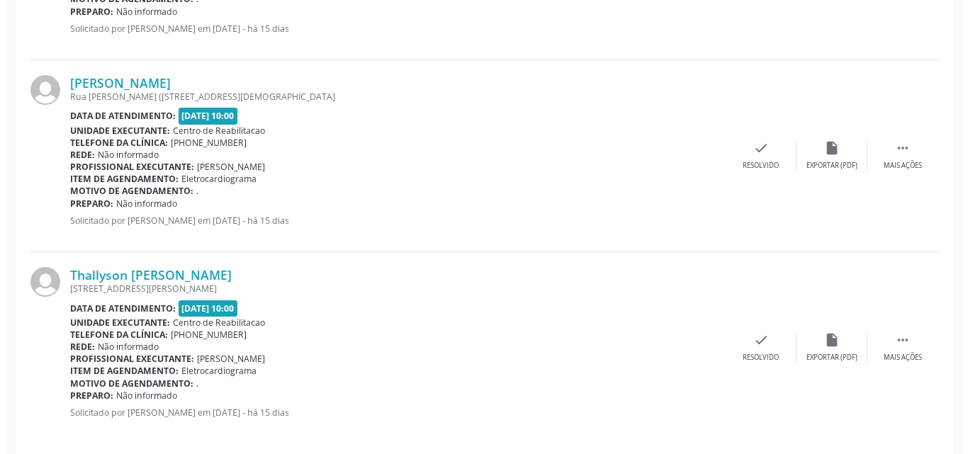
scroll to position [759, 0]
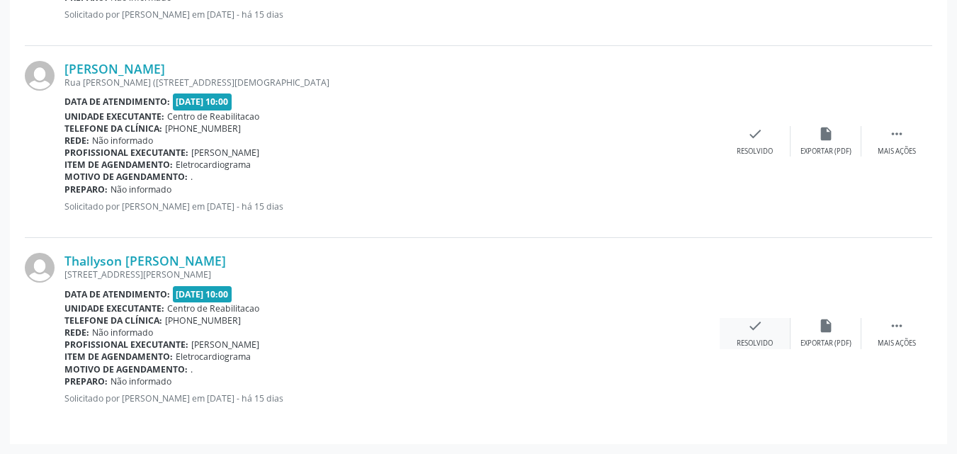
click at [758, 327] on icon "check" at bounding box center [755, 326] width 16 height 16
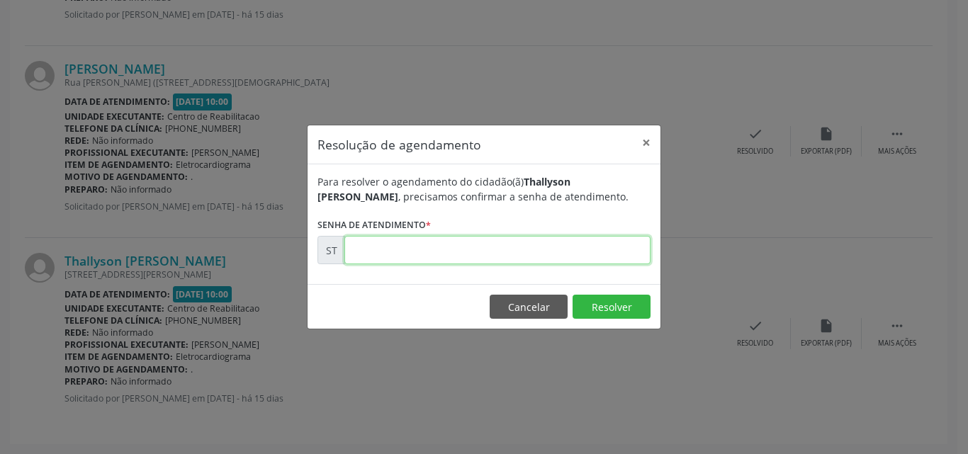
click at [380, 248] on input "text" at bounding box center [497, 250] width 306 height 28
type input "00018467"
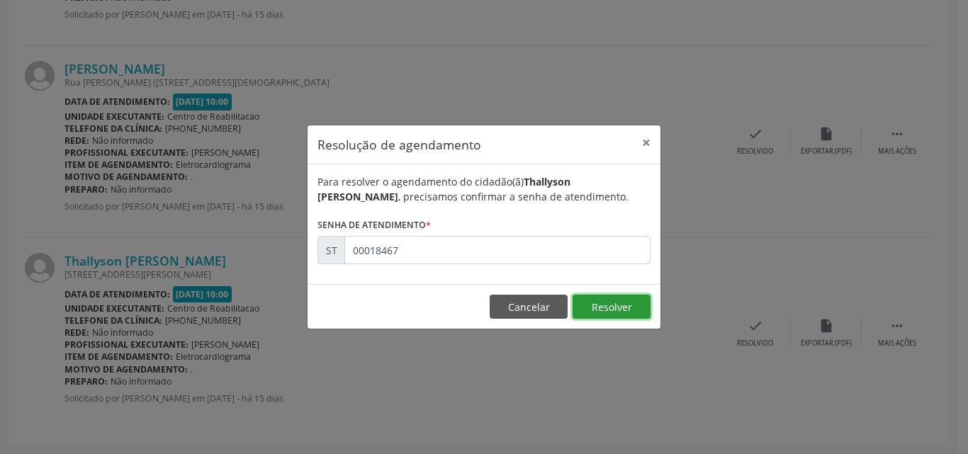
click at [601, 302] on button "Resolver" at bounding box center [611, 307] width 78 height 24
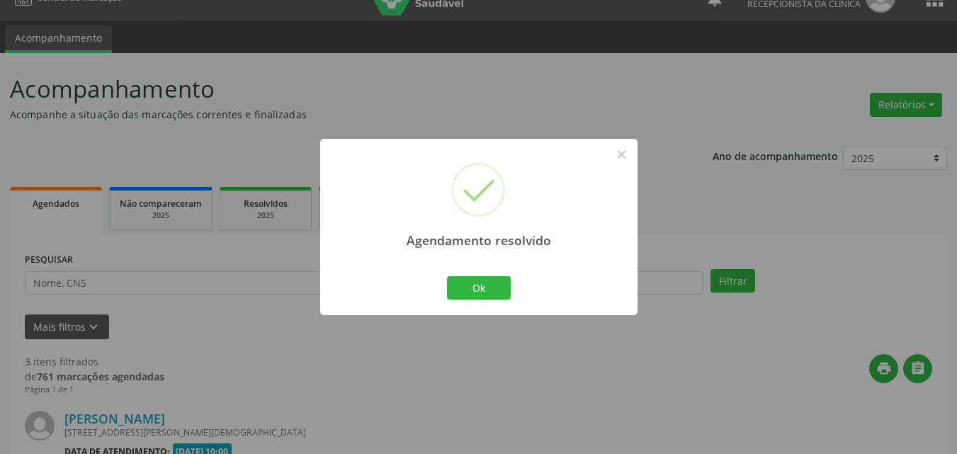
scroll to position [567, 0]
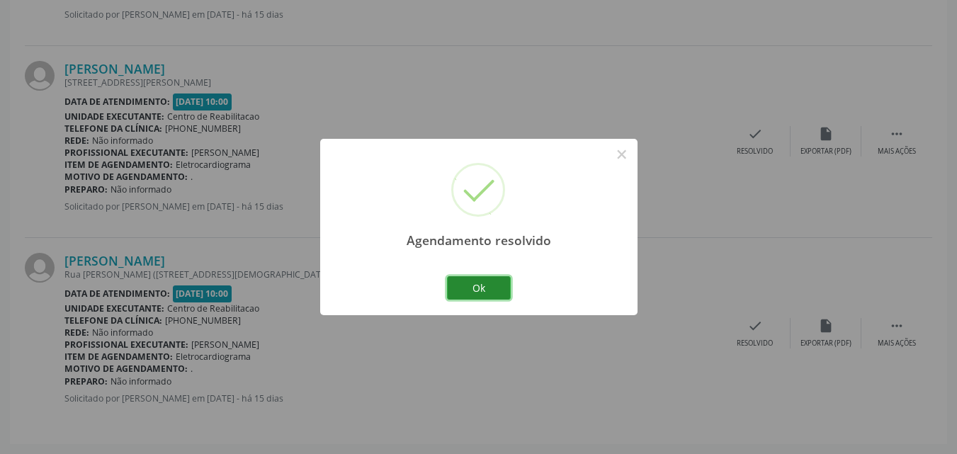
click at [496, 283] on button "Ok" at bounding box center [479, 288] width 64 height 24
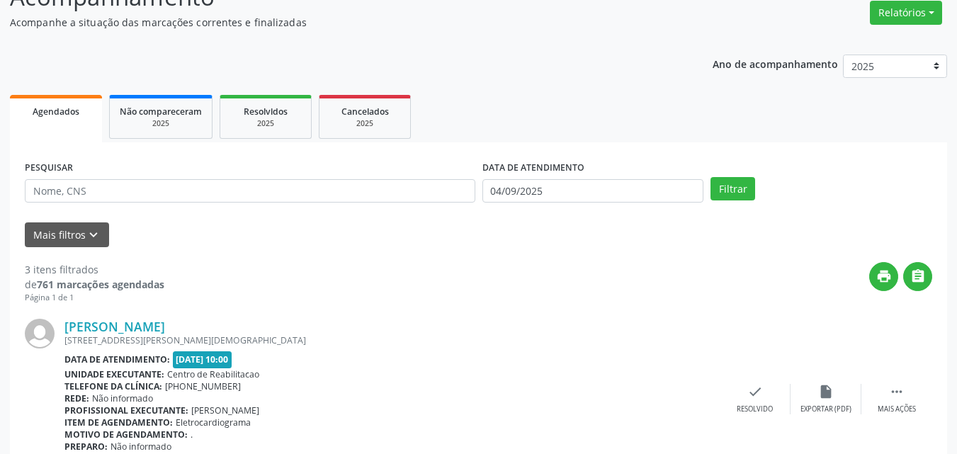
scroll to position [142, 0]
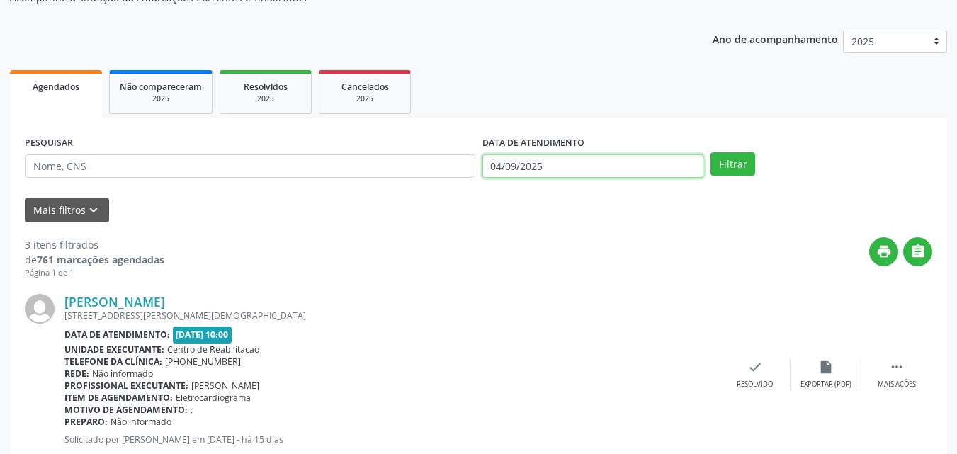
click at [501, 164] on input "04/09/2025" at bounding box center [593, 166] width 222 height 24
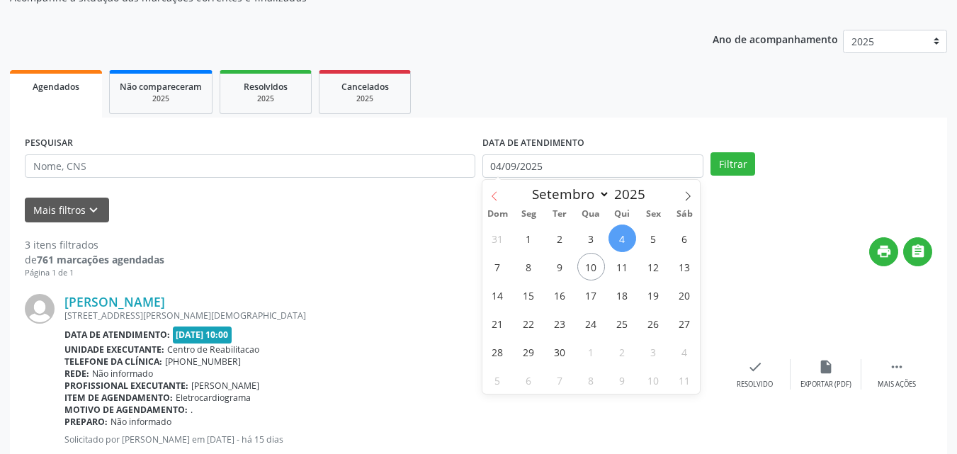
click at [497, 192] on icon at bounding box center [494, 196] width 10 height 10
select select "7"
click at [619, 347] on span "28" at bounding box center [622, 352] width 28 height 28
type input "[DATE]"
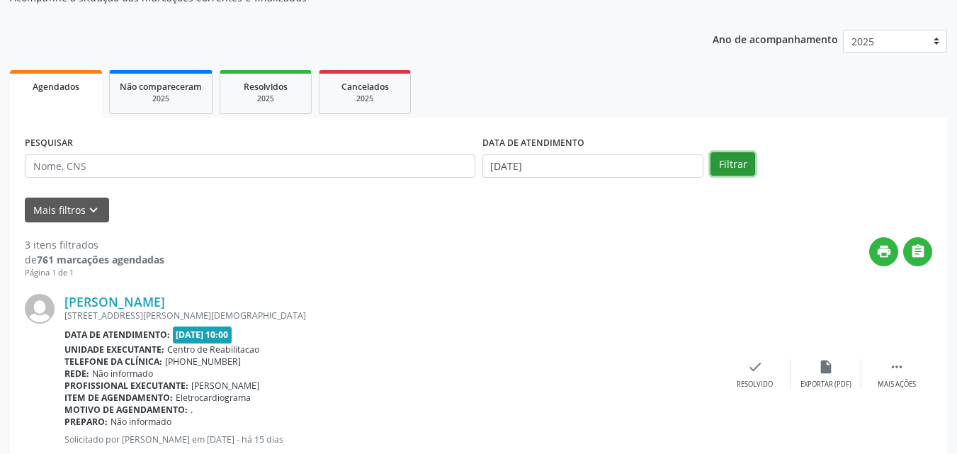
click at [730, 162] on button "Filtrar" at bounding box center [732, 164] width 45 height 24
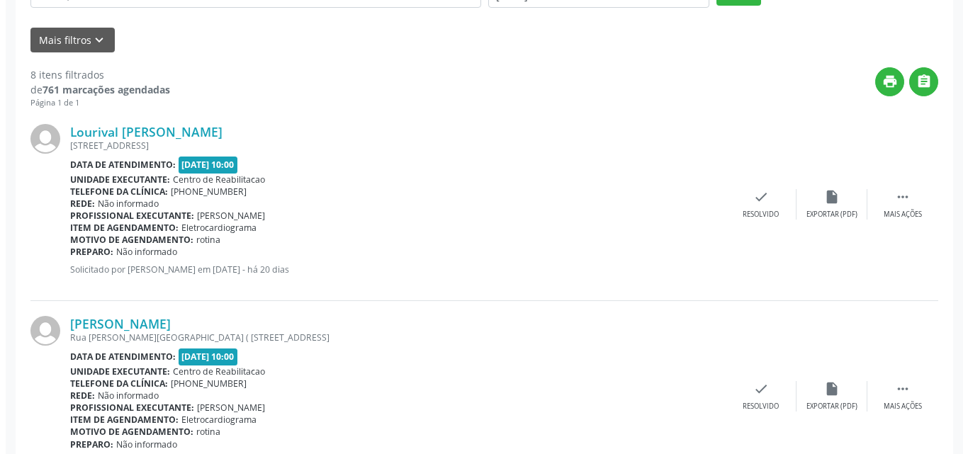
scroll to position [354, 0]
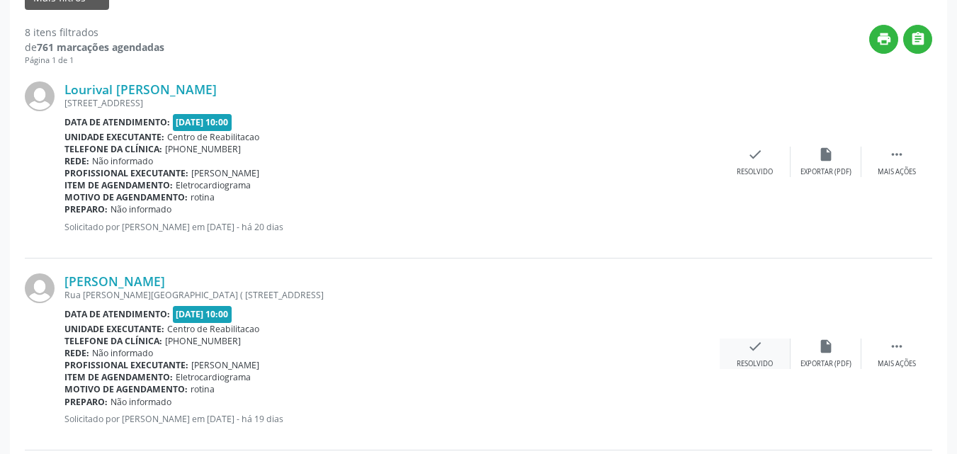
click at [752, 343] on icon "check" at bounding box center [755, 347] width 16 height 16
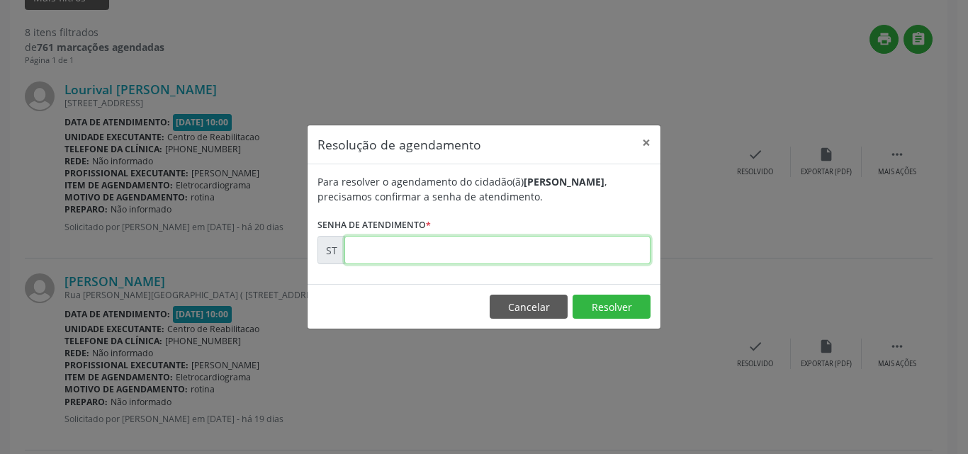
click at [375, 251] on input "text" at bounding box center [497, 250] width 306 height 28
type input "00017014"
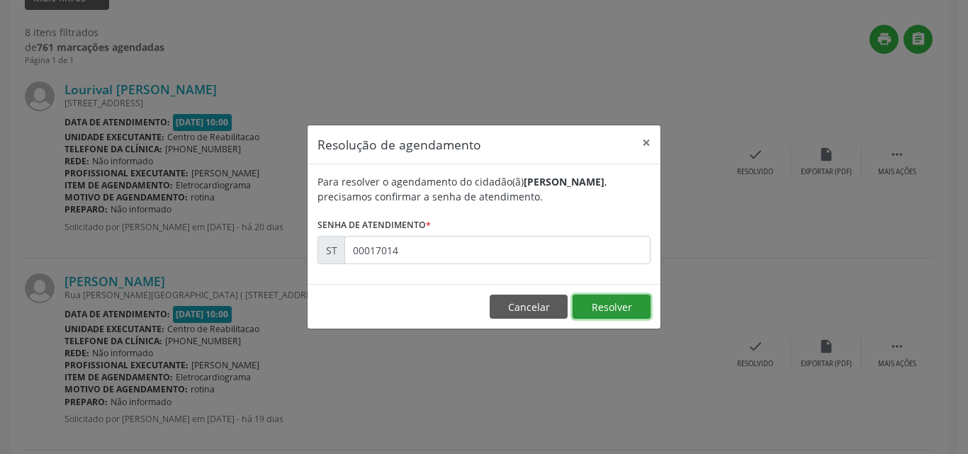
click at [627, 309] on button "Resolver" at bounding box center [611, 307] width 78 height 24
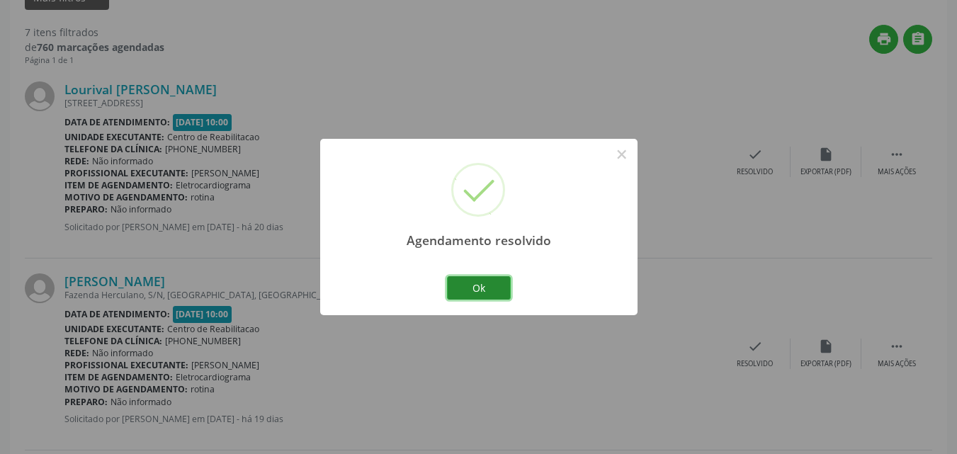
click at [499, 288] on button "Ok" at bounding box center [479, 288] width 64 height 24
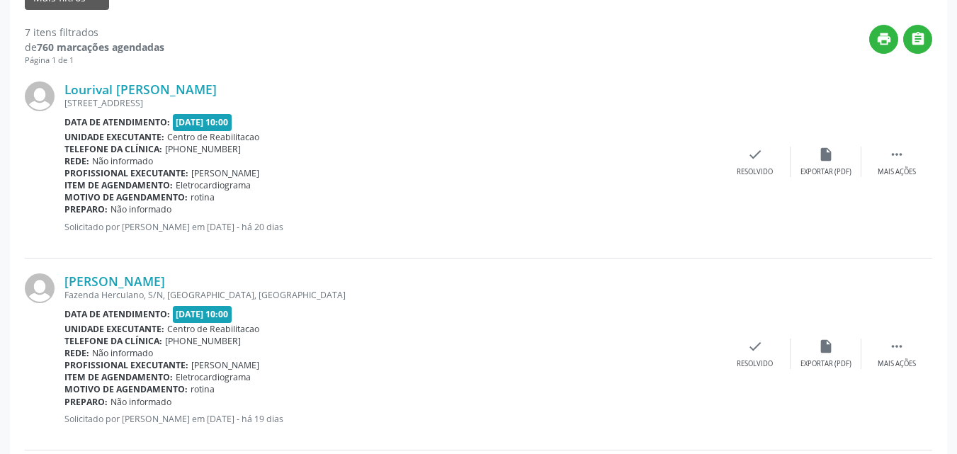
scroll to position [0, 0]
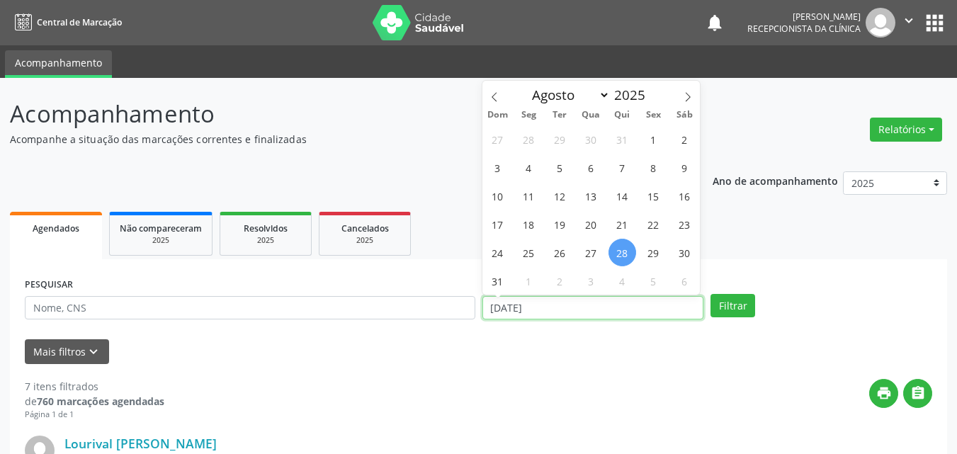
click at [507, 303] on input "[DATE]" at bounding box center [593, 308] width 222 height 24
click at [690, 96] on icon at bounding box center [688, 97] width 5 height 9
select select "8"
click at [534, 136] on span "1" at bounding box center [529, 139] width 28 height 28
type input "[DATE]"
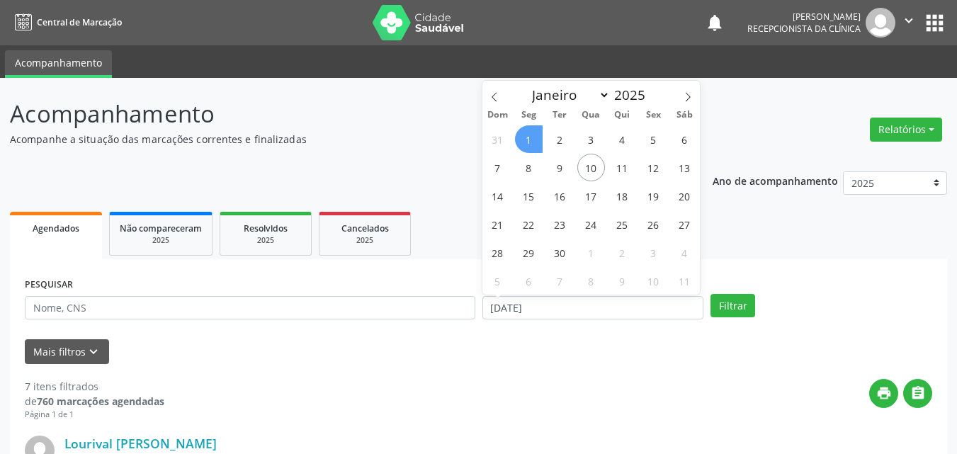
click at [534, 136] on span "1" at bounding box center [529, 139] width 28 height 28
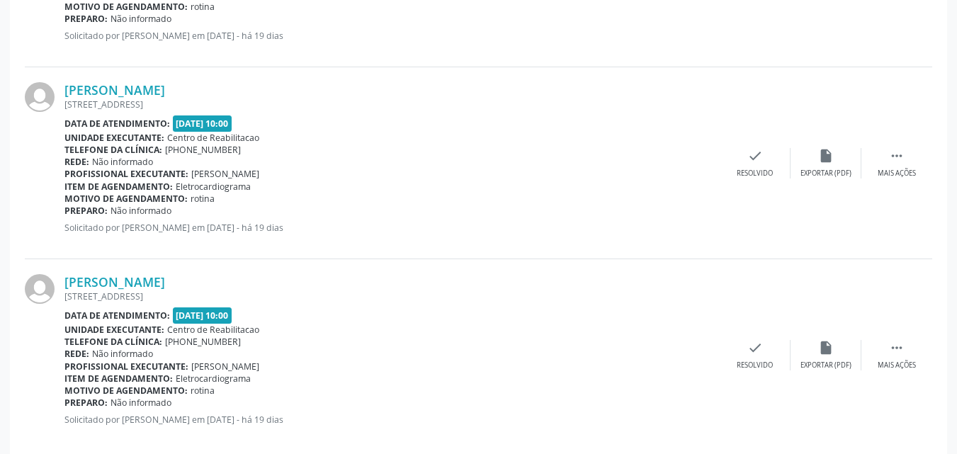
scroll to position [1334, 0]
